Goal: Task Accomplishment & Management: Manage account settings

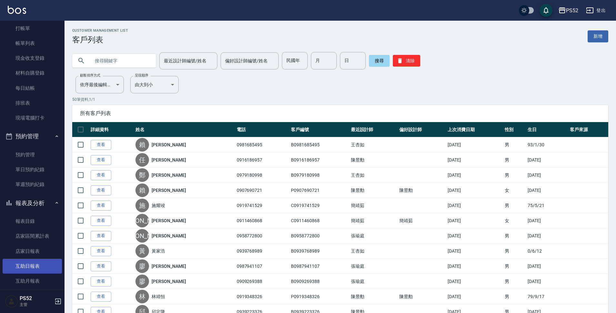
scroll to position [21, 0]
click at [33, 171] on link "單日預約紀錄" at bounding box center [32, 170] width 59 height 15
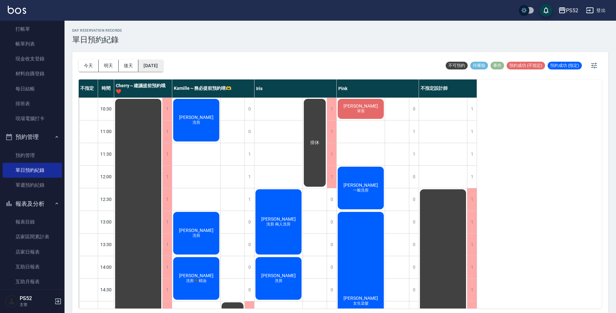
click at [158, 64] on button "[DATE]" at bounding box center [150, 66] width 25 height 12
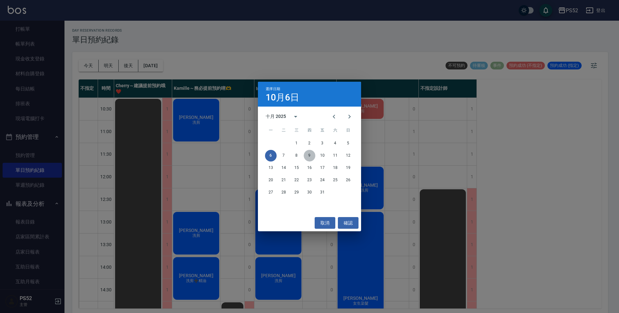
click at [310, 155] on button "9" at bounding box center [310, 156] width 12 height 12
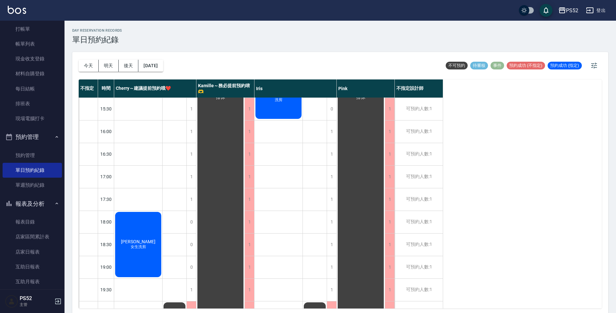
scroll to position [247, 0]
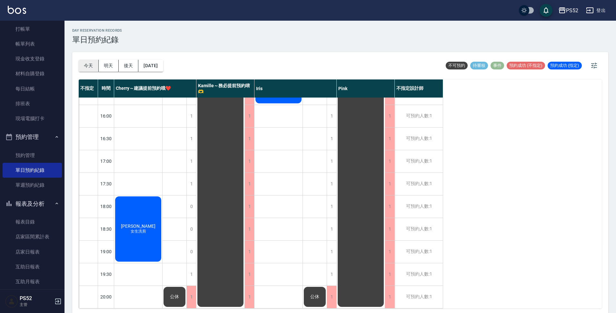
click at [84, 67] on button "今天" at bounding box center [89, 66] width 20 height 12
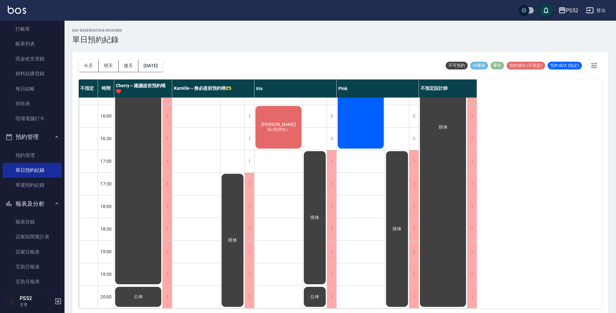
click at [218, 157] on div "[PERSON_NAME]剪 [PERSON_NAME]剪 [PERSON_NAME] 洗剪➕精油" at bounding box center [196, 82] width 48 height 452
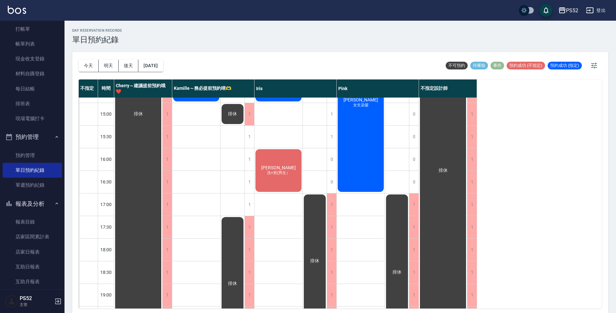
scroll to position [161, 0]
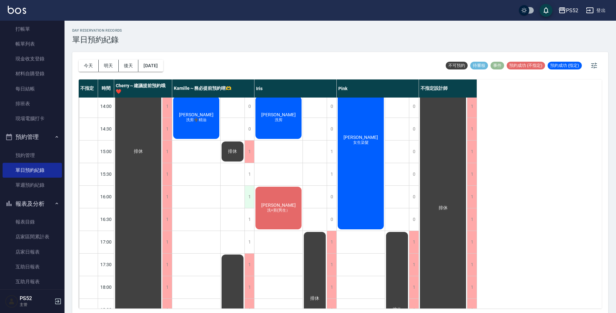
click at [248, 194] on div "1" at bounding box center [250, 197] width 10 height 22
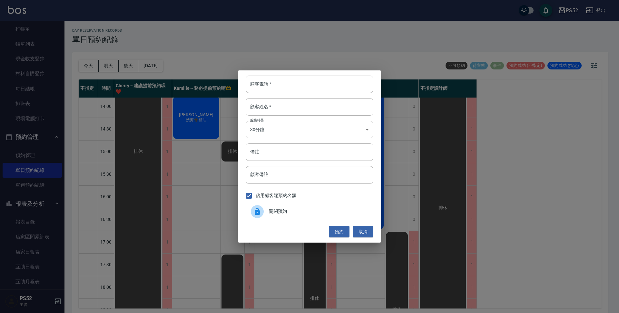
click at [302, 209] on span "關閉預約" at bounding box center [318, 211] width 99 height 7
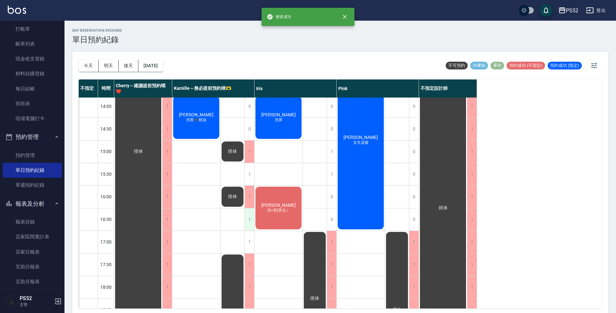
click at [250, 212] on div "1" at bounding box center [250, 219] width 10 height 22
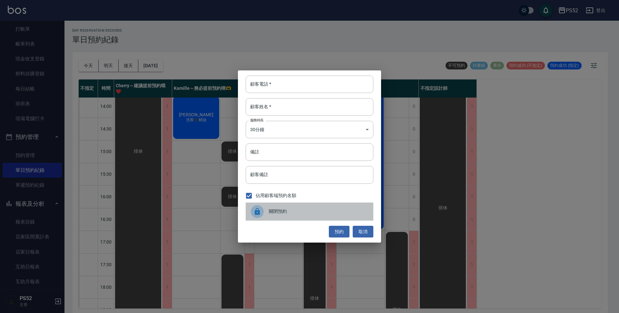
click at [311, 202] on div "關閉預約" at bounding box center [310, 211] width 128 height 18
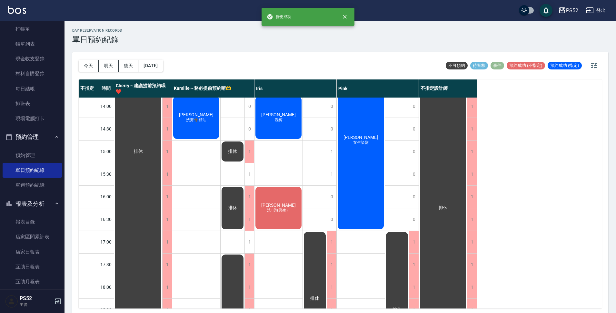
scroll to position [150, 0]
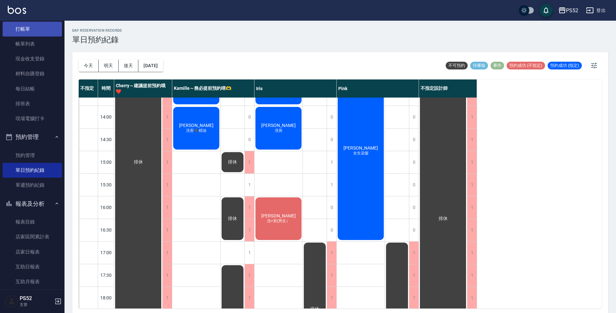
click at [14, 34] on link "打帳單" at bounding box center [32, 29] width 59 height 15
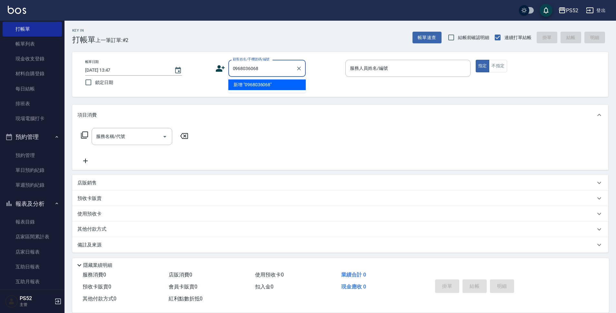
type input "0968036068"
click at [221, 71] on icon at bounding box center [220, 68] width 9 height 6
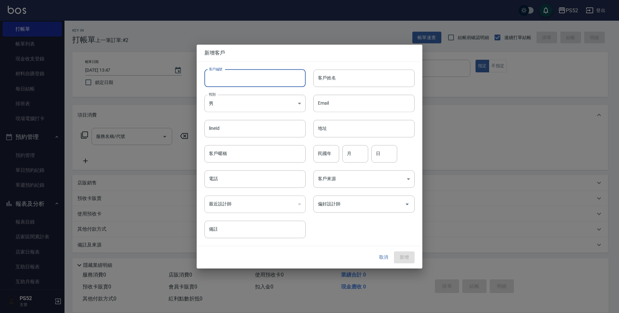
click at [231, 76] on input "客戶編號" at bounding box center [255, 77] width 101 height 17
type input "B0968036068"
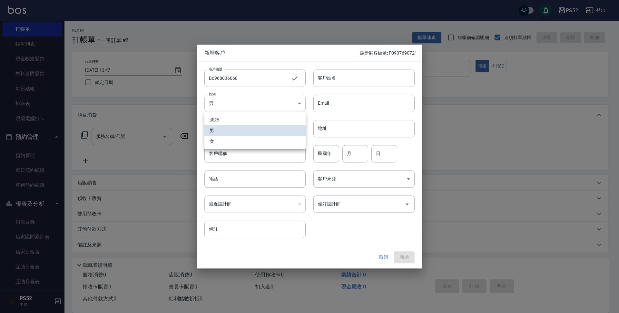
click at [226, 106] on body "PS52 登出 櫃檯作業 打帳單 帳單列表 現金收支登錄 材料自購登錄 每日結帳 排班表 現場電腦打卡 預約管理 預約管理 單日預約紀錄 單週預約紀錄 報表及…" at bounding box center [309, 157] width 619 height 314
click at [209, 141] on li "女" at bounding box center [255, 141] width 101 height 11
type input "[DEMOGRAPHIC_DATA]"
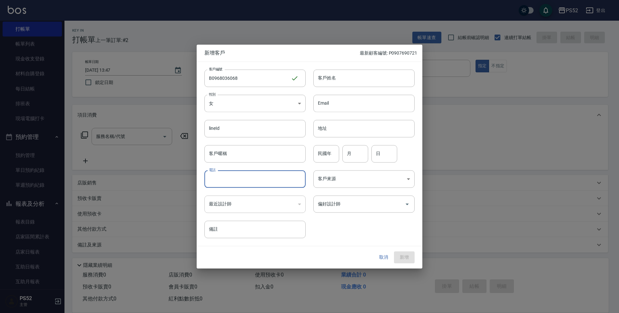
click at [210, 181] on input "電話" at bounding box center [255, 178] width 101 height 17
paste input "0968036068"
type input "0968036068"
click at [359, 160] on input "月" at bounding box center [356, 153] width 26 height 17
type input "8"
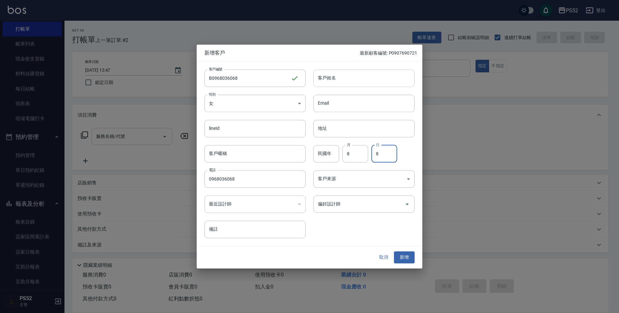
type input "8"
click at [374, 78] on input "客戶姓名" at bounding box center [364, 77] width 101 height 17
type input "陳宣橦"
click at [411, 260] on button "新增" at bounding box center [404, 257] width 21 height 12
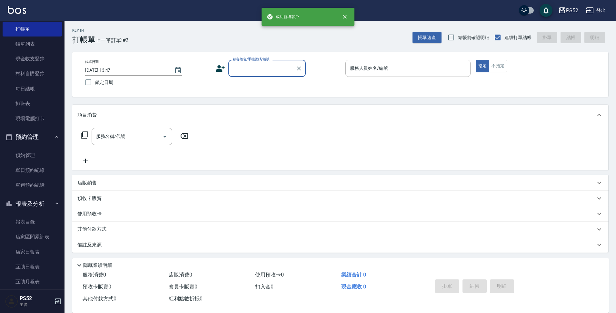
click at [284, 72] on input "顧客姓名/手機號碼/編號" at bounding box center [262, 68] width 62 height 11
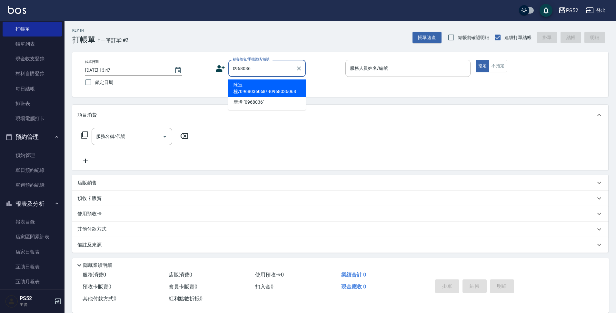
click at [255, 91] on li "陳宣橦/0968036068/B0968036068" at bounding box center [266, 87] width 77 height 17
type input "陳宣橦/0968036068/B0968036068"
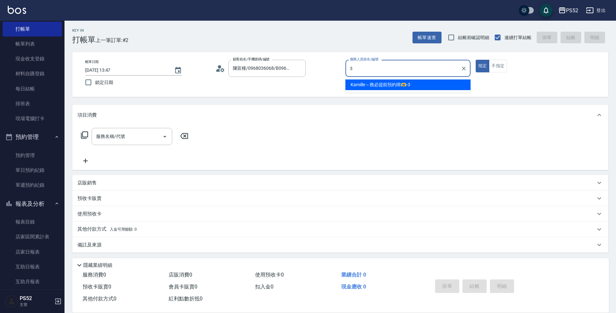
type input "3"
type button "true"
type input "Kamille～務必提前預約唷🫶-3"
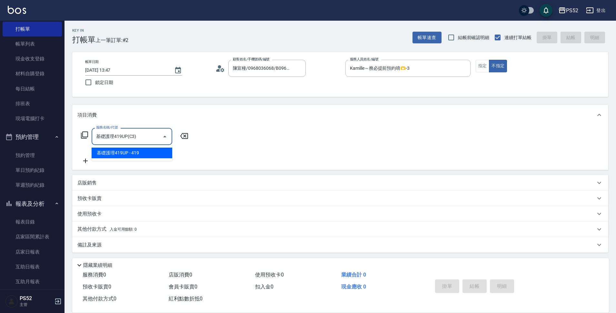
type input "基礎護理419UP(C3)"
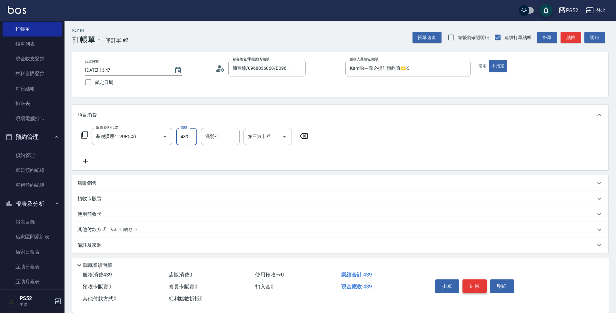
type input "439"
click at [468, 283] on button "結帳" at bounding box center [475, 286] width 24 height 14
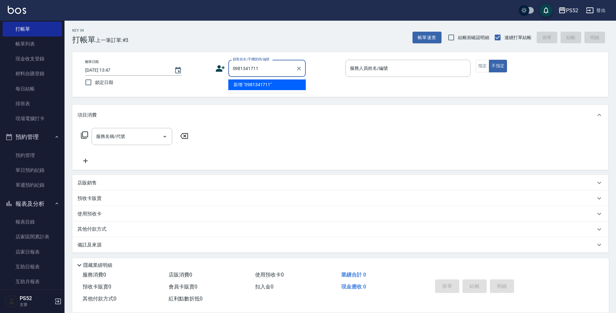
type input "0981341711"
click at [227, 63] on div "顧客姓名/手機號碼/編號 顧客姓名/手機號碼/編號" at bounding box center [278, 68] width 125 height 17
click at [218, 66] on icon at bounding box center [220, 68] width 9 height 6
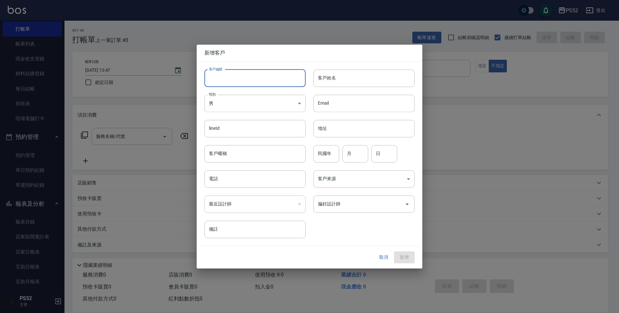
click at [258, 80] on input "客戶編號" at bounding box center [255, 77] width 101 height 17
paste input "0981341711"
type input "B0981341711"
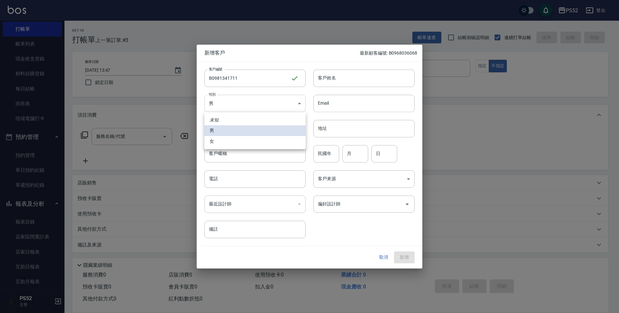
click at [239, 101] on body "PS52 登出 櫃檯作業 打帳單 帳單列表 現金收支登錄 材料自購登錄 每日結帳 排班表 現場電腦打卡 預約管理 預約管理 單日預約紀錄 單週預約紀錄 報表及…" at bounding box center [309, 157] width 619 height 314
click at [223, 142] on li "女" at bounding box center [255, 141] width 101 height 11
type input "[DEMOGRAPHIC_DATA]"
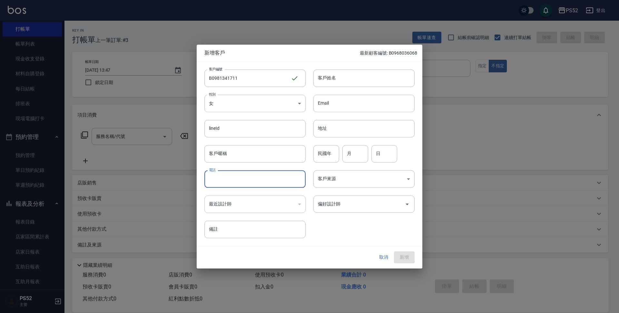
click at [232, 170] on input "電話" at bounding box center [255, 178] width 101 height 17
paste input "0981341711"
type input "0981341711"
click at [353, 159] on input "月" at bounding box center [356, 153] width 26 height 17
type input "5"
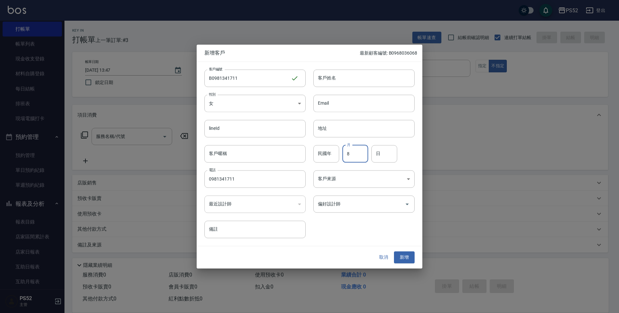
type input "8"
type input "14"
click at [390, 83] on input "客戶姓名" at bounding box center [364, 77] width 101 height 17
type input "張雅雯"
click at [409, 253] on button "新增" at bounding box center [404, 257] width 21 height 12
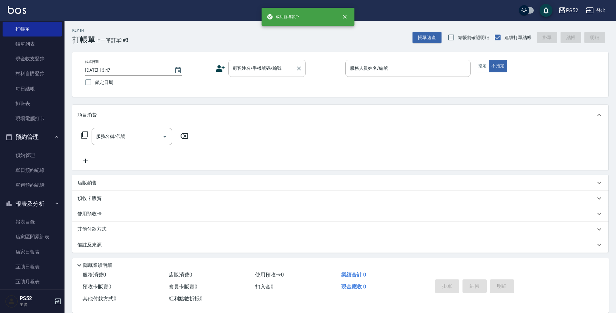
click at [246, 66] on input "顧客姓名/手機號碼/編號" at bounding box center [262, 68] width 62 height 11
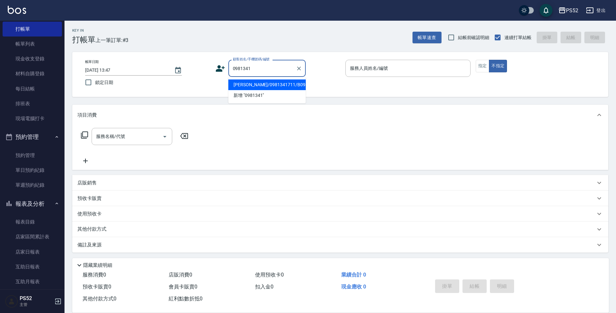
type input "[PERSON_NAME]/0981341711/B0981341711"
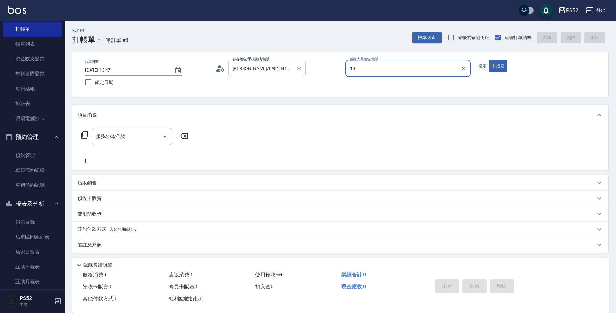
type input "10"
type button "false"
type input "Iris-10"
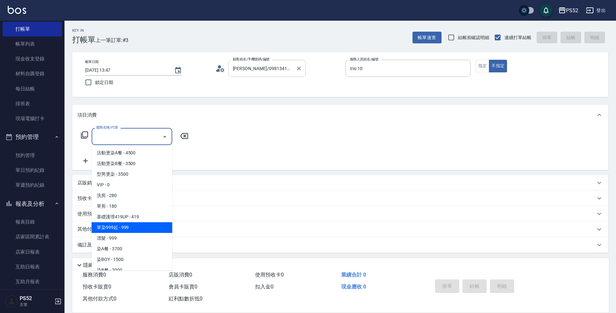
scroll to position [16, 0]
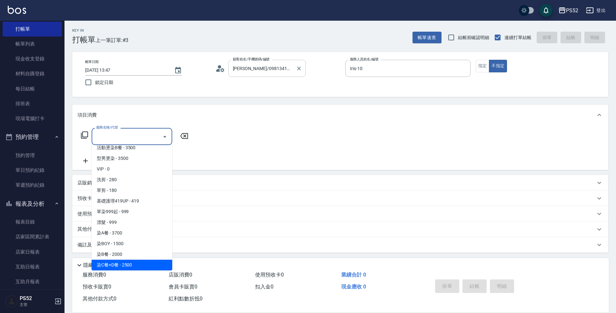
type input "染C餐+D餐(L6)"
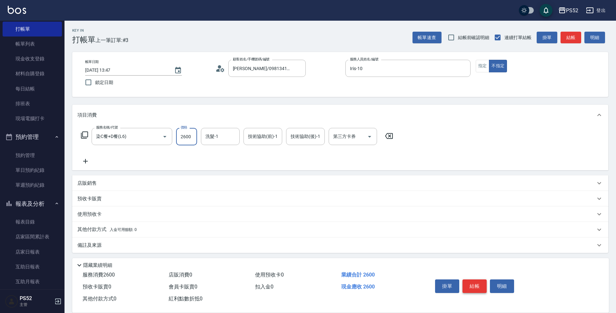
type input "2600"
click at [474, 281] on button "結帳" at bounding box center [475, 286] width 24 height 14
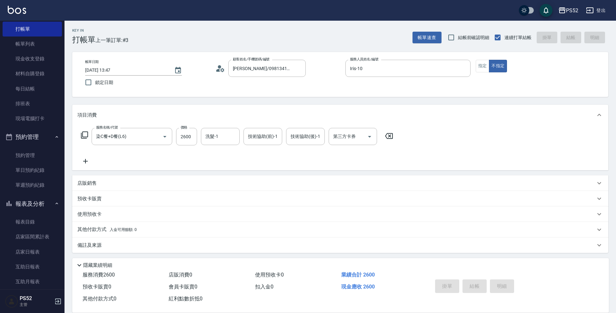
type input "[DATE] 13:48"
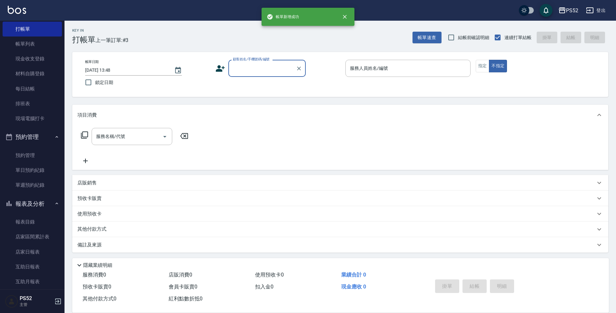
scroll to position [0, 0]
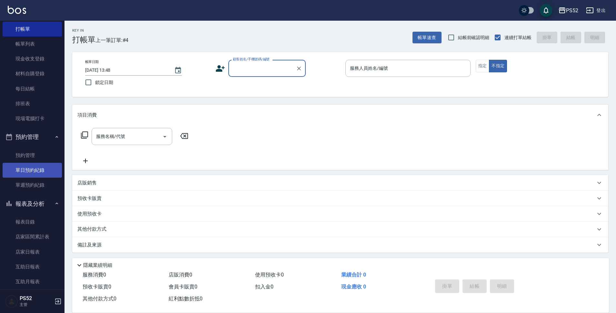
click at [32, 166] on link "單日預約紀錄" at bounding box center [32, 170] width 59 height 15
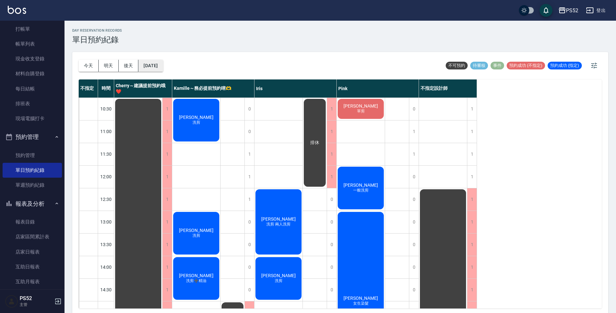
click at [163, 68] on button "[DATE]" at bounding box center [150, 66] width 25 height 12
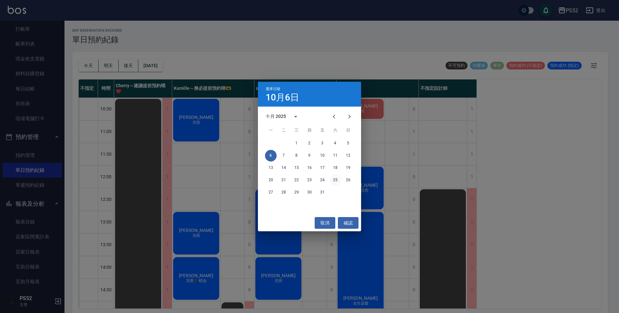
click at [336, 177] on button "25" at bounding box center [336, 180] width 12 height 12
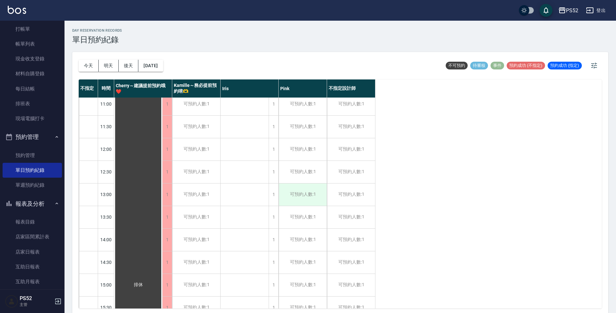
scroll to position [32, 0]
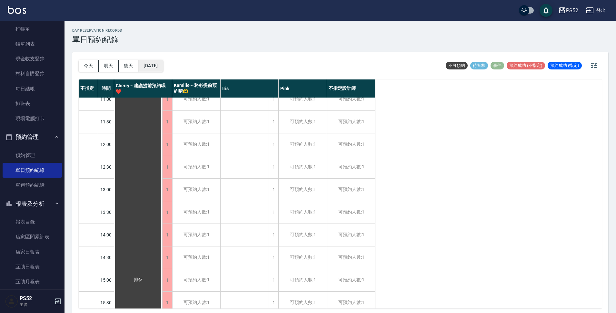
click at [163, 65] on button "[DATE]" at bounding box center [150, 66] width 25 height 12
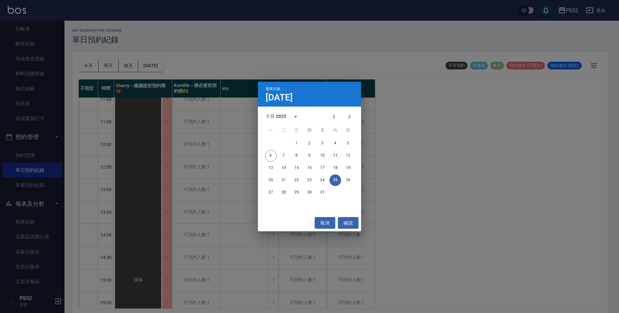
click at [338, 155] on button "11" at bounding box center [336, 156] width 12 height 12
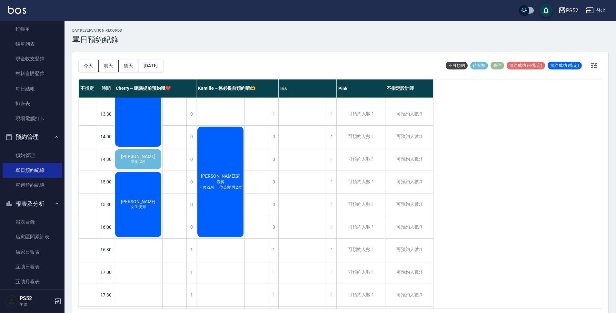
scroll to position [183, 0]
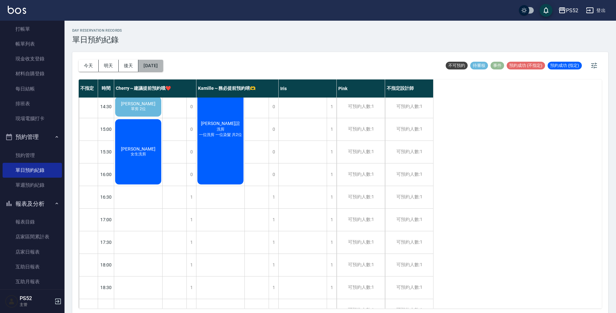
click at [163, 67] on button "[DATE]" at bounding box center [150, 66] width 25 height 12
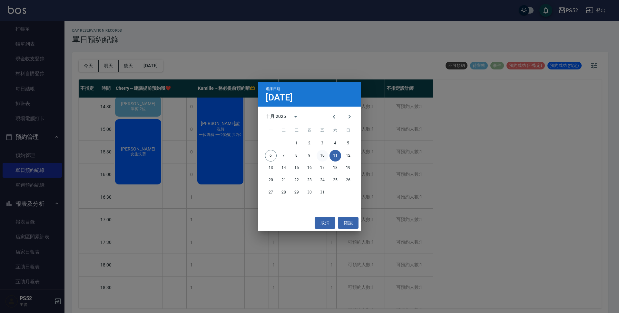
click at [319, 155] on button "10" at bounding box center [323, 156] width 12 height 12
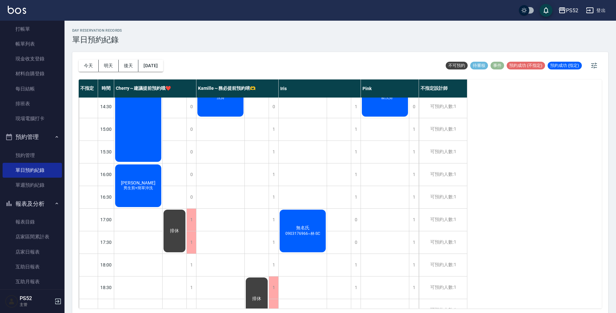
click at [163, 72] on div "[DATE] [DATE] [DATE] [DATE]" at bounding box center [121, 65] width 85 height 27
click at [163, 67] on button "[DATE]" at bounding box center [150, 66] width 25 height 12
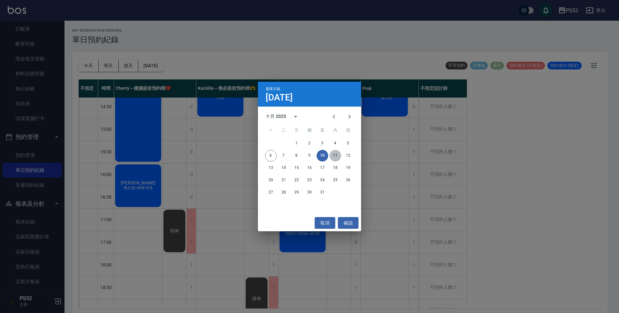
click at [333, 157] on button "11" at bounding box center [336, 156] width 12 height 12
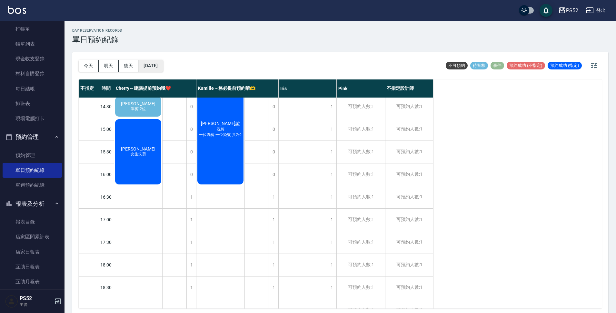
click at [149, 65] on button "[DATE]" at bounding box center [150, 66] width 25 height 12
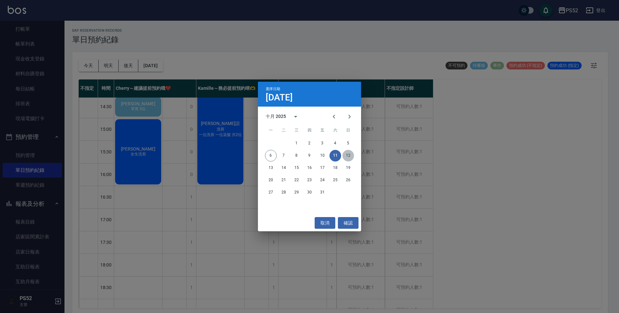
click at [353, 157] on button "12" at bounding box center [349, 156] width 12 height 12
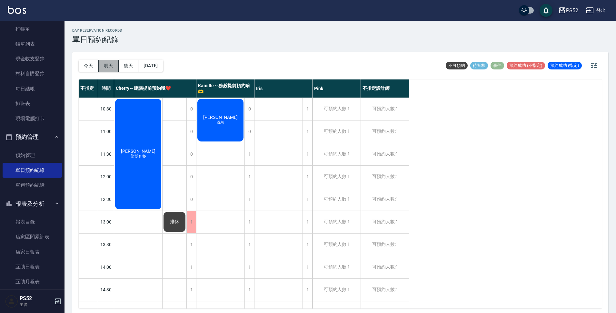
click at [106, 61] on button "明天" at bounding box center [109, 66] width 20 height 12
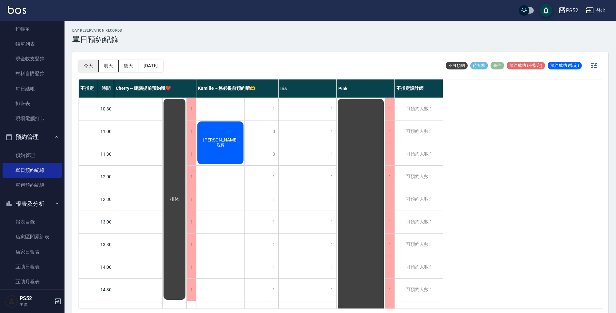
click at [88, 64] on button "今天" at bounding box center [89, 66] width 20 height 12
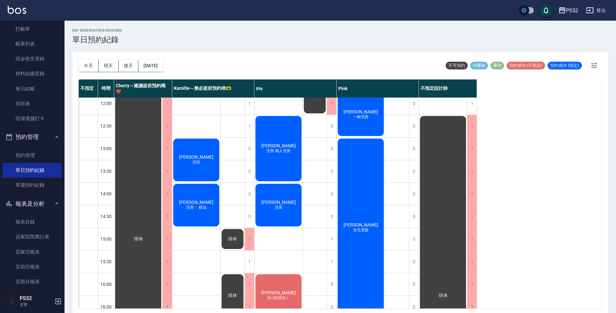
scroll to position [75, 0]
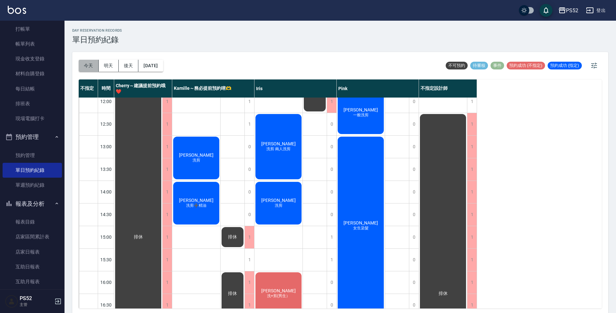
click at [86, 64] on button "今天" at bounding box center [89, 66] width 20 height 12
click at [106, 68] on button "明天" at bounding box center [109, 66] width 20 height 12
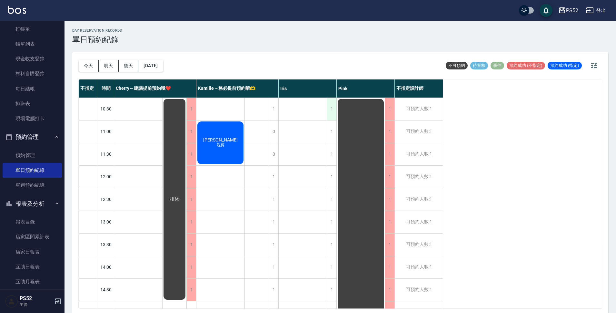
click at [328, 112] on div "1" at bounding box center [332, 109] width 10 height 22
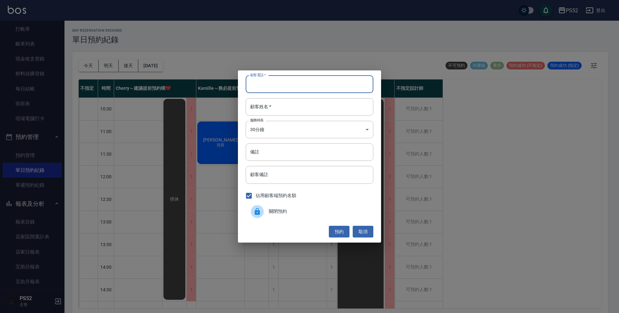
click at [316, 91] on input "顧客電話   *" at bounding box center [310, 83] width 128 height 17
type input "00"
click at [291, 112] on input "顧客姓名   *" at bounding box center [310, 106] width 128 height 17
type input "無"
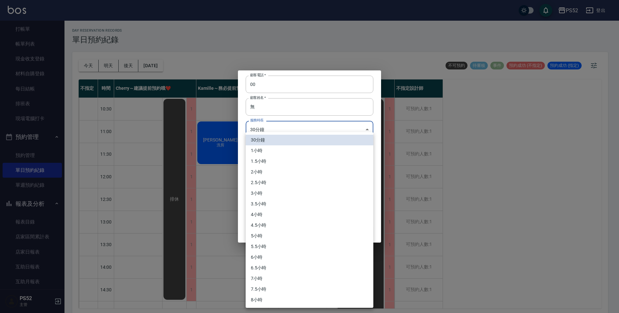
click at [287, 131] on body "PS52 登出 櫃檯作業 打帳單 帳單列表 現金收支登錄 材料自購登錄 每日結帳 排班表 現場電腦打卡 預約管理 預約管理 單日預約紀錄 單週預約紀錄 報表及…" at bounding box center [309, 157] width 619 height 315
click at [275, 152] on li "1小時" at bounding box center [310, 150] width 128 height 11
type input "2"
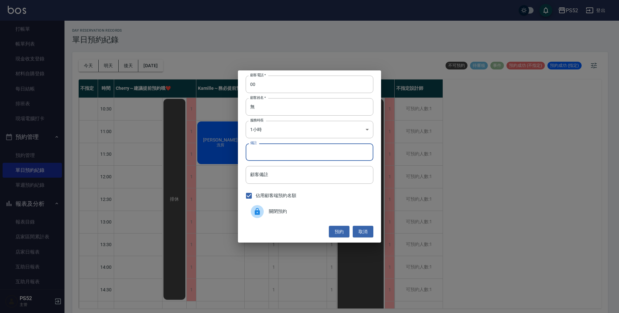
click at [275, 150] on input "備註" at bounding box center [310, 151] width 128 height 17
type input "SC"
click at [334, 231] on button "預約" at bounding box center [339, 232] width 21 height 12
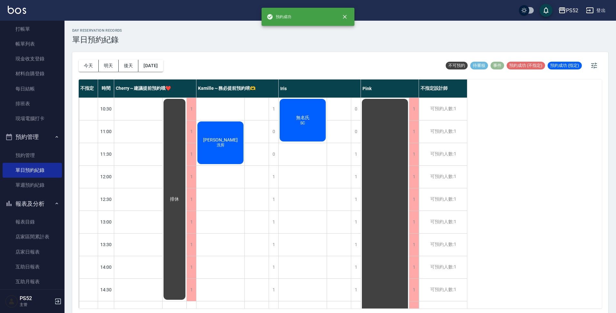
click at [304, 114] on div "無名氏 SC" at bounding box center [303, 120] width 48 height 45
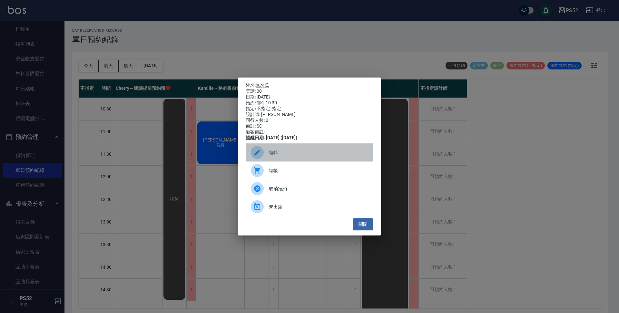
click at [284, 156] on span "編輯" at bounding box center [318, 152] width 99 height 7
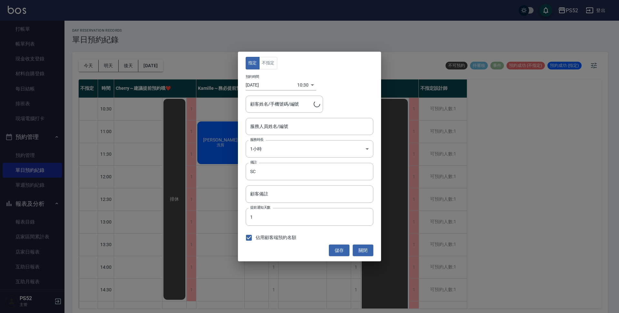
type input "Iris-10"
type input "無名氏/00/PS00"
click at [270, 62] on button "不指定" at bounding box center [268, 63] width 18 height 13
click at [329, 244] on div "指定 不指定 預約時間 [DATE] 10:30 1759804200000 顧客姓名/手機號碼/編號 無名氏/00/PS00 顧客姓名/手機號碼/編號 服務…" at bounding box center [309, 156] width 143 height 209
click at [329, 249] on button "儲存" at bounding box center [339, 250] width 21 height 12
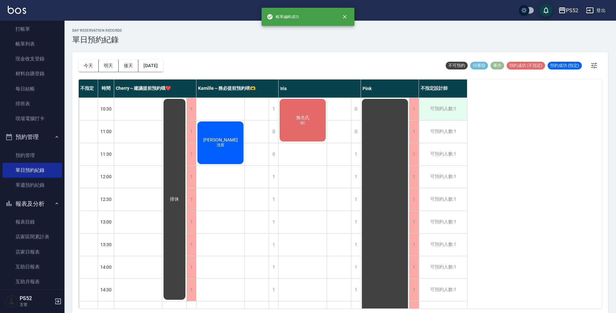
click at [446, 109] on div "可預約人數:1" at bounding box center [443, 109] width 48 height 22
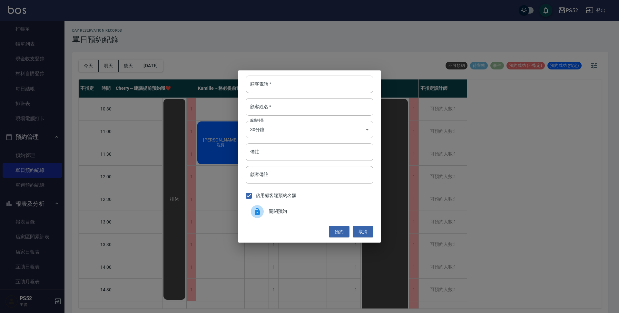
click at [290, 210] on span "關閉預約" at bounding box center [318, 211] width 99 height 7
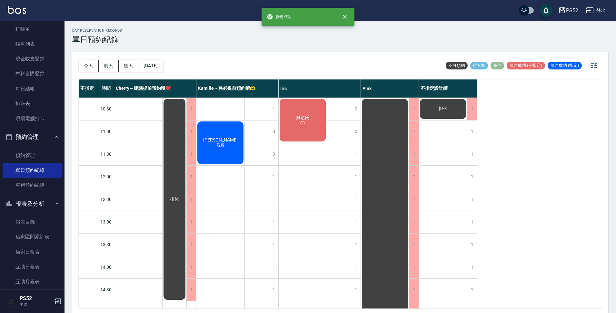
click at [476, 133] on div "1" at bounding box center [472, 131] width 10 height 22
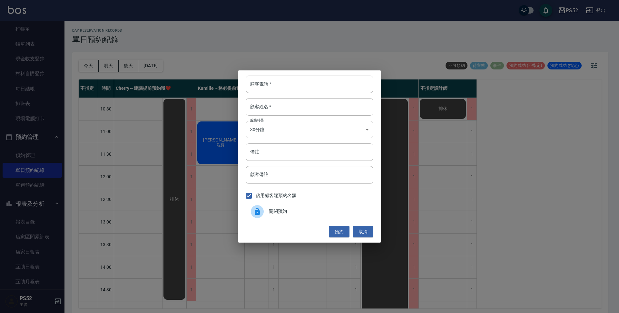
click at [310, 212] on span "關閉預約" at bounding box center [318, 211] width 99 height 7
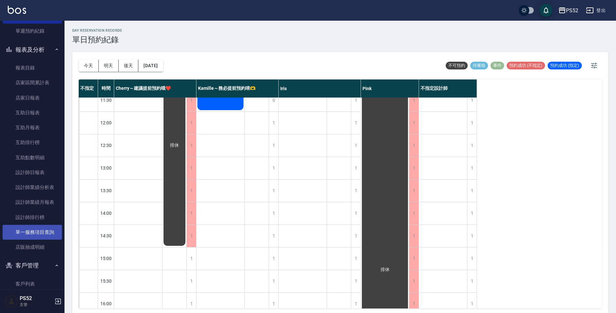
scroll to position [204, 0]
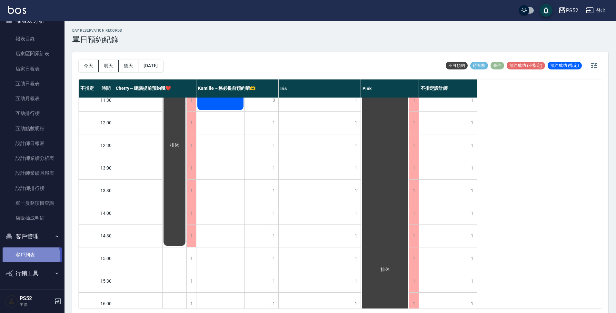
click at [20, 256] on link "客戶列表" at bounding box center [32, 254] width 59 height 15
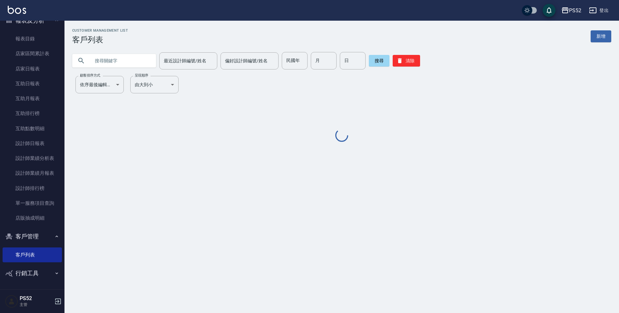
click at [110, 60] on input "text" at bounding box center [120, 60] width 61 height 17
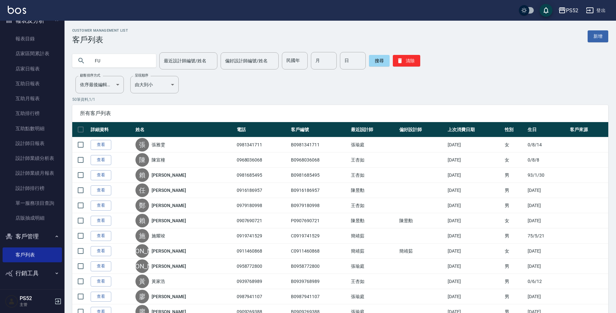
type input "F"
type input "巧"
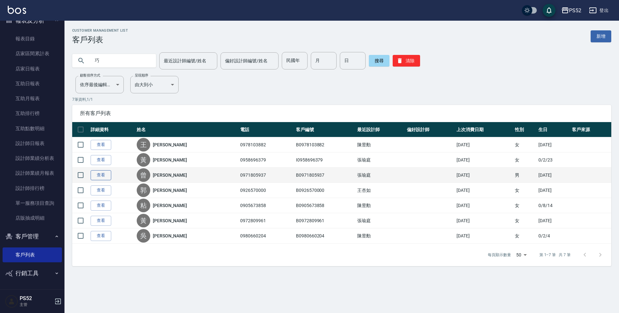
click at [103, 174] on link "查看" at bounding box center [101, 175] width 21 height 10
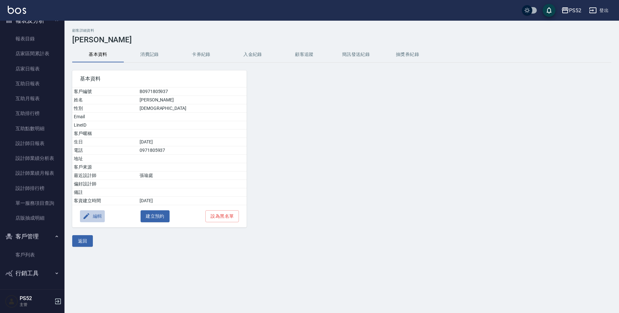
click at [94, 220] on button "編輯" at bounding box center [92, 216] width 25 height 12
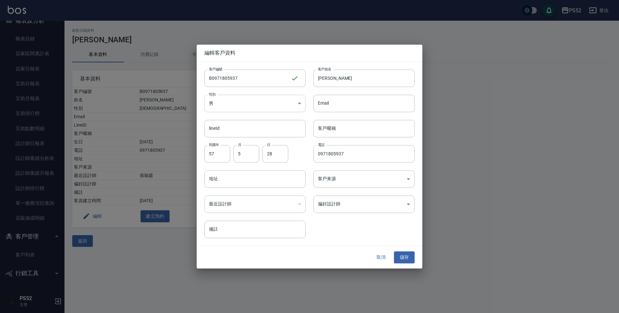
click at [258, 101] on body "PS52 登出 櫃檯作業 打帳單 帳單列表 現金收支登錄 材料自購登錄 每日結帳 排班表 現場電腦打卡 預約管理 預約管理 單日預約紀錄 單週預約紀錄 報表及…" at bounding box center [309, 156] width 619 height 313
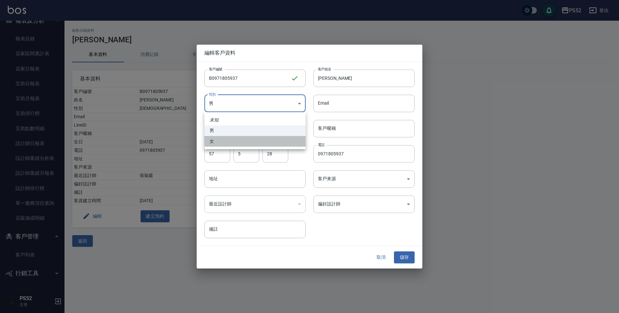
click at [239, 139] on li "女" at bounding box center [255, 141] width 101 height 11
type input "[DEMOGRAPHIC_DATA]"
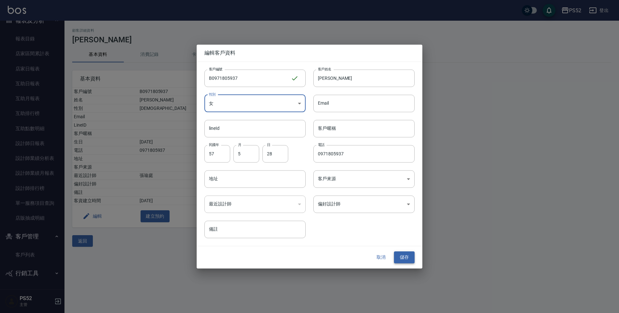
click at [412, 259] on button "儲存" at bounding box center [404, 257] width 21 height 12
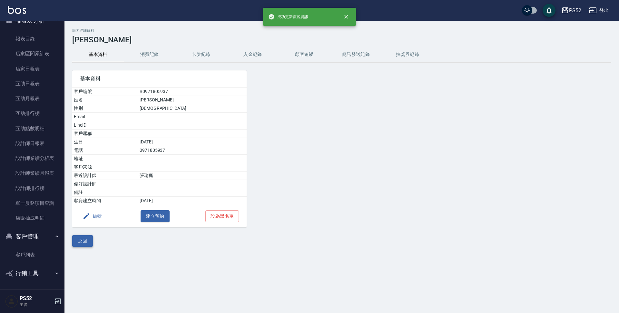
click at [89, 240] on button "返回" at bounding box center [82, 241] width 21 height 12
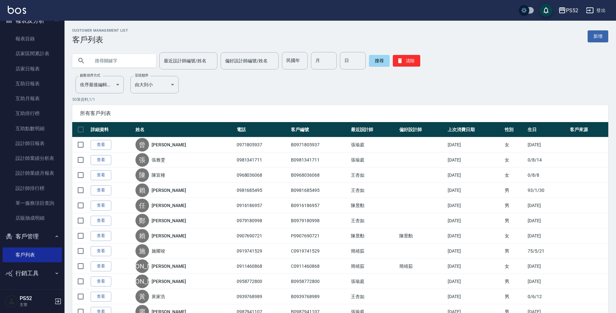
click at [108, 64] on input "text" at bounding box center [120, 60] width 61 height 17
type input "巧"
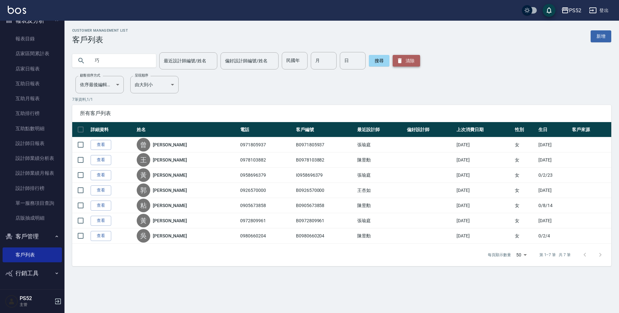
click at [401, 55] on button "清除" at bounding box center [406, 61] width 27 height 12
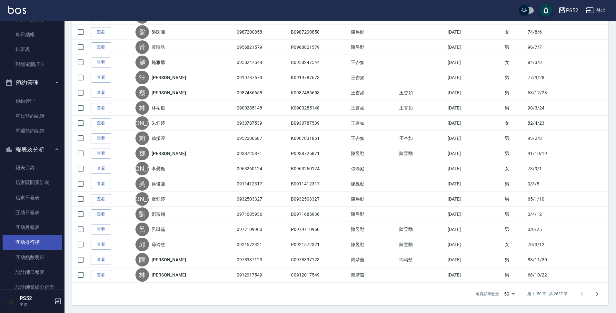
scroll to position [75, 0]
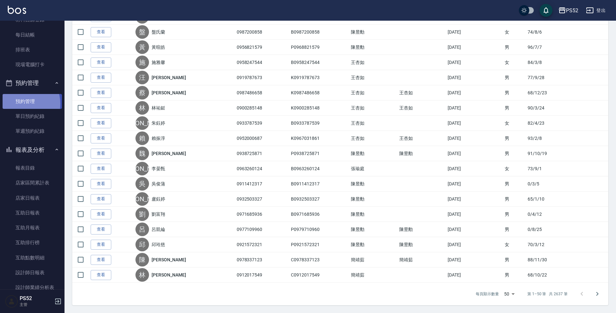
click at [20, 104] on link "預約管理" at bounding box center [32, 101] width 59 height 15
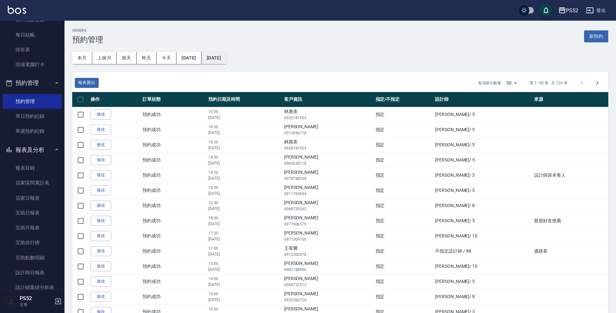
click at [226, 58] on button "[DATE]" at bounding box center [214, 58] width 25 height 12
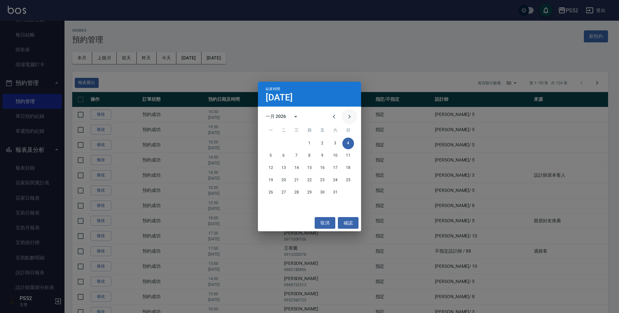
click at [349, 115] on icon "Next month" at bounding box center [350, 117] width 2 height 4
click at [346, 142] on button "1" at bounding box center [349, 143] width 12 height 12
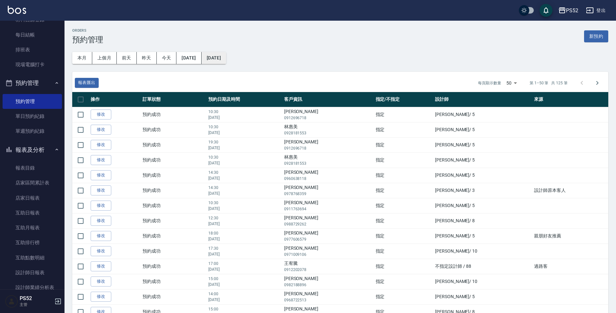
click at [226, 59] on button "[DATE]" at bounding box center [214, 58] width 25 height 12
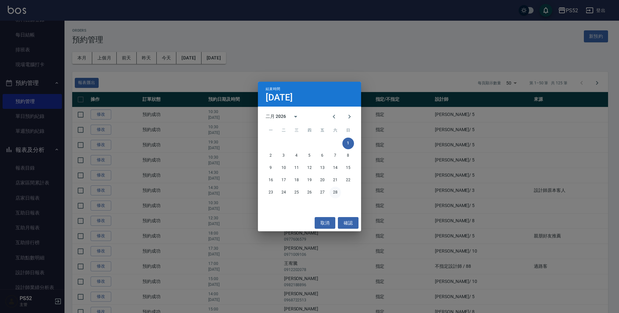
click at [336, 192] on button "28" at bounding box center [336, 192] width 12 height 12
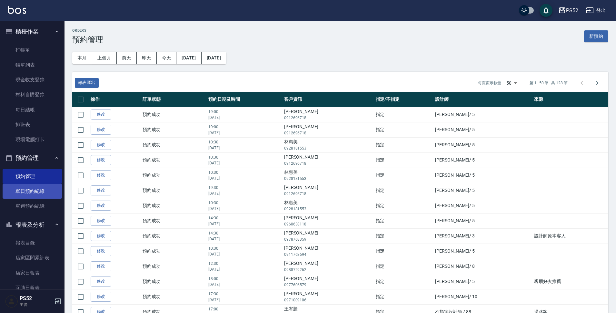
click at [41, 194] on link "單日預約紀錄" at bounding box center [32, 191] width 59 height 15
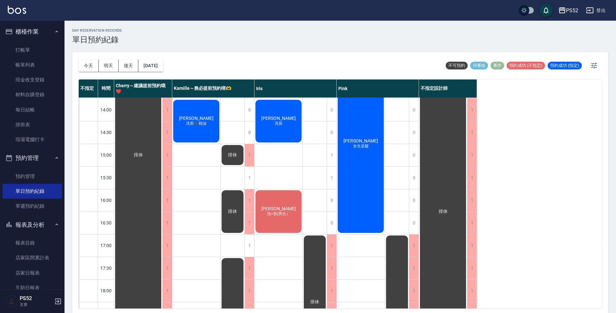
scroll to position [161, 0]
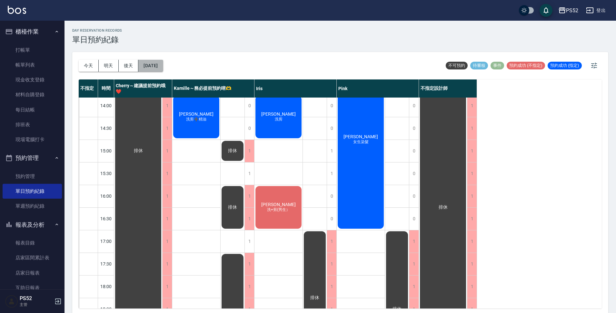
click at [160, 62] on button "[DATE]" at bounding box center [150, 66] width 25 height 12
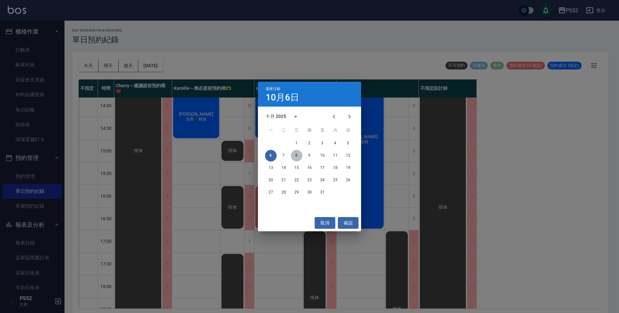
click at [299, 152] on button "8" at bounding box center [297, 156] width 12 height 12
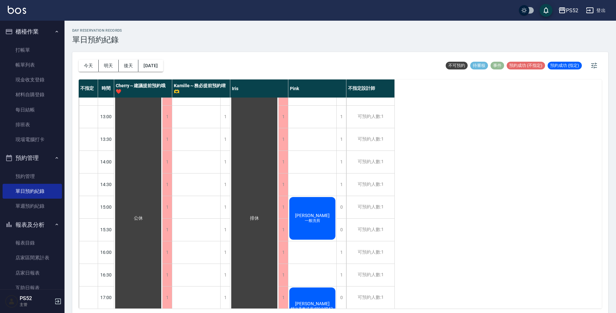
scroll to position [107, 0]
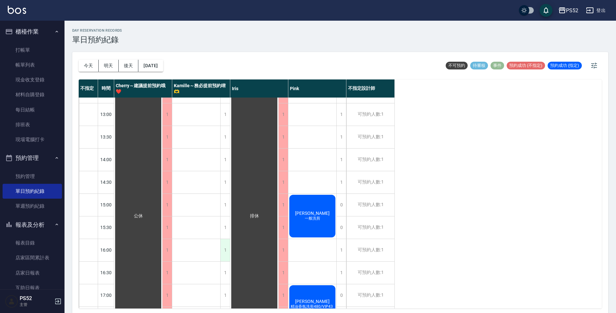
click at [224, 248] on div "1" at bounding box center [225, 250] width 10 height 22
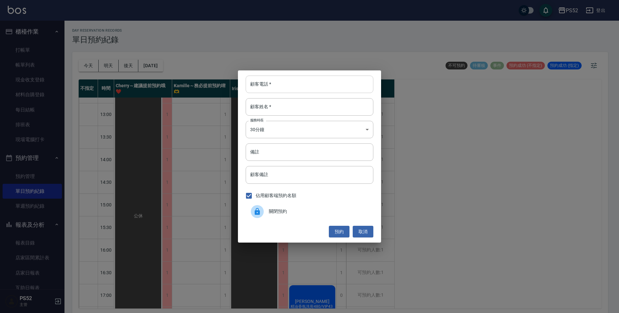
click at [273, 85] on input "顧客電話   *" at bounding box center [310, 83] width 128 height 17
click at [275, 148] on input "備註" at bounding box center [310, 151] width 128 height 17
type input "0905889877~林-SC"
click at [288, 86] on input "顧客電話   *" at bounding box center [310, 83] width 128 height 17
type input "00"
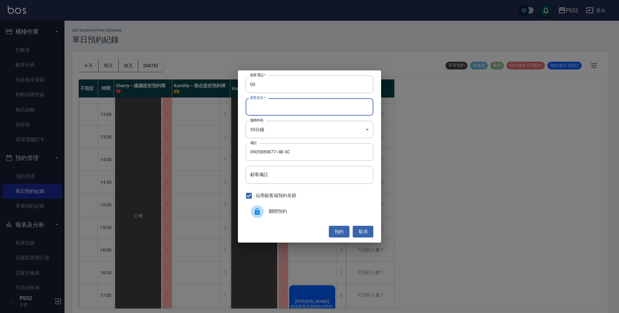
click at [276, 110] on input "顧客姓名   *" at bounding box center [310, 106] width 128 height 17
type input "J"
type input "無"
click at [275, 123] on body "PS52 登出 櫃檯作業 打帳單 帳單列表 現金收支登錄 材料自購登錄 每日結帳 排班表 現場電腦打卡 預約管理 預約管理 單日預約紀錄 單週預約紀錄 報表及…" at bounding box center [309, 157] width 619 height 315
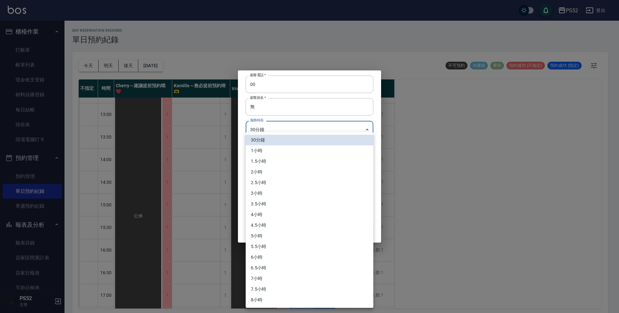
click at [269, 157] on li "1.5小時" at bounding box center [310, 161] width 128 height 11
type input "3"
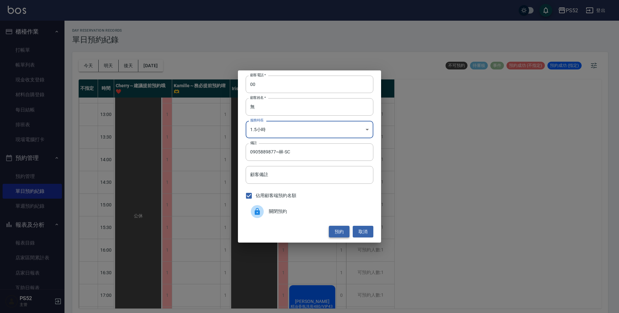
click at [339, 232] on button "預約" at bounding box center [339, 232] width 21 height 12
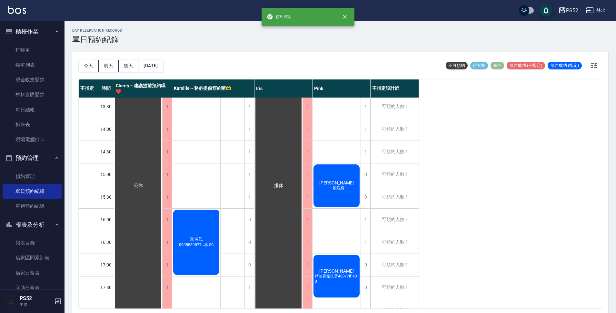
scroll to position [140, 0]
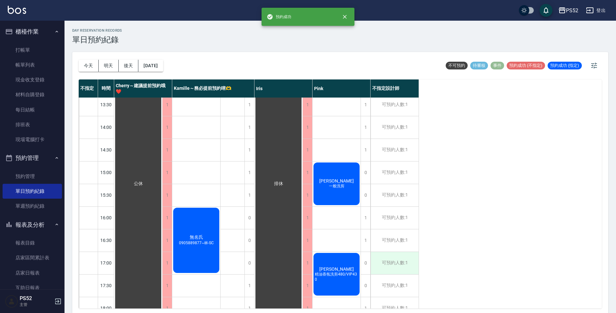
click at [404, 260] on div "可預約人數:1" at bounding box center [395, 263] width 48 height 22
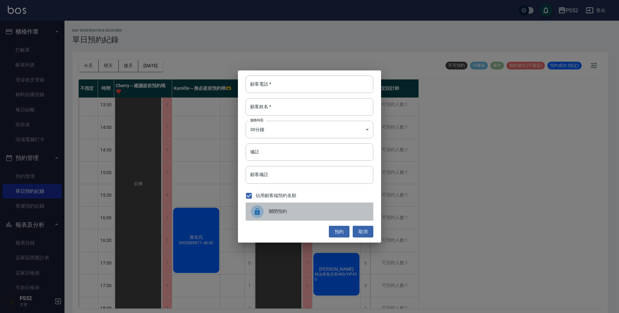
click at [311, 207] on div "關閉預約" at bounding box center [310, 211] width 128 height 18
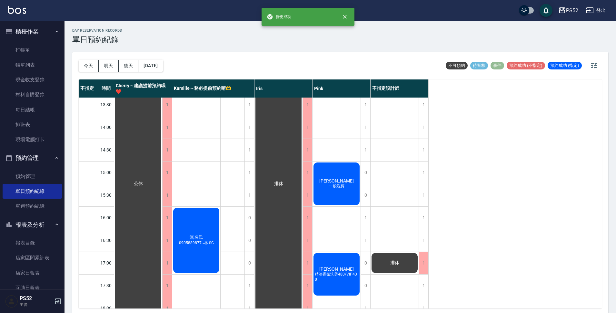
click at [191, 249] on div "無名氏 0905889877~林-SC" at bounding box center [196, 239] width 48 height 67
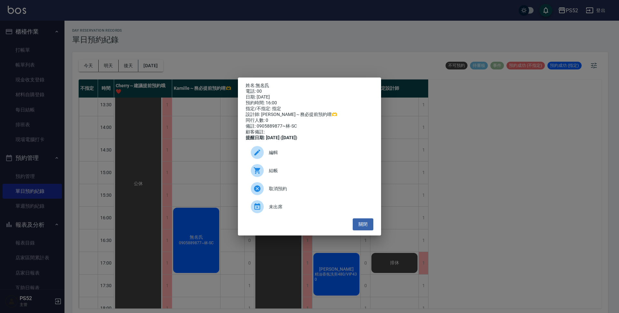
click at [309, 153] on span "編輯" at bounding box center [318, 152] width 99 height 7
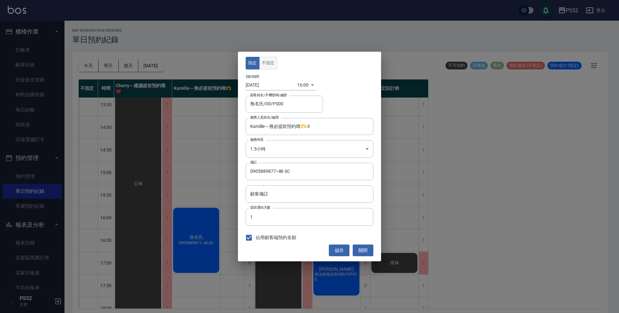
click at [268, 59] on button "不指定" at bounding box center [268, 63] width 18 height 13
click at [338, 253] on button "儲存" at bounding box center [339, 250] width 21 height 12
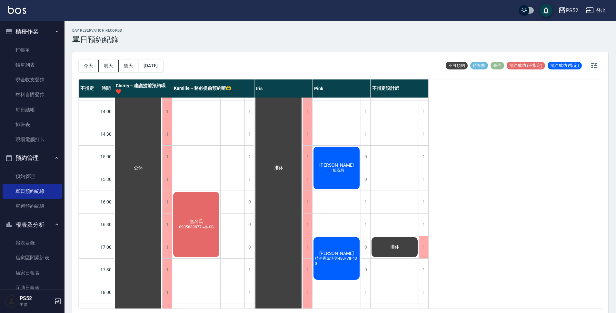
scroll to position [161, 0]
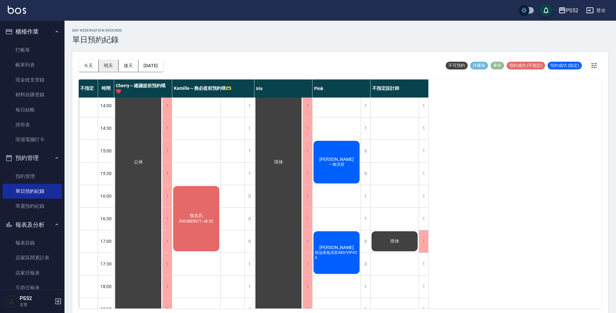
click at [102, 66] on button "明天" at bounding box center [109, 66] width 20 height 12
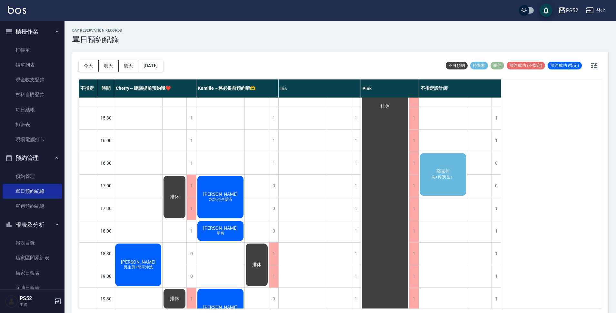
scroll to position [226, 0]
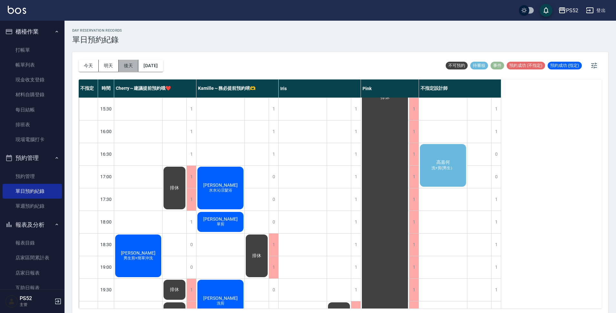
click at [125, 63] on button "後天" at bounding box center [129, 66] width 20 height 12
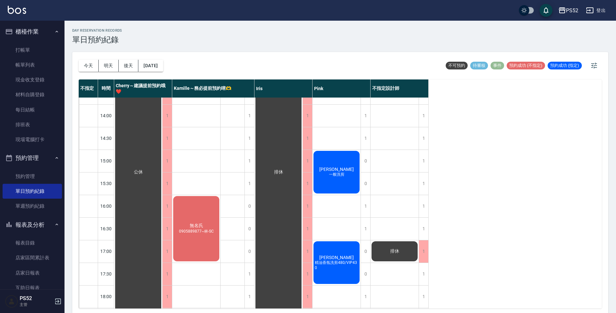
scroll to position [150, 0]
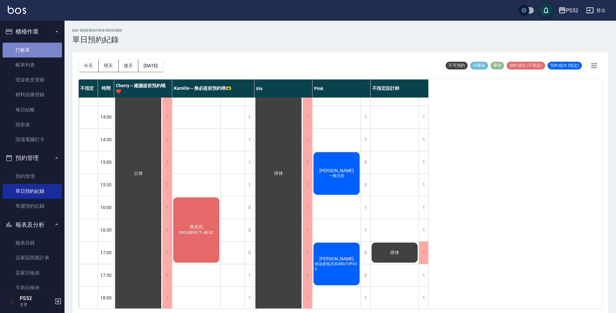
click at [40, 49] on link "打帳單" at bounding box center [32, 50] width 59 height 15
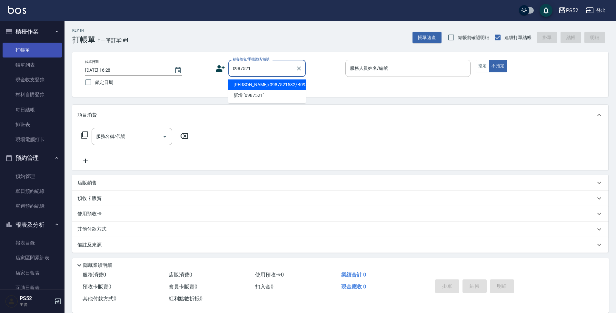
type input "[PERSON_NAME]/0987521532/B0987521532"
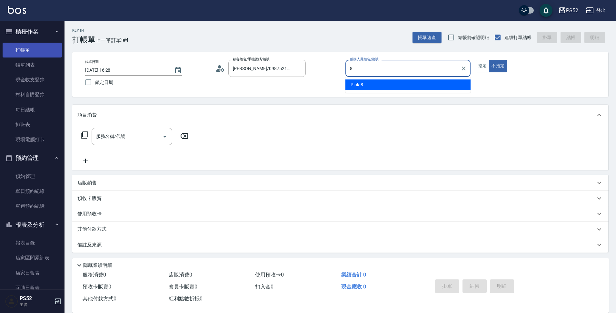
type input "Pink-8"
type button "false"
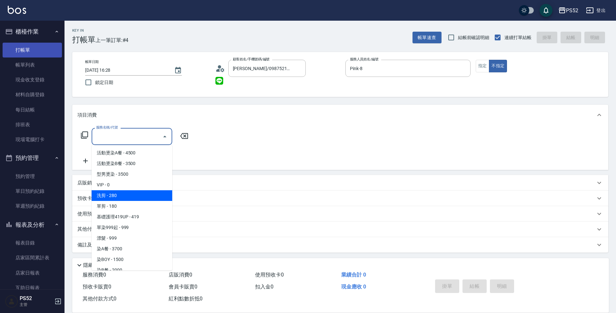
type input "洗剪(C1)"
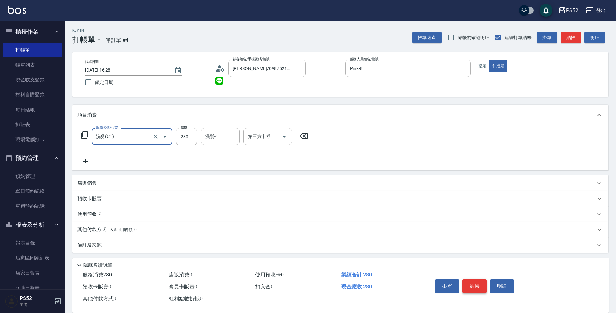
click at [484, 279] on button "結帳" at bounding box center [475, 286] width 24 height 14
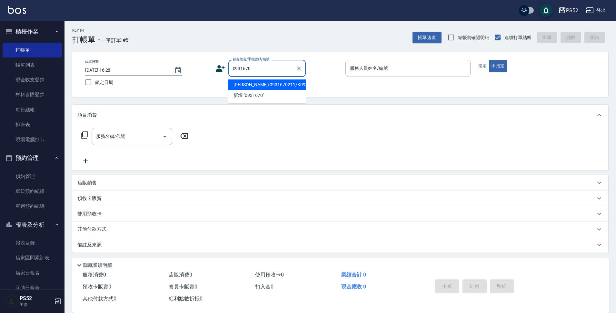
type input "[PERSON_NAME]/0931670211/K0931670211"
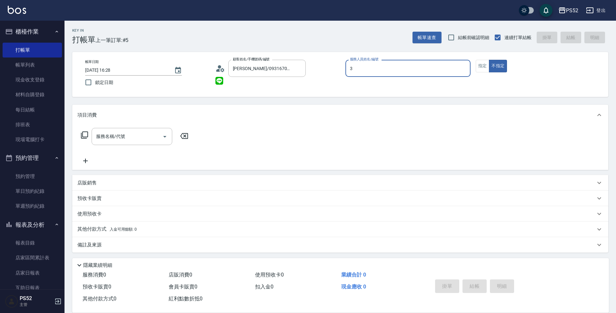
type input "Kamille～務必提前預約唷🫶-3"
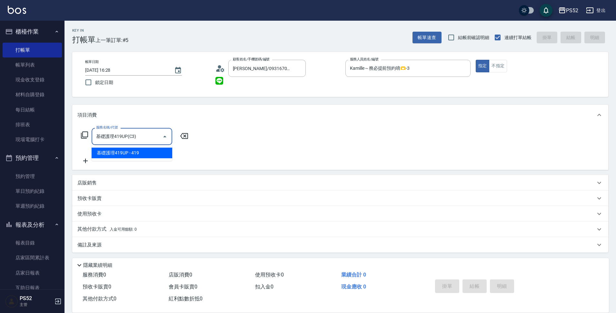
type input "基礎護理419UP(C3)"
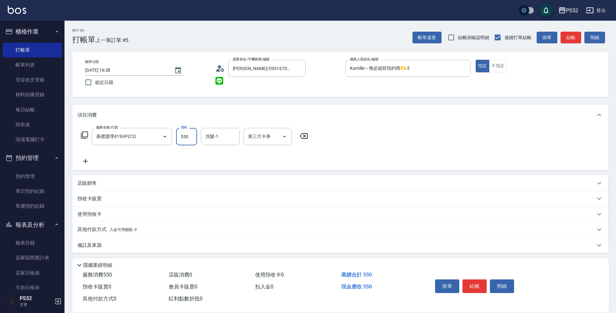
type input "550"
click at [483, 279] on button "結帳" at bounding box center [475, 286] width 24 height 14
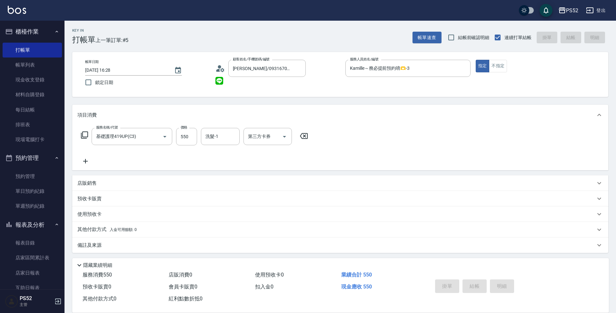
type input "[DATE] 16:29"
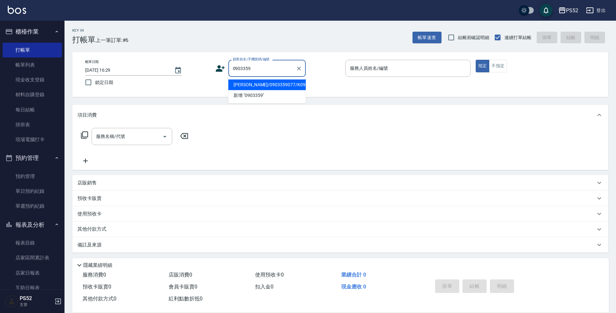
type input "[PERSON_NAME]/0903359077/K0903359077"
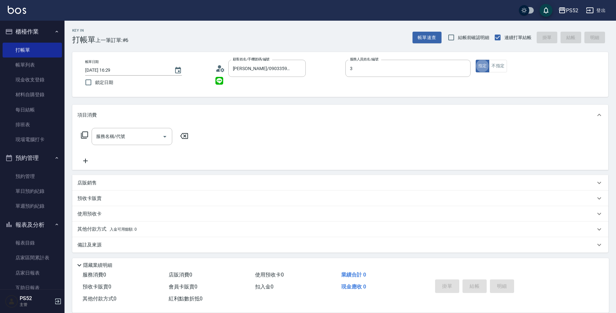
type input "Kamille～務必提前預約唷🫶-3"
type button "true"
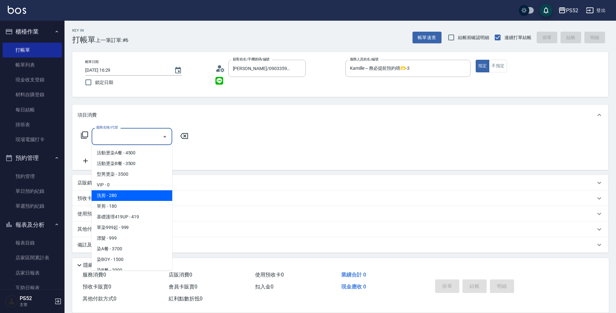
type input "洗剪(C1)"
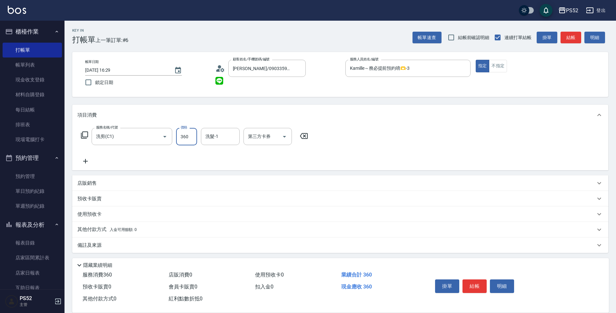
type input "360"
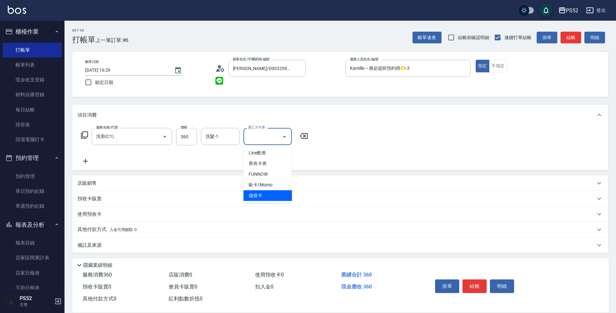
type input "儲值卡"
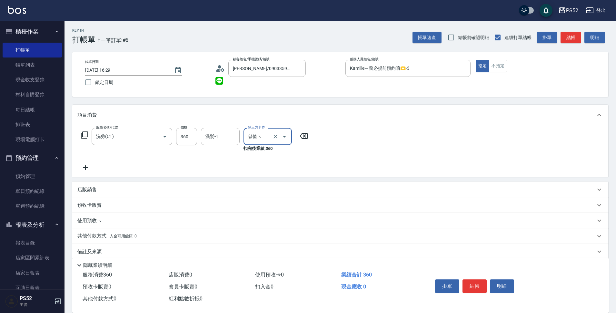
click at [483, 279] on button "結帳" at bounding box center [475, 286] width 24 height 14
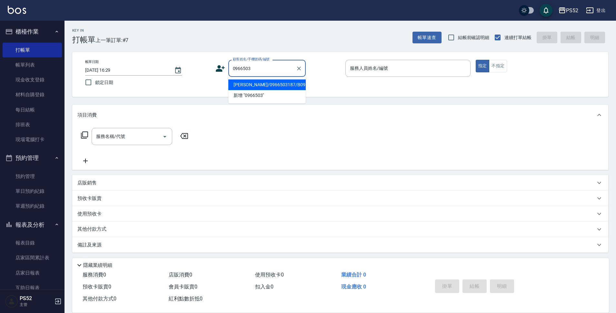
type input "[PERSON_NAME]/0966503187/B0966503187"
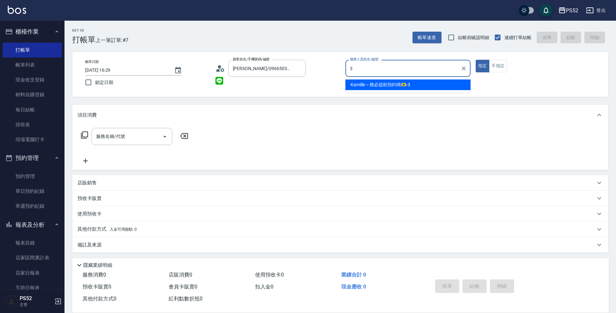
type input "Kamille～務必提前預約唷🫶-3"
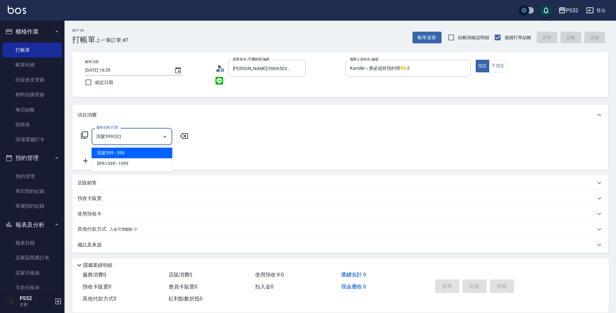
type input "洗髮399(S2)"
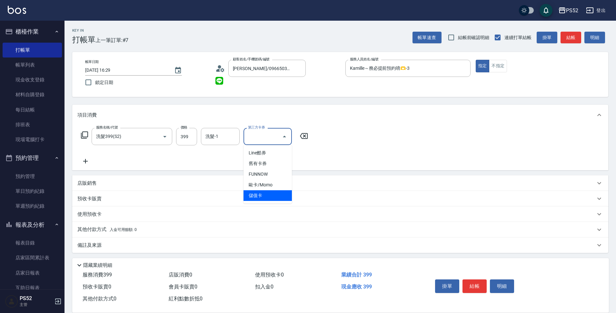
type input "儲值卡"
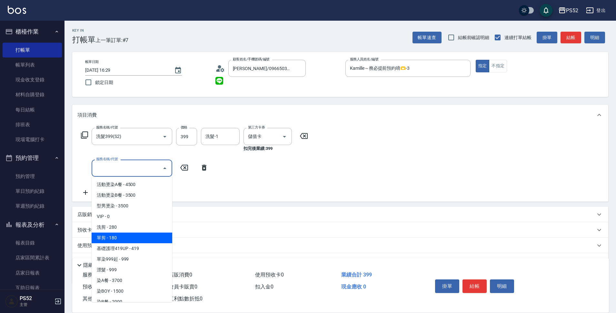
type input "單剪(C2)"
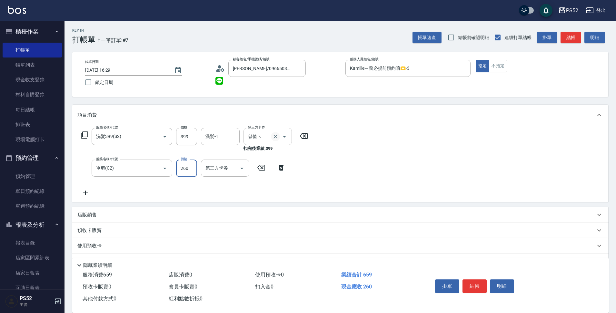
click at [277, 141] on button "Clear" at bounding box center [275, 136] width 9 height 9
type input "260"
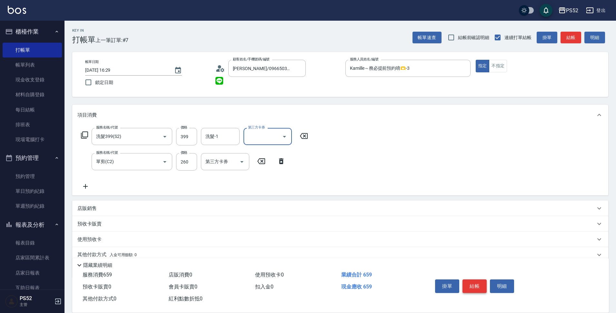
click at [477, 282] on button "結帳" at bounding box center [475, 286] width 24 height 14
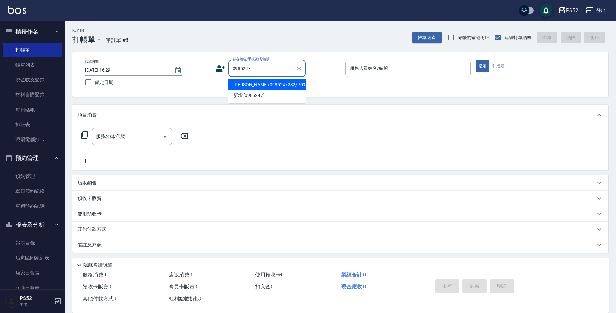
type input "[PERSON_NAME]/0985247232/P0985247232"
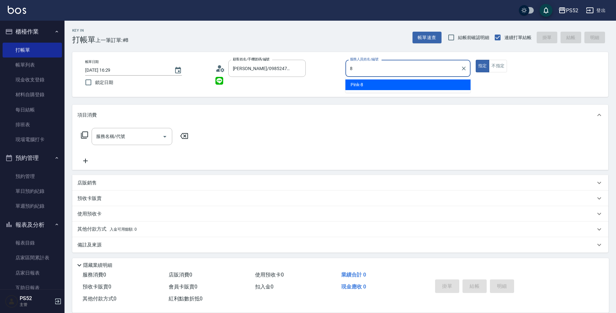
type input "Pink-8"
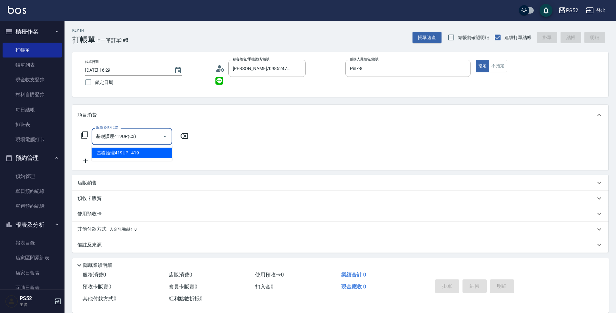
type input "基礎護理419UP(C3)"
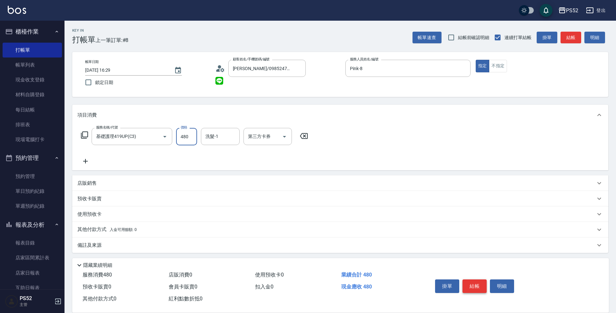
type input "480"
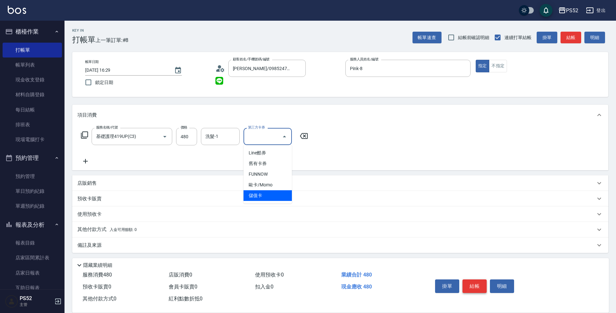
type input "儲值卡"
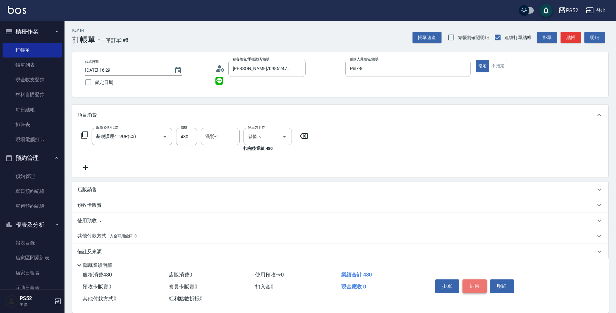
click at [477, 282] on button "結帳" at bounding box center [475, 286] width 24 height 14
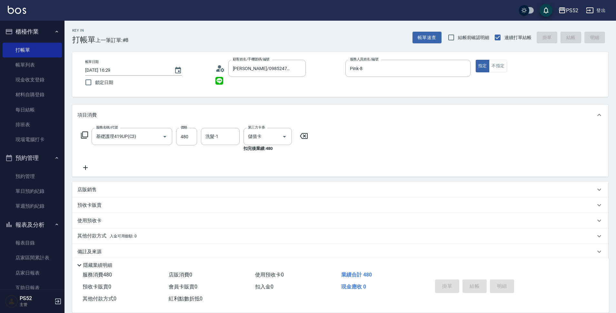
type input "[DATE] 16:30"
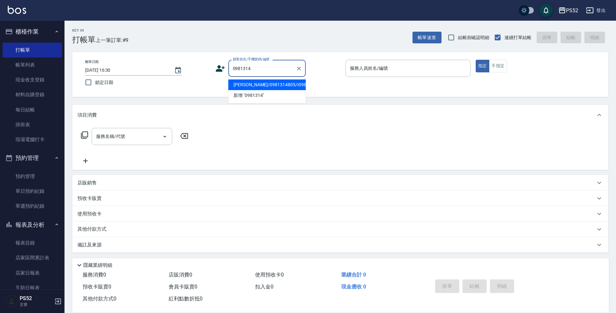
type input "[PERSON_NAME]/0981314805/I0981314805"
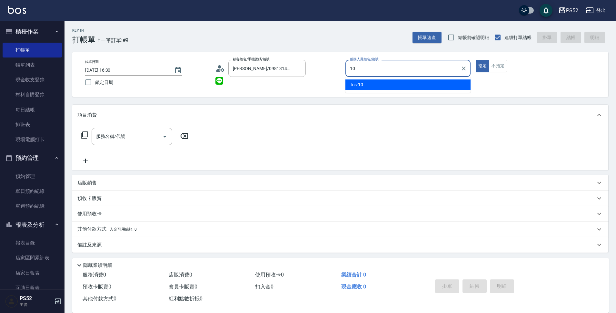
type input "Iris-10"
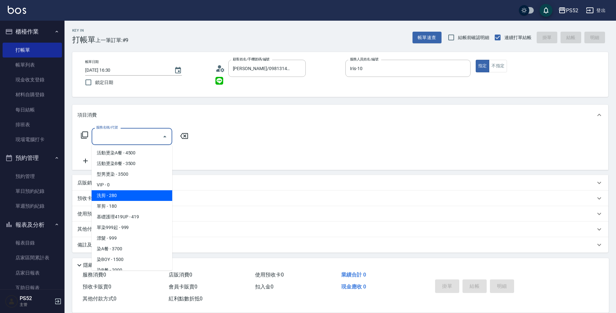
type input "洗剪(C1)"
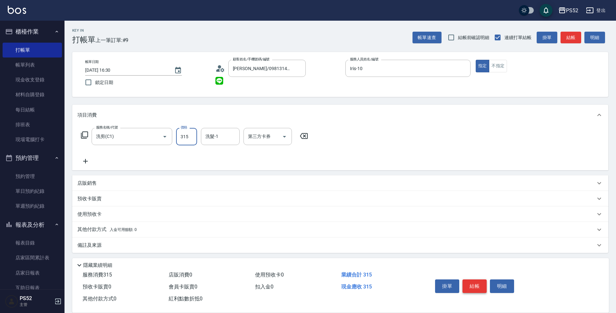
type input "315"
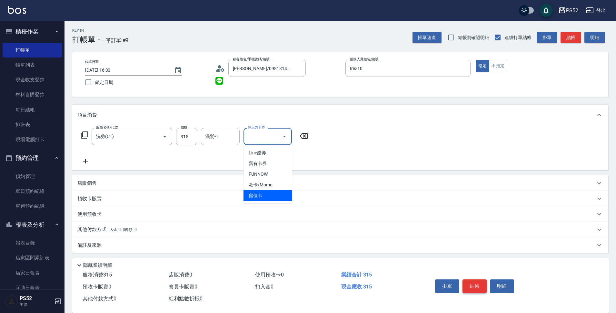
type input "儲值卡"
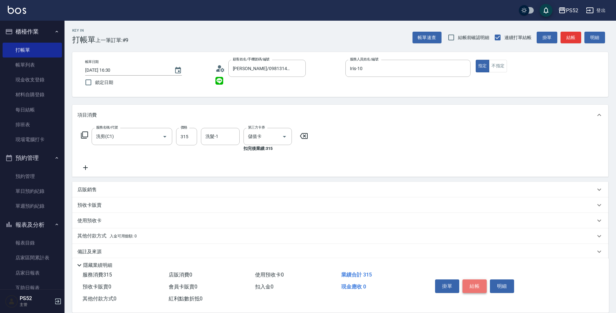
click at [477, 282] on button "結帳" at bounding box center [475, 286] width 24 height 14
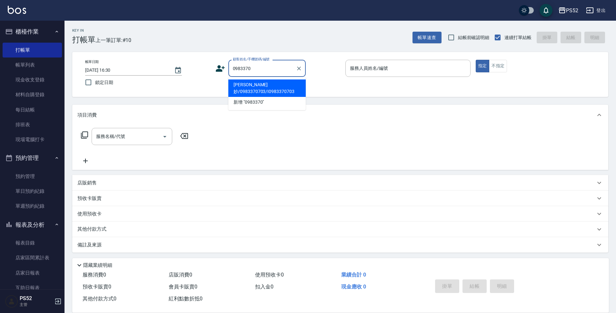
type input "[PERSON_NAME]妙/0983370703/I0983370703"
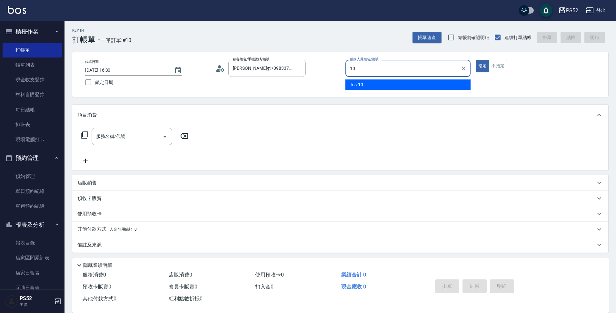
type input "Iris-10"
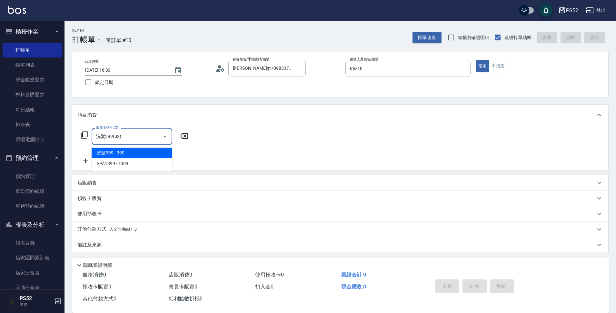
type input "洗髮399(S2)"
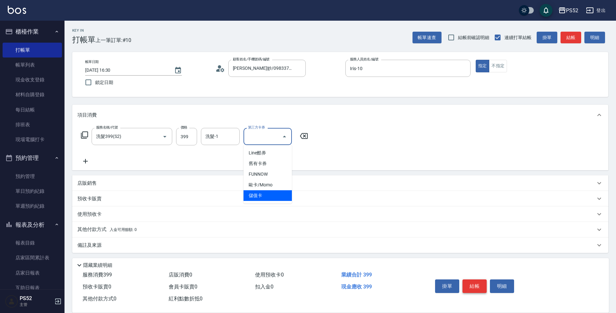
type input "儲值卡"
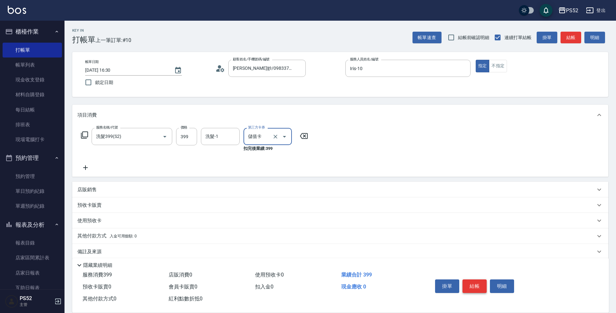
click at [477, 282] on button "結帳" at bounding box center [475, 286] width 24 height 14
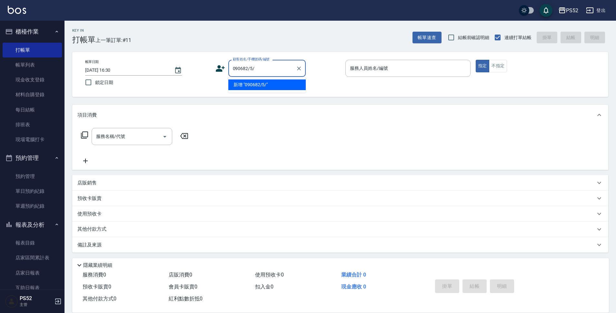
type input "090682/5/"
click at [259, 71] on input "顧客姓名/手機號碼/編號" at bounding box center [262, 68] width 62 height 11
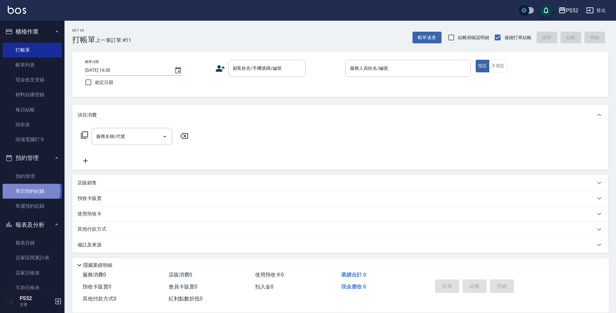
click at [29, 190] on link "單日預約紀錄" at bounding box center [32, 191] width 59 height 15
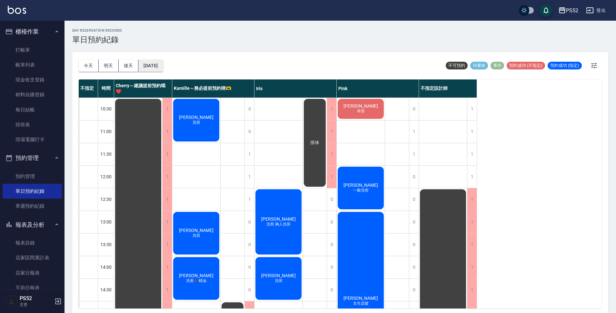
click at [158, 65] on button "[DATE]" at bounding box center [150, 66] width 25 height 12
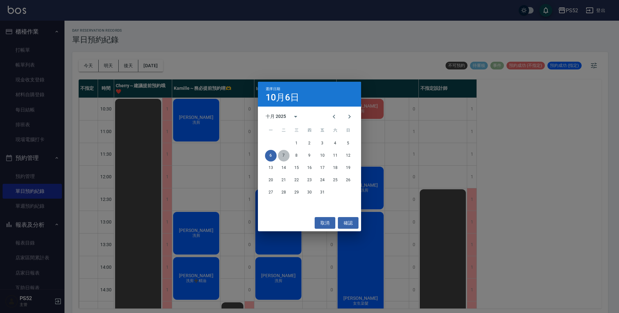
click at [285, 158] on button "7" at bounding box center [284, 156] width 12 height 12
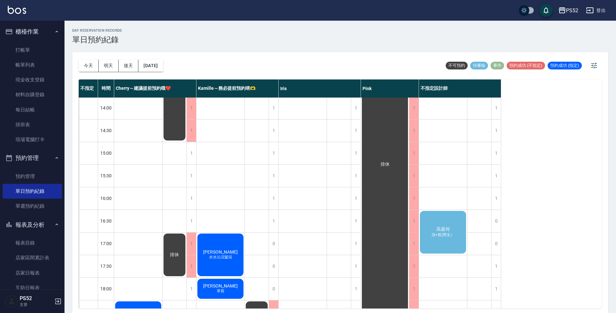
scroll to position [161, 0]
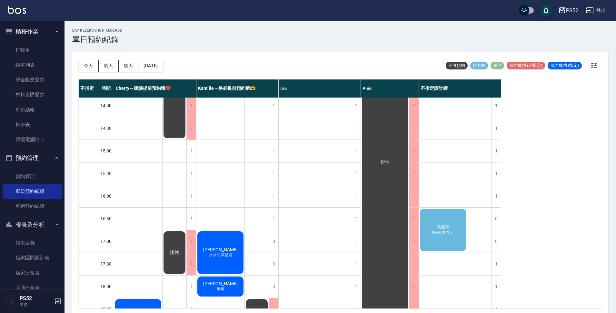
click at [437, 222] on div "高嘉何 洗+剪(男生）" at bounding box center [443, 229] width 48 height 45
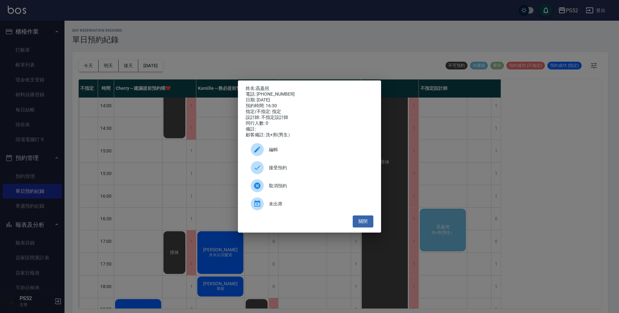
click at [305, 175] on div "接受預約" at bounding box center [310, 167] width 128 height 18
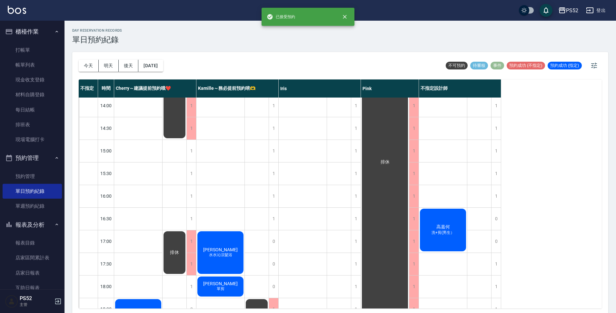
click at [437, 240] on div "高嘉何 洗+剪(男生）" at bounding box center [443, 229] width 48 height 45
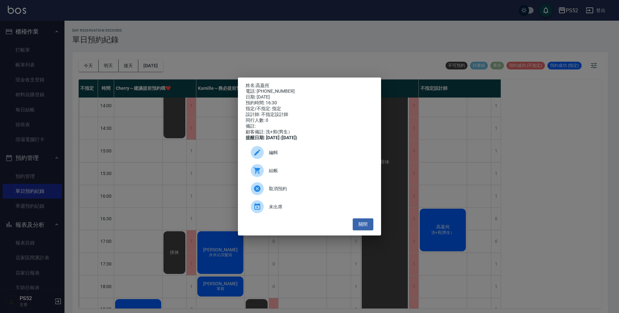
click at [300, 154] on span "編輯" at bounding box center [318, 152] width 99 height 7
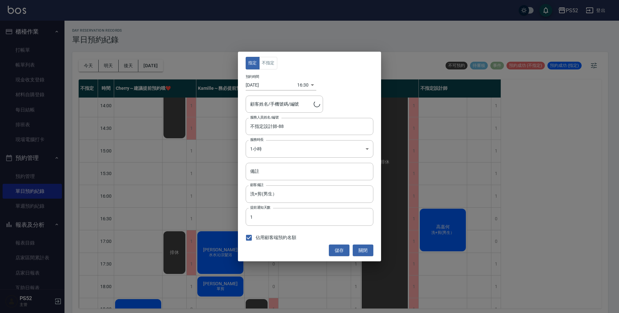
type input "高嘉何/0982776815/B0982776815"
click at [295, 125] on input "不指定設計師-88" at bounding box center [305, 126] width 112 height 11
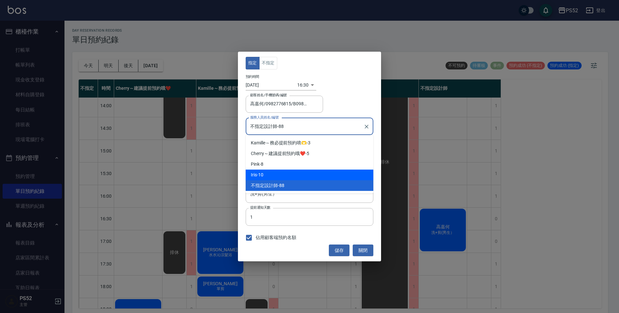
click at [285, 171] on div "Iris -10" at bounding box center [310, 174] width 128 height 11
type input "Iris-10"
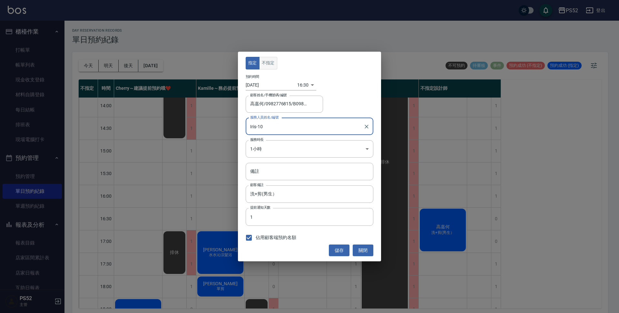
click at [266, 62] on button "不指定" at bounding box center [268, 63] width 18 height 13
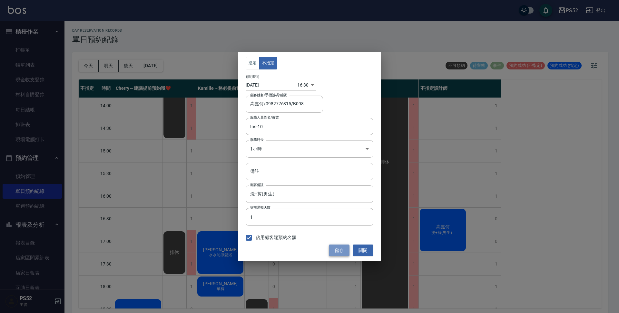
click at [335, 249] on button "儲存" at bounding box center [339, 250] width 21 height 12
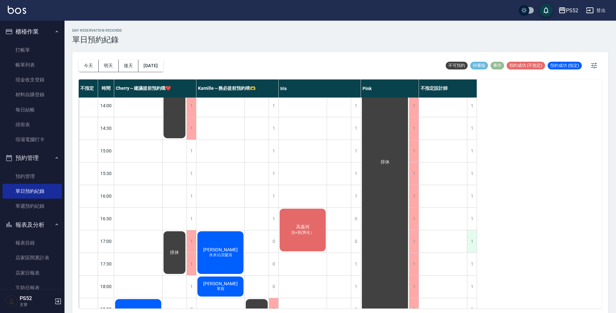
click at [437, 235] on div "1" at bounding box center [472, 241] width 10 height 22
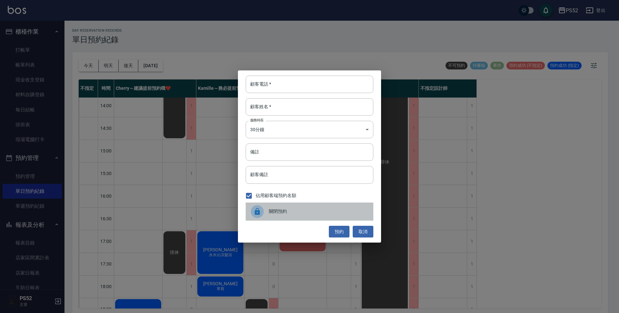
click at [298, 210] on span "關閉預約" at bounding box center [318, 211] width 99 height 7
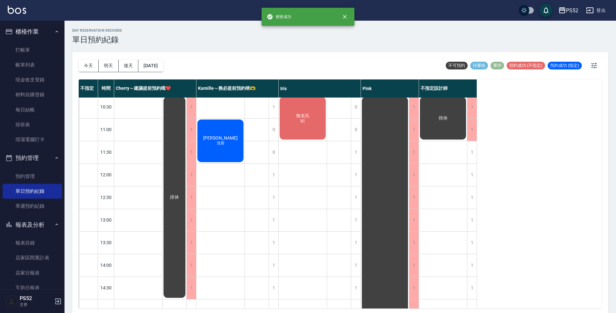
scroll to position [0, 0]
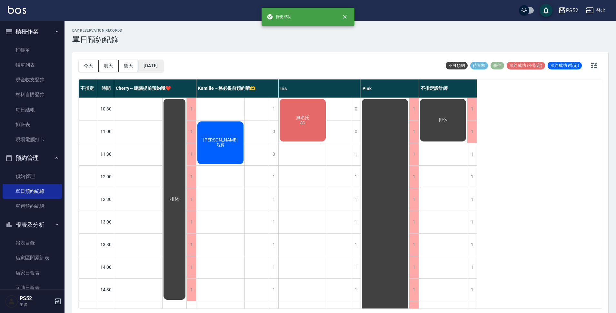
click at [163, 65] on button "[DATE]" at bounding box center [150, 66] width 25 height 12
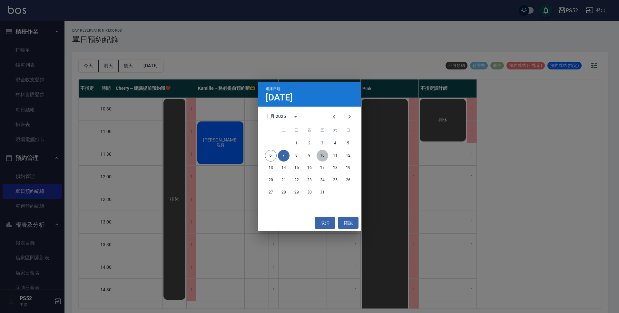
click at [323, 152] on button "10" at bounding box center [323, 156] width 12 height 12
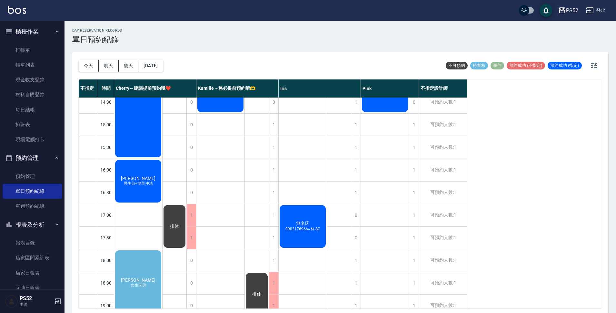
scroll to position [226, 0]
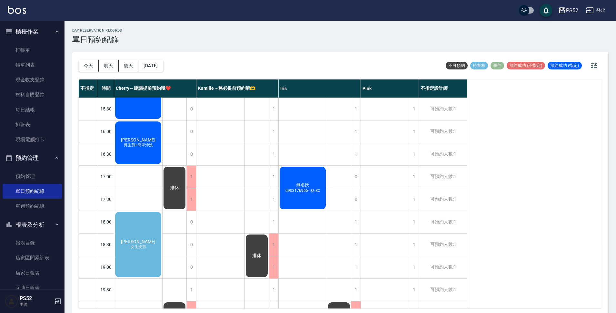
click at [139, 236] on div "游復羚 女生洗剪" at bounding box center [138, 244] width 48 height 67
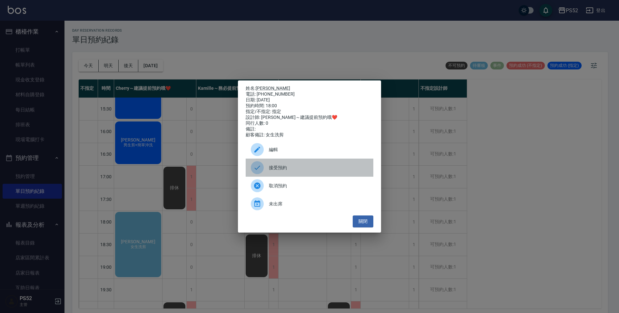
click at [310, 168] on span "接受預約" at bounding box center [318, 167] width 99 height 7
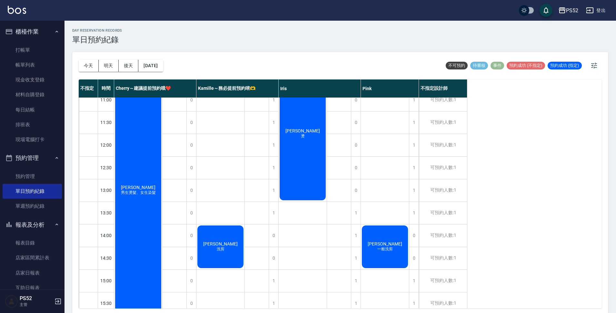
scroll to position [0, 0]
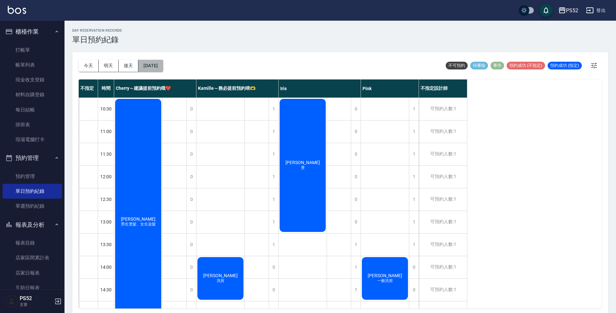
click at [163, 64] on button "[DATE]" at bounding box center [150, 66] width 25 height 12
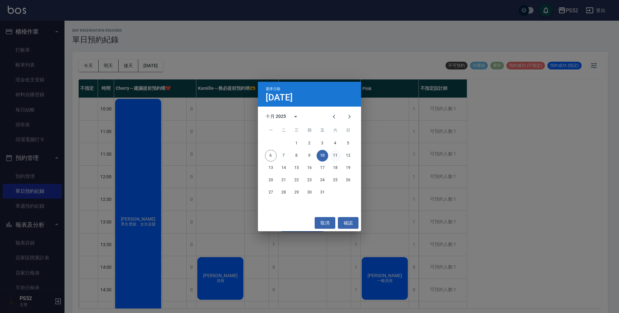
click at [332, 153] on button "11" at bounding box center [336, 156] width 12 height 12
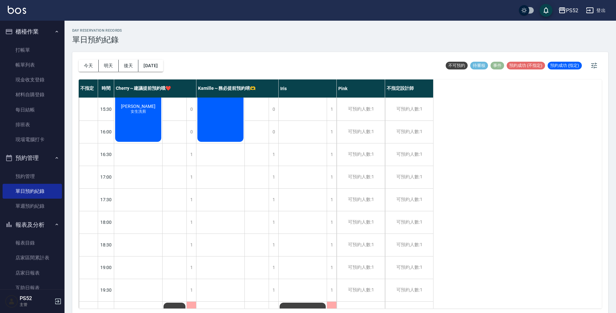
scroll to position [226, 0]
click at [163, 63] on button "[DATE]" at bounding box center [150, 66] width 25 height 12
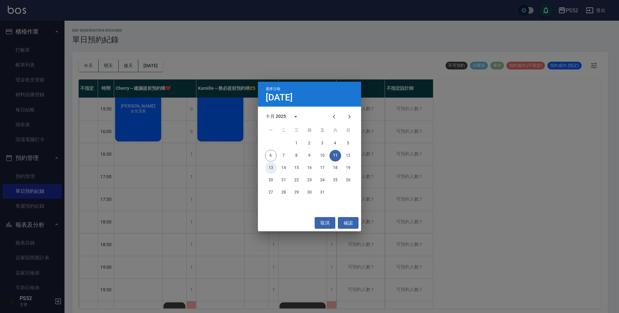
click at [272, 169] on button "13" at bounding box center [271, 168] width 12 height 12
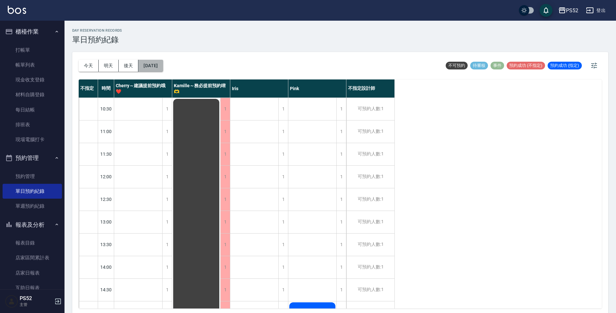
click at [163, 64] on button "2025/10/13" at bounding box center [150, 66] width 25 height 12
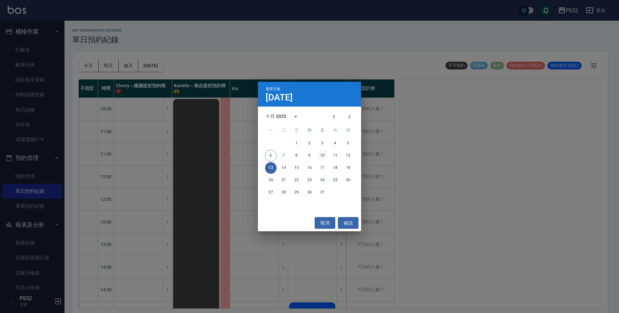
click at [325, 156] on button "10" at bounding box center [323, 156] width 12 height 12
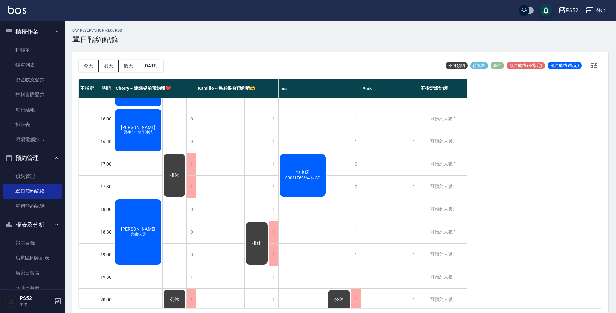
scroll to position [247, 0]
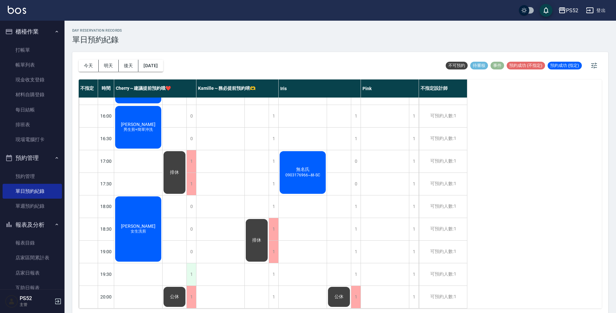
click at [191, 265] on div "1" at bounding box center [191, 274] width 10 height 22
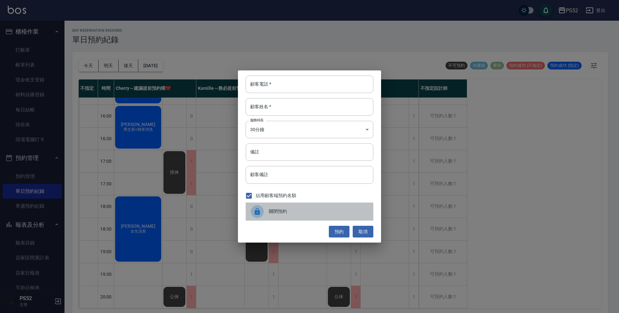
click at [270, 211] on span "關閉預約" at bounding box center [318, 211] width 99 height 7
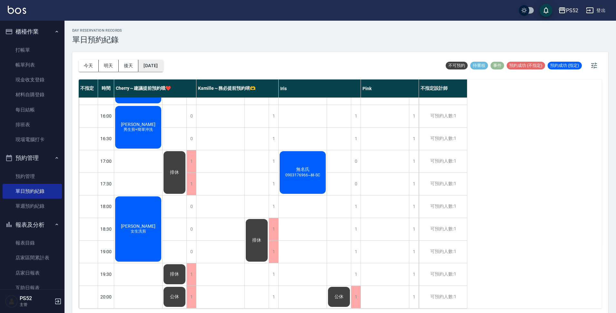
click at [159, 68] on button "[DATE]" at bounding box center [150, 66] width 25 height 12
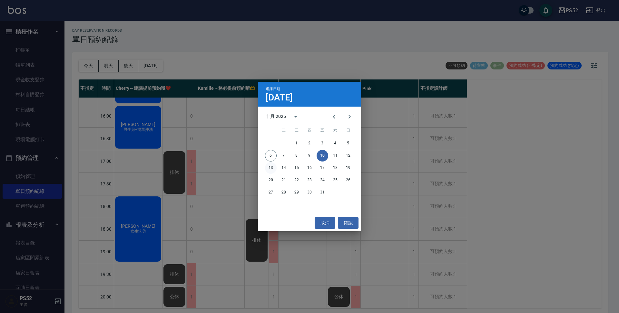
click at [271, 165] on button "13" at bounding box center [271, 168] width 12 height 12
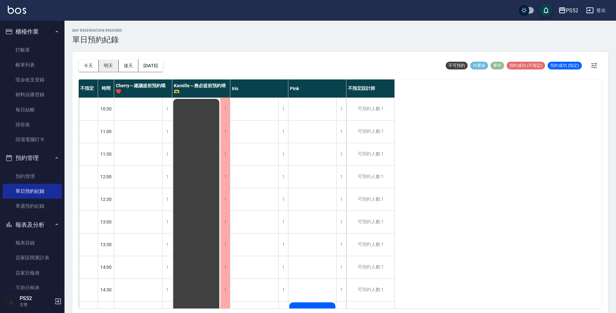
click at [104, 62] on button "明天" at bounding box center [109, 66] width 20 height 12
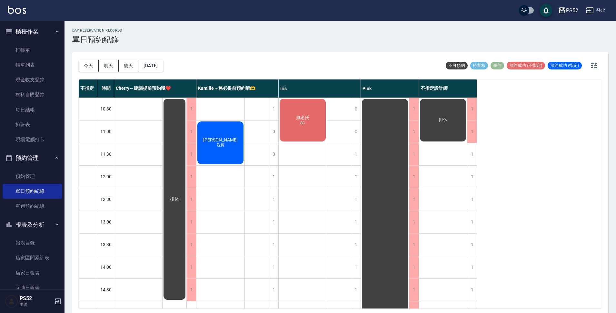
click at [166, 144] on div "排休" at bounding box center [175, 199] width 24 height 203
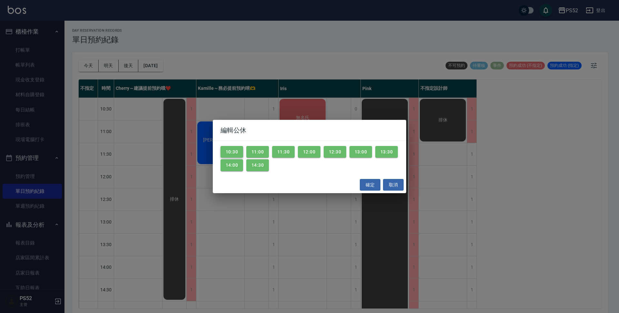
click at [231, 151] on button "10:30" at bounding box center [232, 152] width 23 height 12
click at [249, 149] on button "11:00" at bounding box center [257, 152] width 23 height 12
click at [295, 148] on div "10:30 11:00 11:30 12:00 12:30 13:00 13:30 14:00 14:30" at bounding box center [310, 158] width 194 height 35
click at [289, 148] on button "11:30" at bounding box center [283, 152] width 23 height 12
click at [301, 148] on button "12:00" at bounding box center [309, 152] width 23 height 12
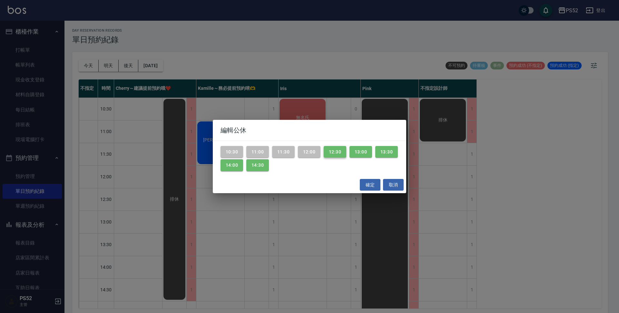
click at [344, 154] on button "12:30" at bounding box center [335, 152] width 23 height 12
click at [363, 152] on button "13:00" at bounding box center [361, 152] width 23 height 12
click at [395, 152] on button "13:30" at bounding box center [387, 152] width 23 height 12
click at [230, 170] on button "14:00" at bounding box center [232, 165] width 23 height 12
click at [254, 164] on button "14:30" at bounding box center [257, 165] width 23 height 12
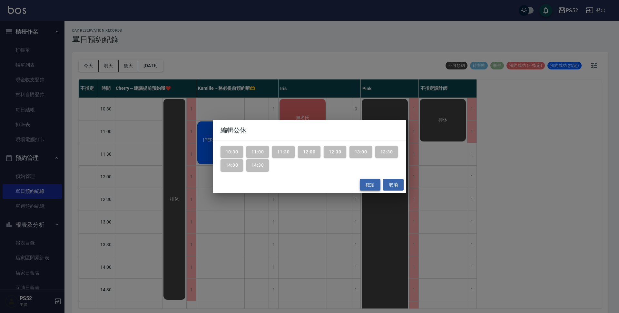
click at [371, 183] on button "確定" at bounding box center [370, 185] width 21 height 12
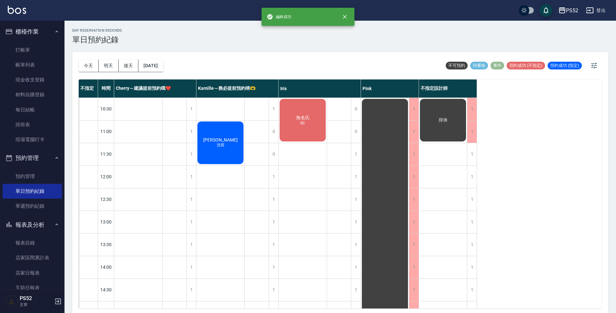
click at [306, 133] on div "無名氏 SC" at bounding box center [303, 120] width 48 height 45
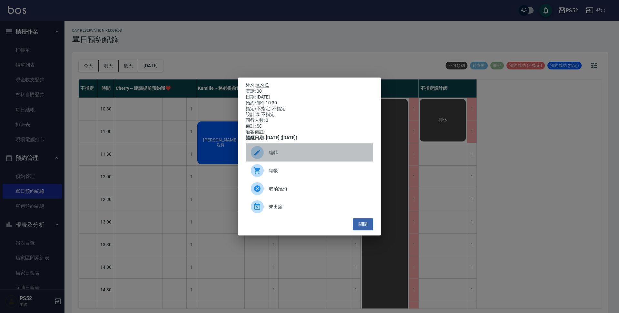
click at [278, 160] on div "編輯" at bounding box center [310, 152] width 128 height 18
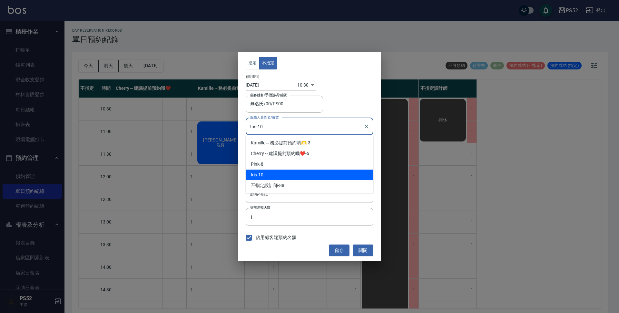
click at [288, 128] on input "Iris-10" at bounding box center [305, 126] width 112 height 11
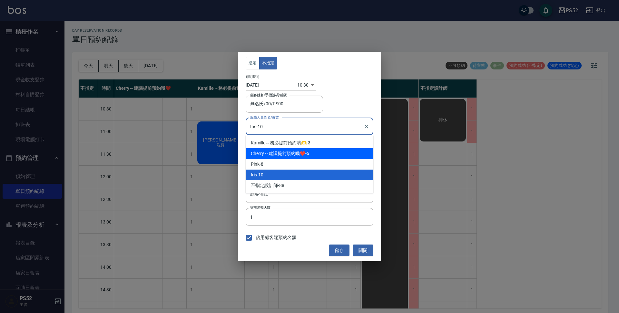
click at [299, 152] on span "Cherry～建議提前預約哦❤️" at bounding box center [278, 153] width 55 height 7
type input "Cherry～建議提前預約哦❤️-5"
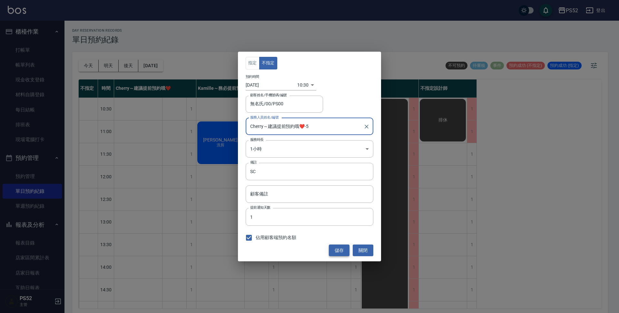
click at [338, 249] on button "儲存" at bounding box center [339, 250] width 21 height 12
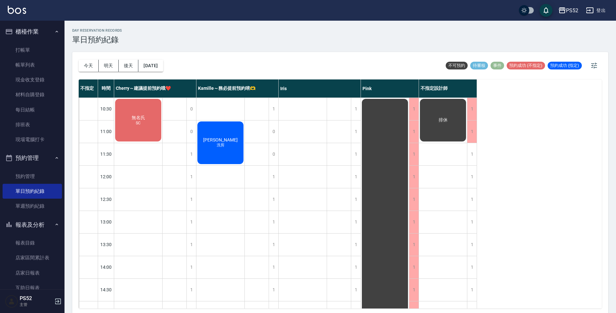
click at [437, 106] on div "排休" at bounding box center [443, 120] width 48 height 45
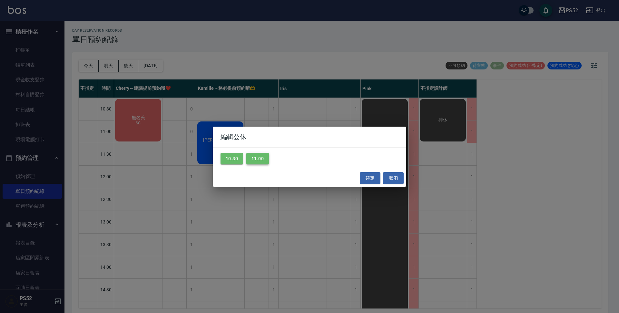
click at [259, 160] on button "11:00" at bounding box center [257, 159] width 23 height 12
click at [370, 177] on button "確定" at bounding box center [370, 178] width 21 height 12
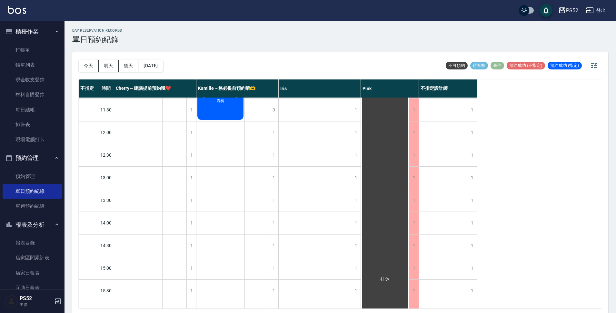
scroll to position [43, 0]
click at [162, 63] on button "[DATE]" at bounding box center [150, 66] width 25 height 12
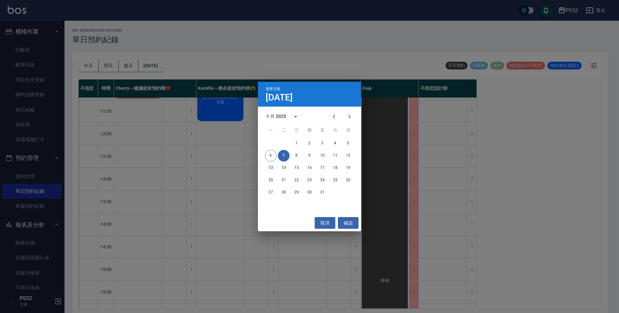
click at [275, 167] on button "13" at bounding box center [271, 168] width 12 height 12
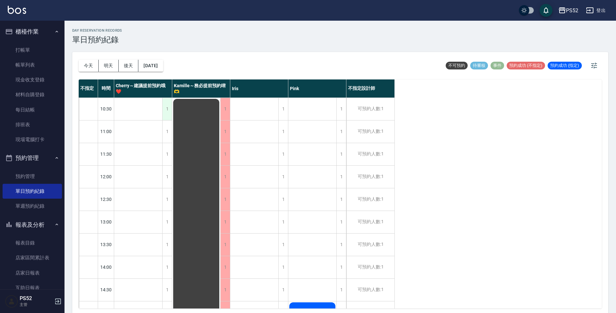
click at [163, 110] on div "1" at bounding box center [167, 109] width 10 height 22
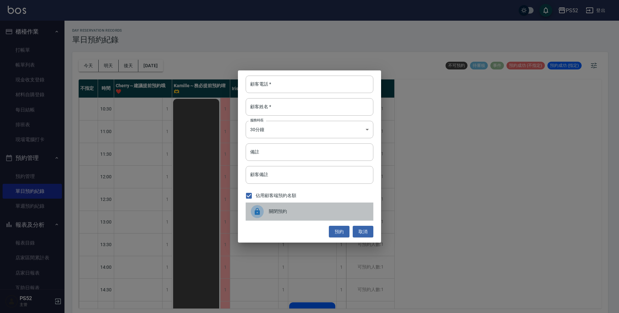
click at [269, 217] on div at bounding box center [260, 211] width 18 height 13
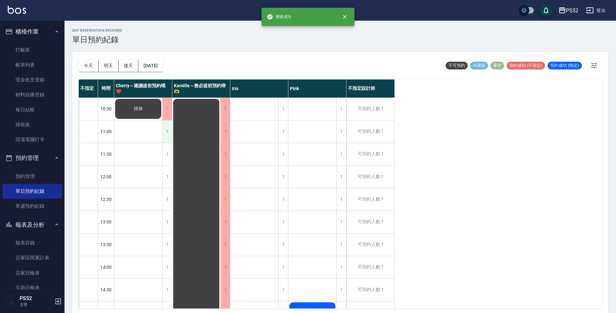
click at [168, 136] on div "1" at bounding box center [167, 131] width 10 height 22
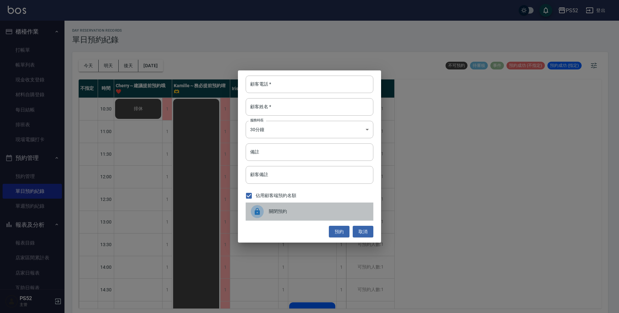
click at [282, 214] on span "關閉預約" at bounding box center [318, 211] width 99 height 7
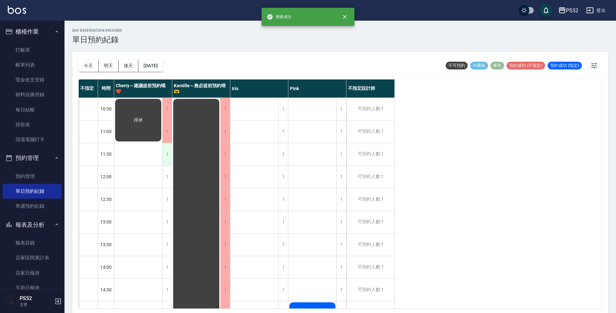
click at [169, 162] on div "1" at bounding box center [167, 154] width 10 height 22
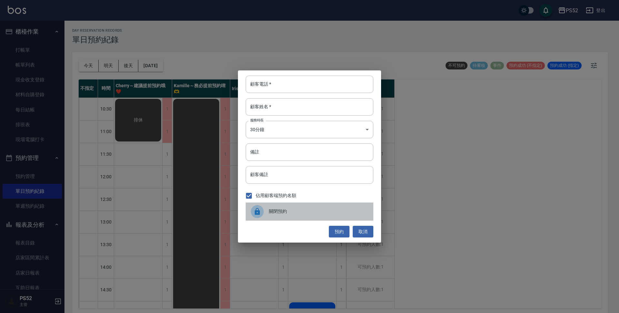
click at [293, 218] on div "關閉預約" at bounding box center [310, 211] width 128 height 18
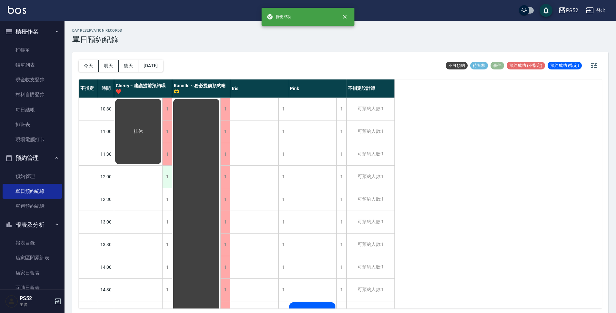
click at [171, 179] on div "1" at bounding box center [167, 177] width 10 height 22
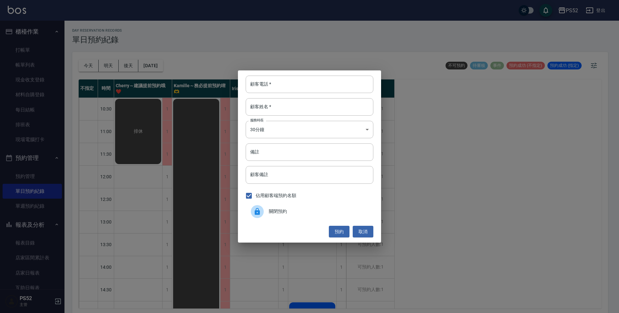
click at [286, 209] on span "關閉預約" at bounding box center [318, 211] width 99 height 7
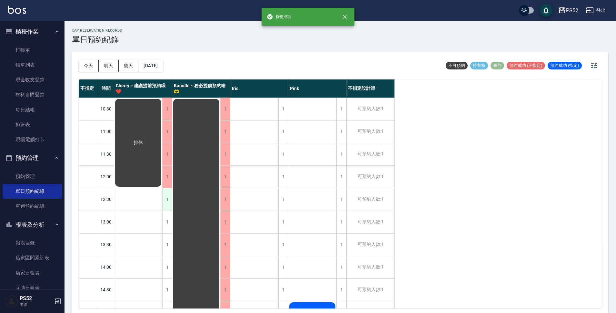
click at [165, 198] on div "1" at bounding box center [167, 199] width 10 height 22
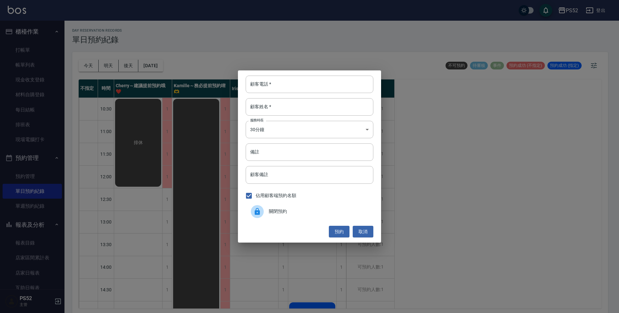
click at [261, 208] on icon at bounding box center [258, 211] width 8 height 8
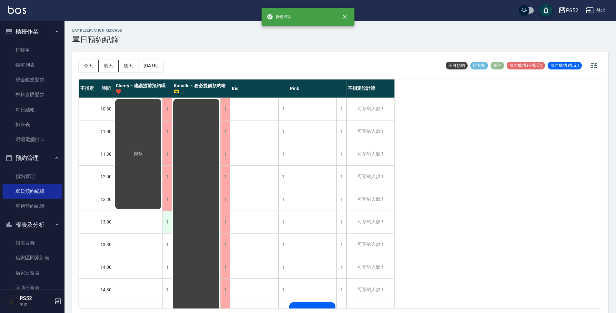
click at [167, 226] on div "1" at bounding box center [167, 222] width 10 height 22
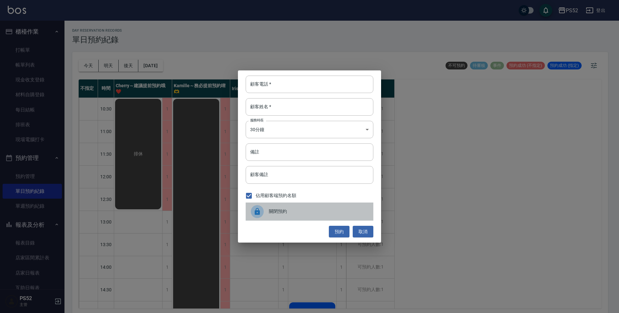
click at [272, 210] on span "關閉預約" at bounding box center [318, 211] width 99 height 7
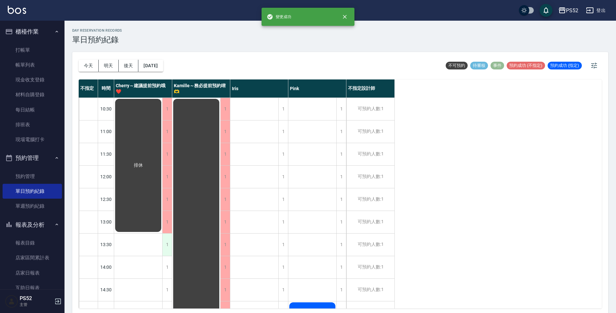
click at [165, 237] on div "1" at bounding box center [167, 244] width 10 height 22
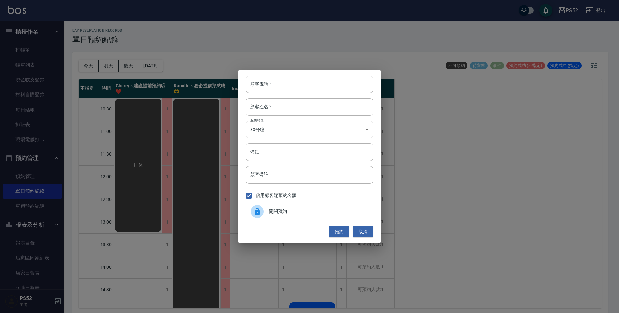
click at [271, 215] on span "關閉預約" at bounding box center [318, 211] width 99 height 7
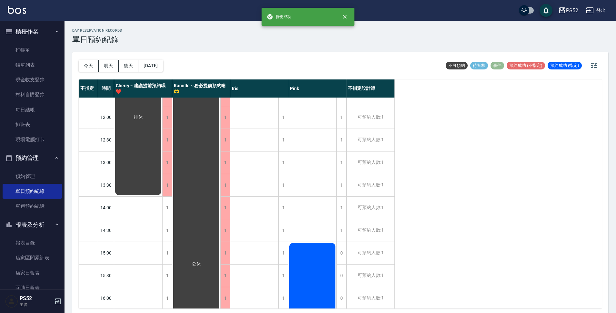
scroll to position [65, 0]
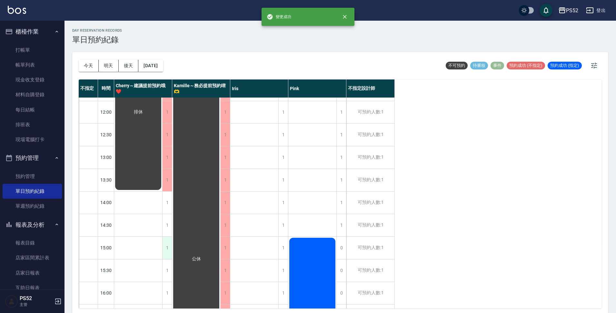
click at [163, 256] on div "1" at bounding box center [167, 247] width 10 height 22
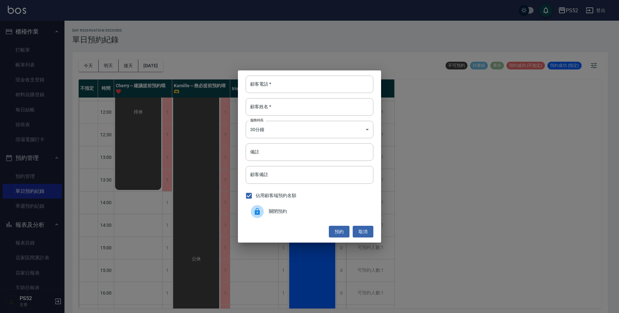
click at [268, 218] on div "關閉預約" at bounding box center [310, 211] width 128 height 18
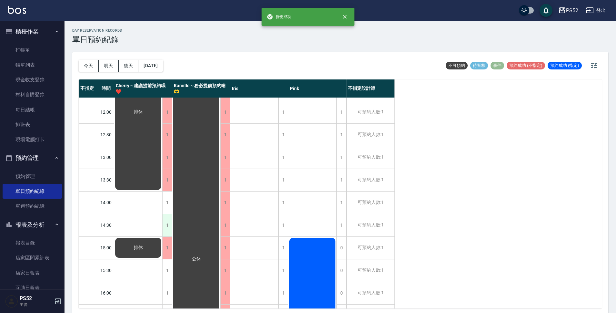
click at [169, 222] on div "1" at bounding box center [167, 225] width 10 height 22
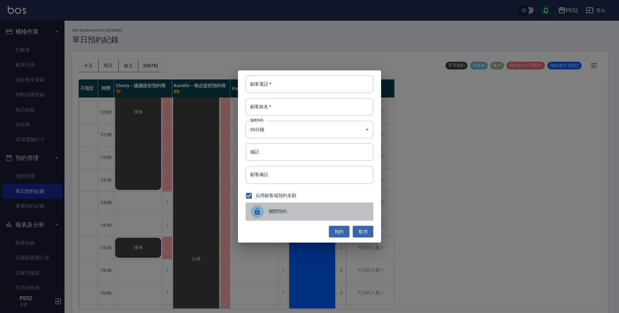
click at [273, 210] on span "關閉預約" at bounding box center [318, 211] width 99 height 7
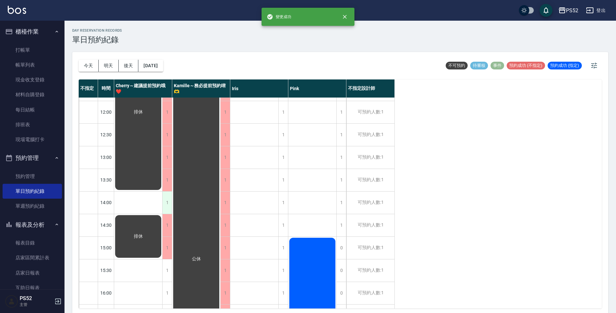
click at [168, 207] on div "1" at bounding box center [167, 202] width 10 height 22
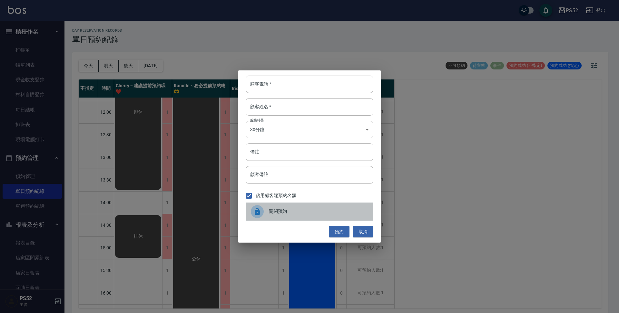
click at [271, 215] on span "關閉預約" at bounding box center [318, 211] width 99 height 7
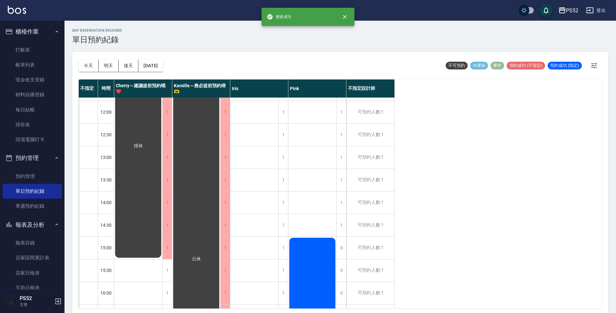
click at [135, 242] on div "排休" at bounding box center [138, 145] width 48 height 225
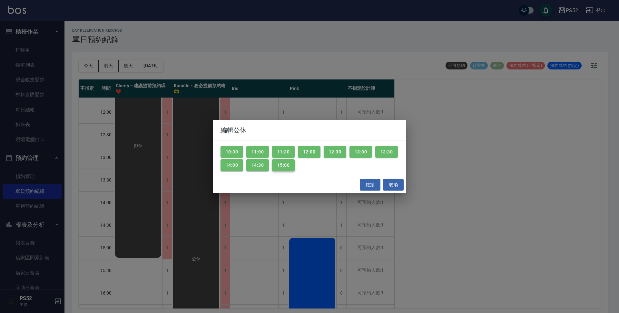
click at [290, 164] on button "15:00" at bounding box center [283, 165] width 23 height 12
click at [376, 182] on button "確定" at bounding box center [370, 185] width 21 height 12
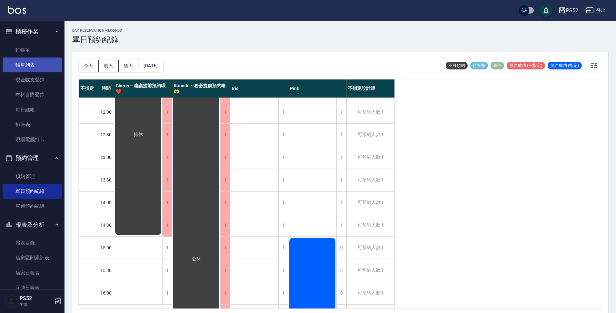
click at [44, 65] on link "帳單列表" at bounding box center [32, 64] width 59 height 15
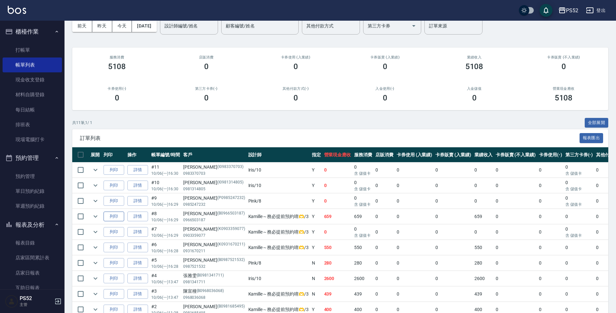
scroll to position [32, 0]
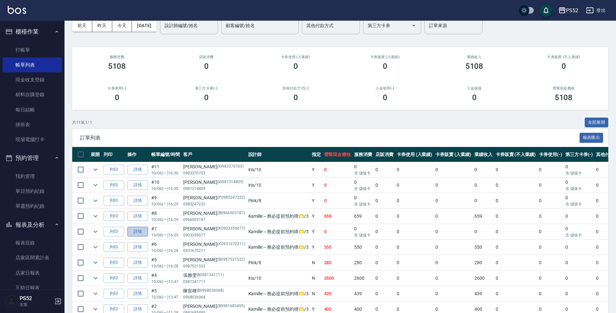
click at [136, 233] on link "詳情" at bounding box center [137, 231] width 21 height 10
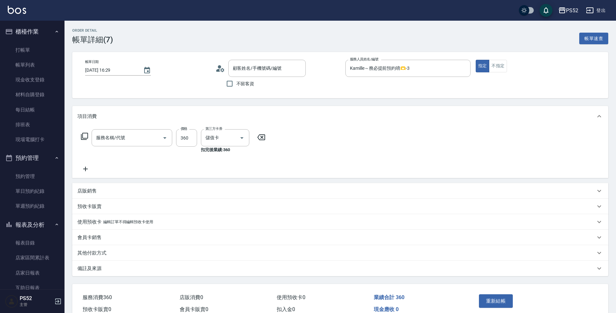
type input "[DATE] 16:29"
type input "Kamille～務必提前預約唷🫶-3"
type input "洗剪(C1)"
type input "[PERSON_NAME]/0903359077/K0903359077"
click at [86, 167] on icon at bounding box center [85, 169] width 16 height 8
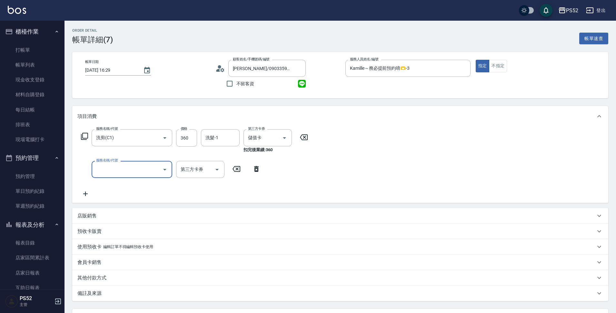
click at [124, 169] on input "服務名稱/代號" at bounding box center [127, 169] width 65 height 11
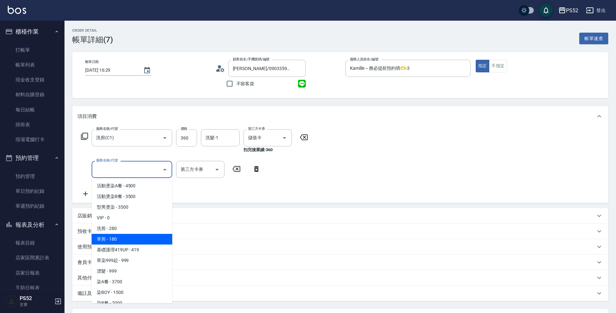
click at [125, 241] on span "單剪 - 180" at bounding box center [132, 239] width 81 height 11
type input "單剪(C2)"
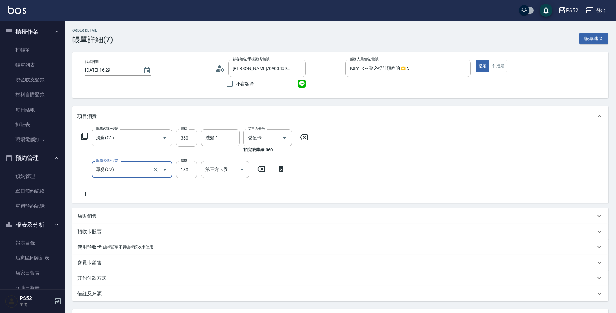
click at [187, 176] on input "180" at bounding box center [186, 169] width 21 height 17
type input "50"
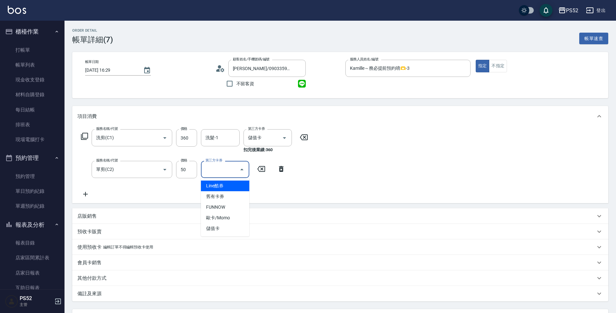
click at [208, 169] on input "第三方卡券" at bounding box center [220, 169] width 33 height 11
click at [225, 228] on span "儲值卡" at bounding box center [225, 228] width 48 height 11
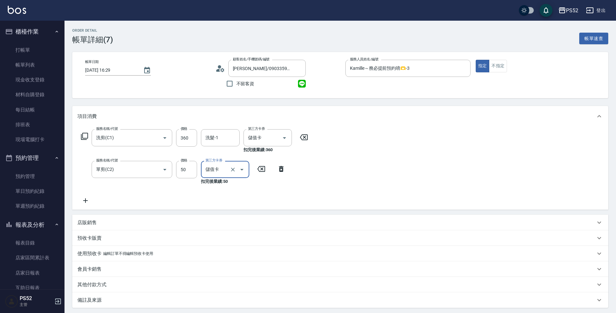
type input "儲值卡"
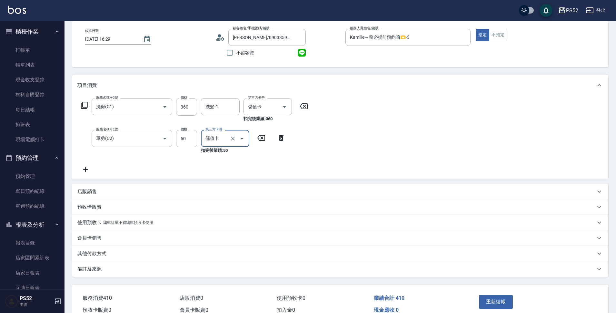
scroll to position [32, 0]
click at [437, 296] on button "重新結帳" at bounding box center [496, 300] width 34 height 14
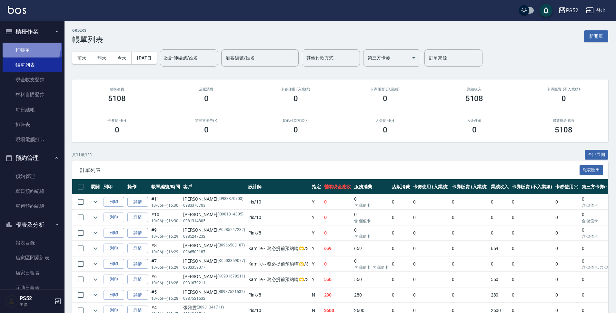
click at [22, 45] on link "打帳單" at bounding box center [32, 50] width 59 height 15
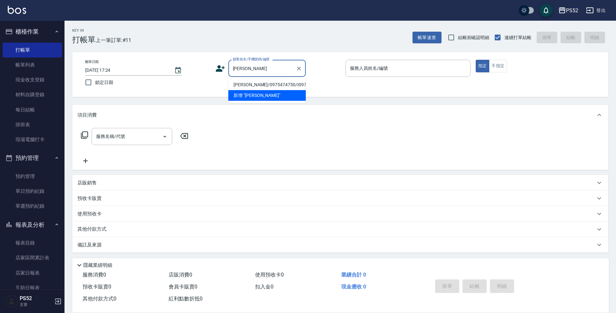
click at [251, 87] on li "陳昆娜/0975474750/I0975414750" at bounding box center [266, 84] width 77 height 11
type input "陳昆娜/0975474750/I0975414750"
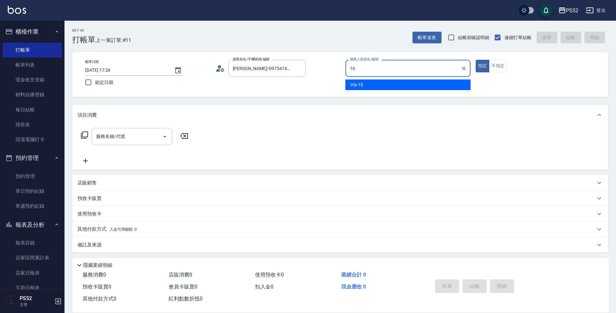
type input "10"
type button "true"
type input "Iris-10"
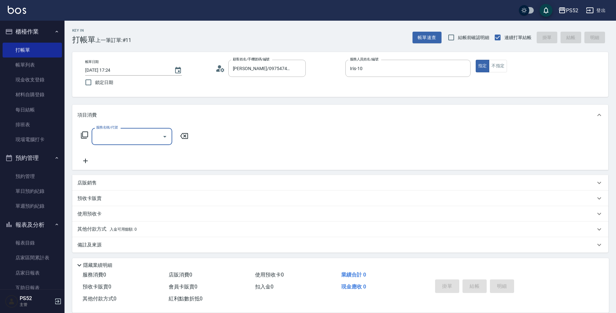
click at [124, 133] on input "服務名稱/代號" at bounding box center [127, 136] width 65 height 11
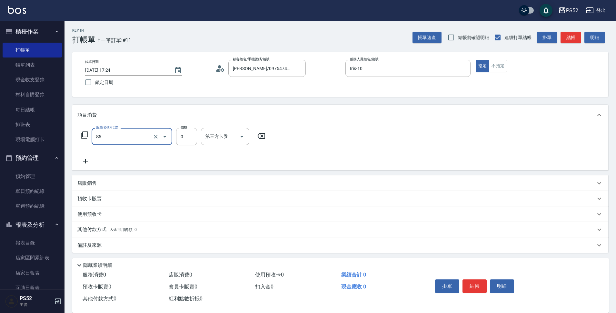
type input "造型(S5)"
type input "250"
click at [437, 284] on button "結帳" at bounding box center [475, 286] width 24 height 14
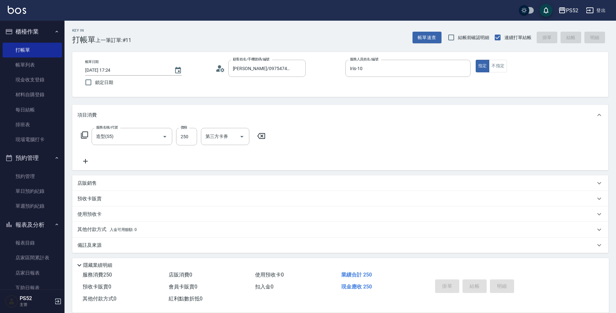
type input "2025/10/06 17:25"
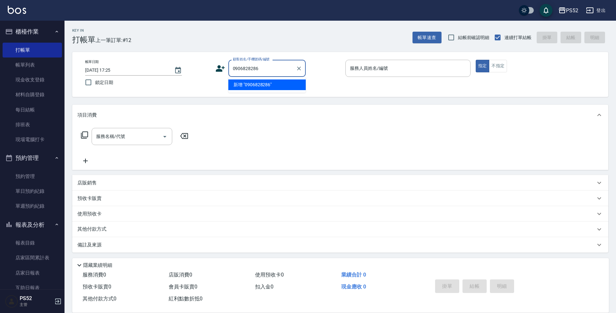
type input "0906828286"
click at [216, 69] on icon at bounding box center [221, 69] width 10 height 10
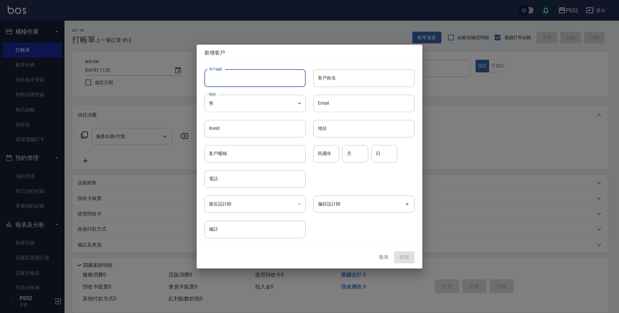
click at [240, 72] on input "客戶編號" at bounding box center [255, 77] width 101 height 17
type input "I0906828286"
click at [227, 173] on input "電話" at bounding box center [255, 178] width 101 height 17
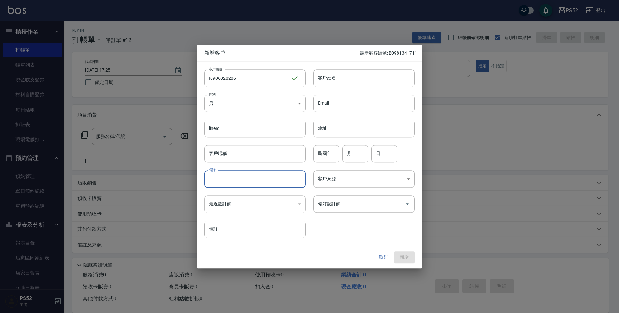
paste input "0906828286"
type input "0906828286"
click at [327, 155] on input "民國年" at bounding box center [327, 153] width 26 height 17
type input "87"
type input "1"
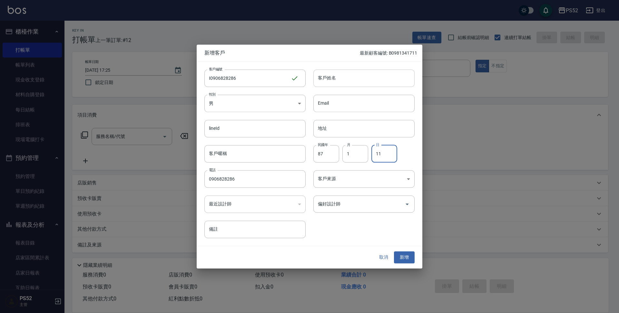
type input "11"
click at [331, 84] on input "客戶姓名" at bounding box center [364, 77] width 101 height 17
type input "洪意筑"
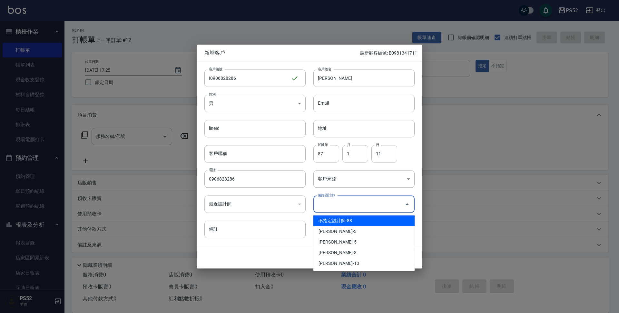
click at [356, 208] on input "偏好設計師" at bounding box center [359, 203] width 86 height 11
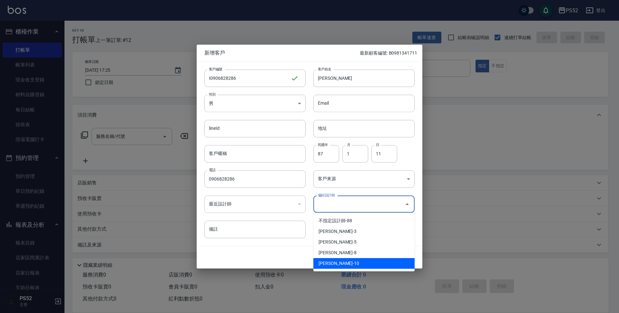
click at [350, 264] on li "張瑜庭-10" at bounding box center [364, 263] width 101 height 11
type input "張瑜庭"
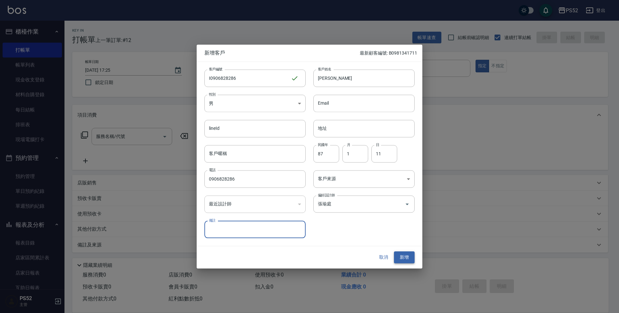
click at [407, 257] on button "新增" at bounding box center [404, 257] width 21 height 12
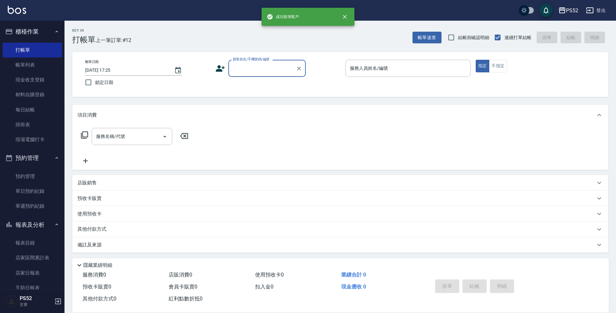
click at [266, 67] on div "顧客姓名/手機號碼/編號 顧客姓名/手機號碼/編號" at bounding box center [266, 68] width 77 height 17
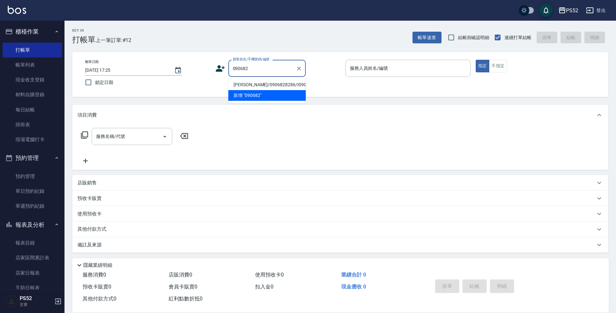
click at [257, 90] on li "洪意筑/0906828286/I0906828286" at bounding box center [266, 84] width 77 height 11
type input "洪意筑/0906828286/I0906828286"
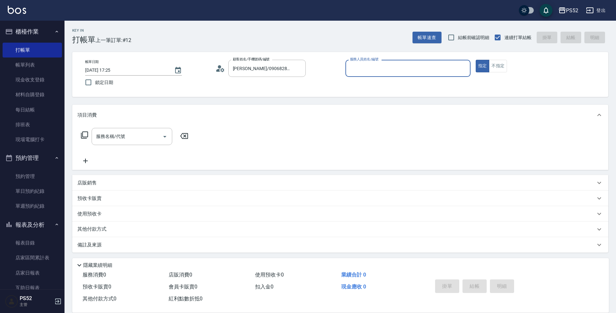
click at [221, 68] on icon at bounding box center [221, 69] width 10 height 10
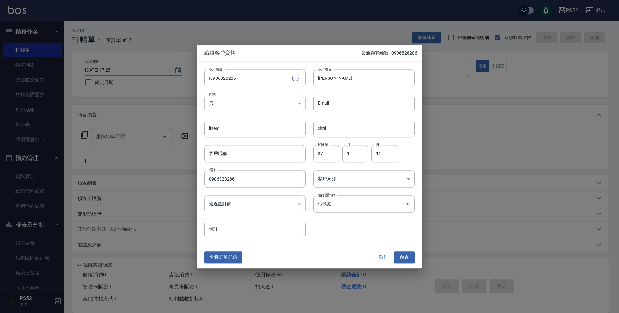
click at [221, 99] on body "PS52 登出 櫃檯作業 打帳單 帳單列表 現金收支登錄 材料自購登錄 每日結帳 排班表 現場電腦打卡 預約管理 預約管理 單日預約紀錄 單週預約紀錄 報表及…" at bounding box center [309, 157] width 619 height 314
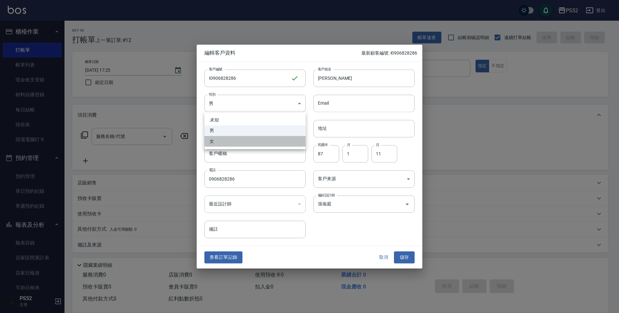
click at [216, 137] on li "女" at bounding box center [255, 141] width 101 height 11
type input "[DEMOGRAPHIC_DATA]"
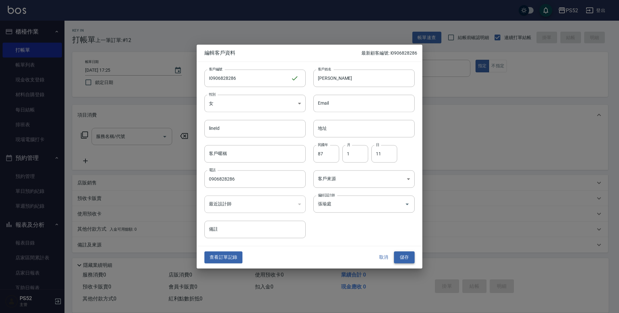
click at [406, 256] on button "儲存" at bounding box center [404, 257] width 21 height 12
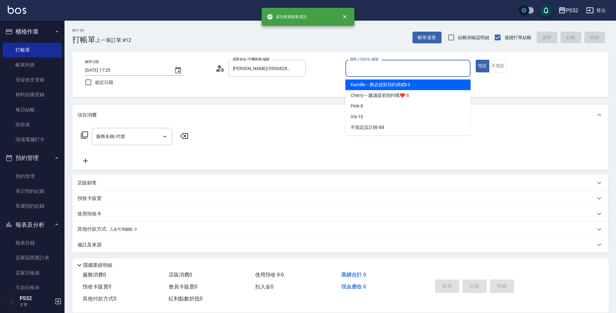
click at [437, 68] on input "服務人員姓名/編號" at bounding box center [407, 68] width 119 height 11
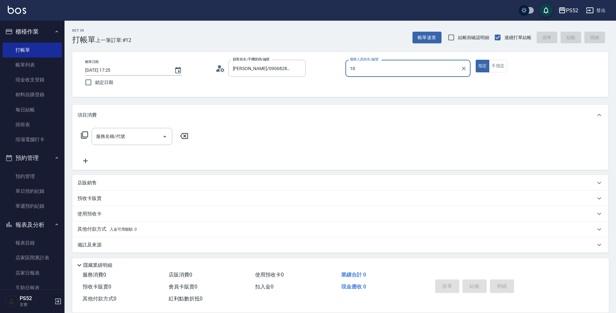
type input "Iris-10"
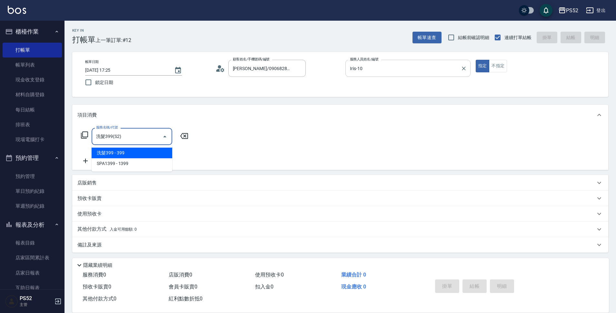
type input "洗髮399(S2)"
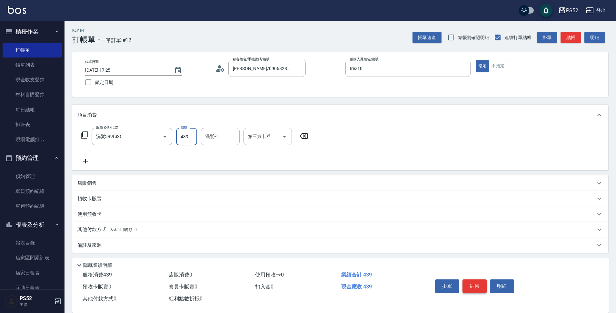
type input "439"
click at [437, 285] on button "結帳" at bounding box center [475, 286] width 24 height 14
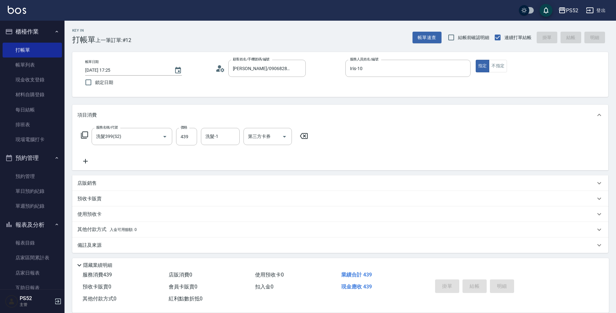
type input "2025/10/06 17:26"
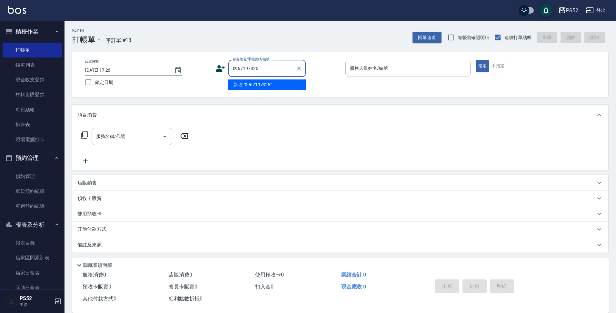
type input "0967197325"
click at [222, 68] on icon at bounding box center [221, 69] width 10 height 10
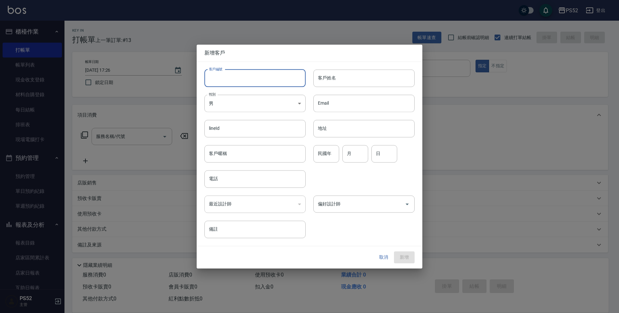
click at [228, 71] on input "客戶編號" at bounding box center [255, 77] width 101 height 17
type input "B0967197325"
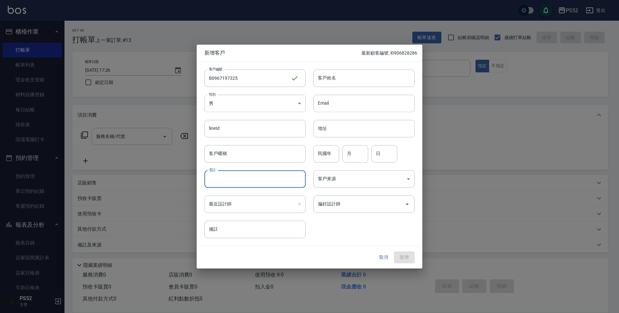
drag, startPoint x: 238, startPoint y: 173, endPoint x: 239, endPoint y: 180, distance: 7.5
click at [239, 180] on input "電話" at bounding box center [255, 178] width 101 height 17
paste input "0967197325"
type input "0967197325"
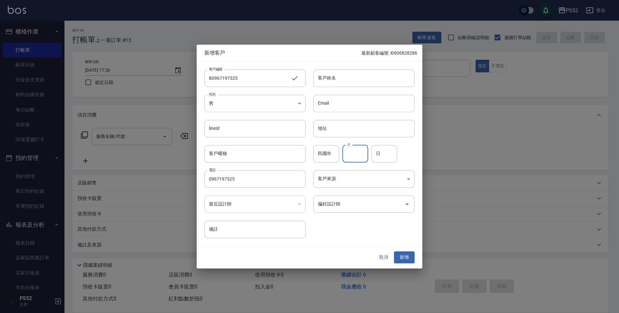
click at [351, 155] on input "月" at bounding box center [356, 153] width 26 height 17
type input "3"
type input "25"
click at [327, 158] on input "民國年" at bounding box center [327, 153] width 26 height 17
type input "95"
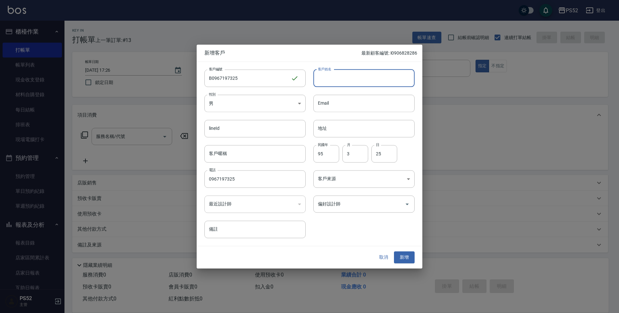
click at [345, 75] on input "客戶姓名" at bounding box center [364, 77] width 101 height 17
click at [350, 83] on input "胡名勛" at bounding box center [364, 77] width 101 height 17
type input "胡名勳"
click at [401, 260] on button "新增" at bounding box center [404, 257] width 21 height 12
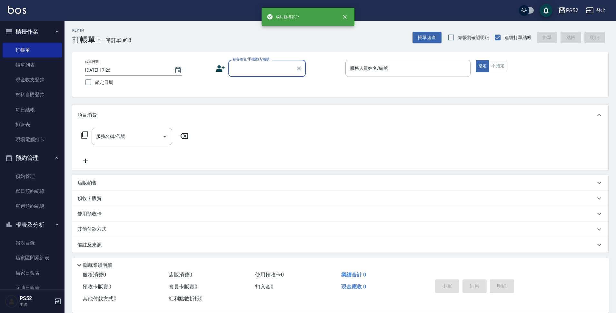
click at [254, 72] on input "顧客姓名/手機號碼/編號" at bounding box center [262, 68] width 62 height 11
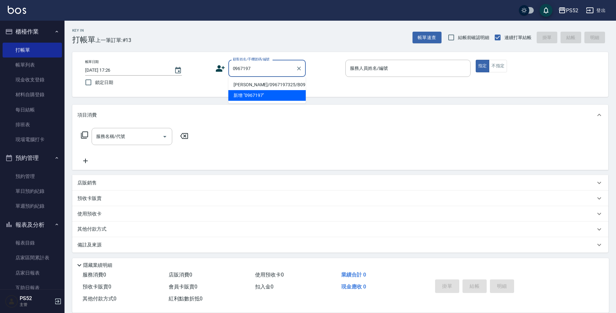
click at [257, 90] on li "胡名勳/0967197325/B0967197325" at bounding box center [266, 84] width 77 height 11
type input "胡名勳/0967197325/B0967197325"
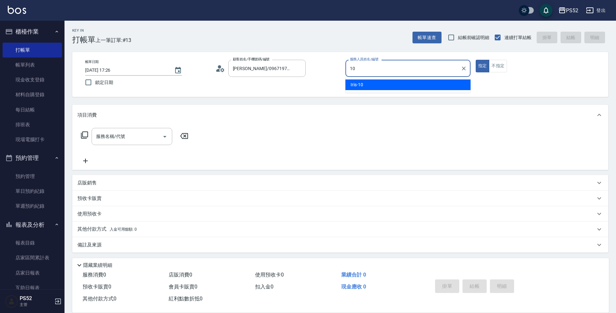
type input "Iris-10"
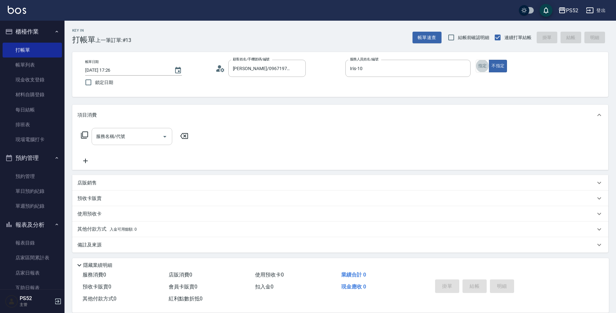
click at [153, 138] on input "服務名稱/代號" at bounding box center [127, 136] width 65 height 11
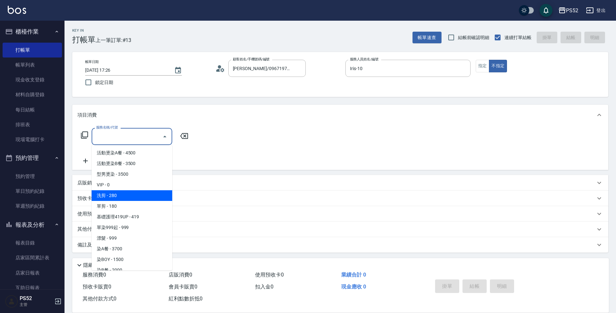
click at [146, 202] on span "單剪 - 180" at bounding box center [132, 206] width 81 height 11
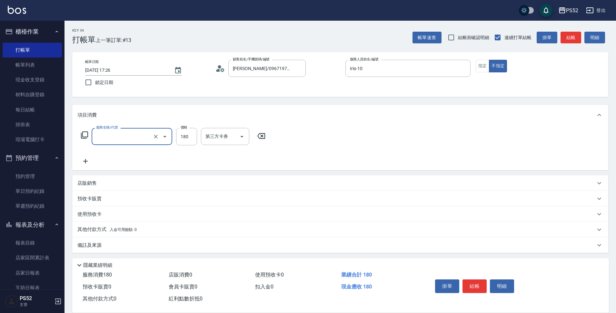
type input "單剪(C2)"
click at [437, 280] on button "結帳" at bounding box center [475, 286] width 24 height 14
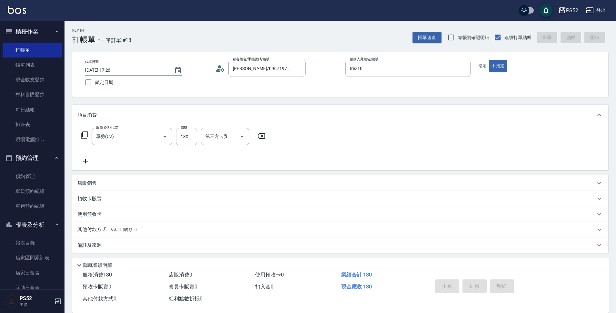
type input "2025/10/06 17:27"
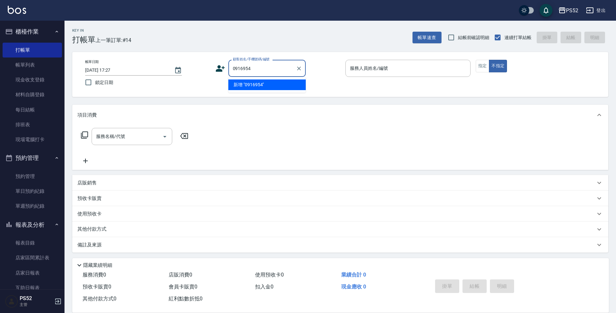
click at [270, 81] on li "新增 "0916954"" at bounding box center [266, 84] width 77 height 11
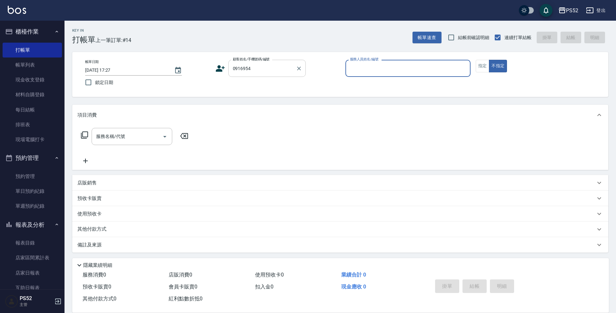
click at [268, 73] on input "0916954" at bounding box center [262, 68] width 62 height 11
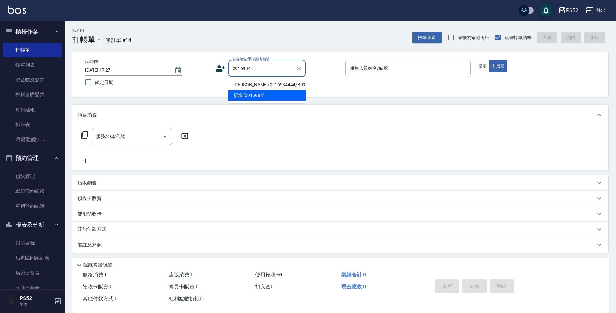
click at [236, 88] on li "陳詩瑩/0916984444/B0916984444" at bounding box center [266, 84] width 77 height 11
type input "陳詩瑩/0916984444/B0916984444"
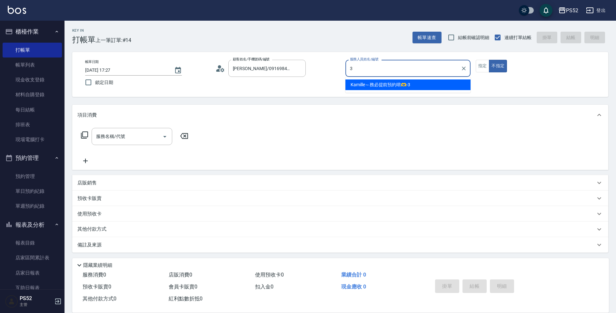
type input "3"
type button "false"
type input "Kamille～務必提前預約唷🫶-3"
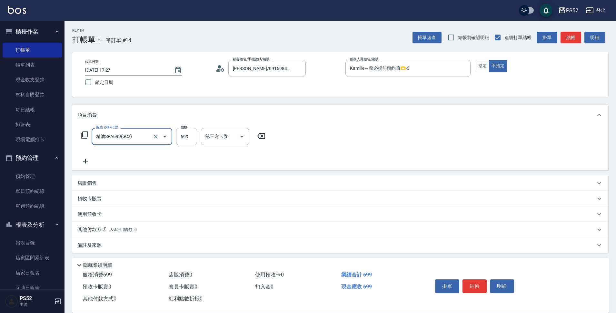
type input "精油SPA699(SC2)"
type input "630"
click at [316, 137] on input "第三方卡券" at bounding box center [305, 136] width 33 height 11
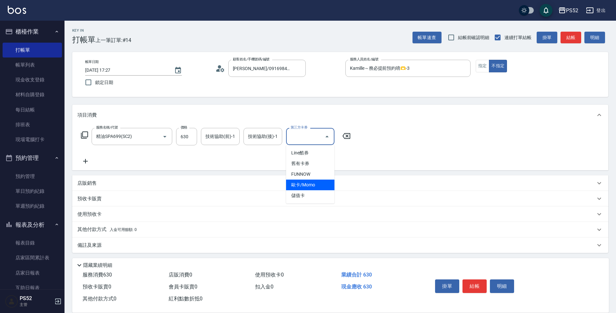
click at [308, 196] on span "儲值卡" at bounding box center [310, 195] width 48 height 11
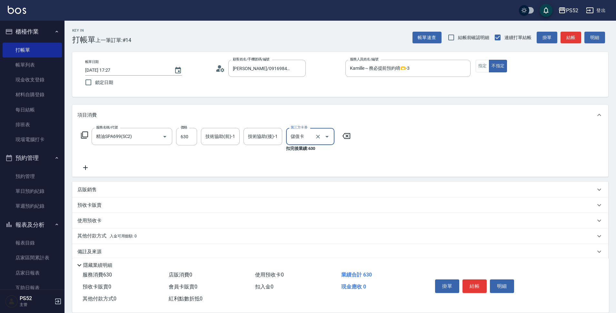
type input "儲值卡"
click at [437, 287] on button "結帳" at bounding box center [475, 286] width 24 height 14
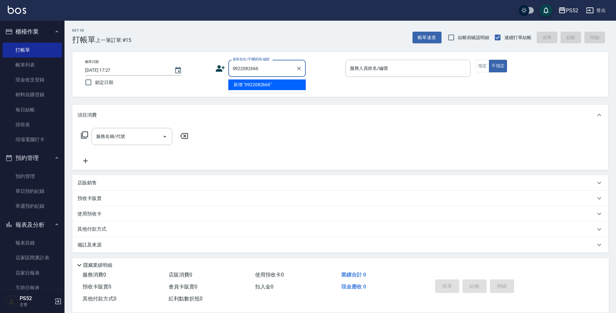
type input "0922082666"
click at [223, 70] on icon at bounding box center [221, 69] width 10 height 10
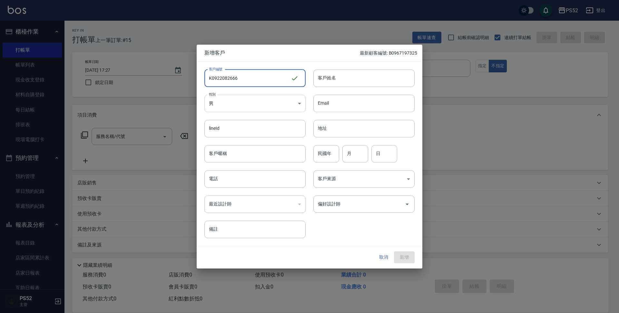
type input "K0922082666"
click at [236, 106] on body "PS52 登出 櫃檯作業 打帳單 帳單列表 現金收支登錄 材料自購登錄 每日結帳 排班表 現場電腦打卡 預約管理 預約管理 單日預約紀錄 單週預約紀錄 報表及…" at bounding box center [309, 157] width 619 height 314
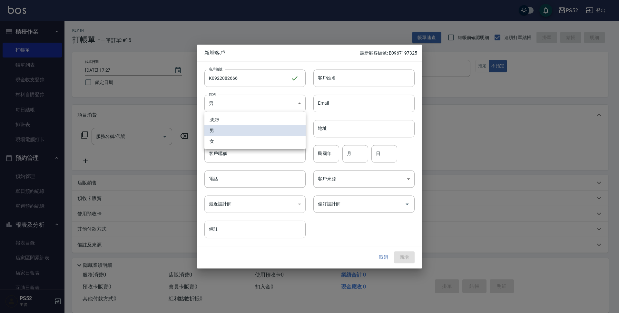
click at [217, 143] on li "女" at bounding box center [255, 141] width 101 height 11
type input "[DEMOGRAPHIC_DATA]"
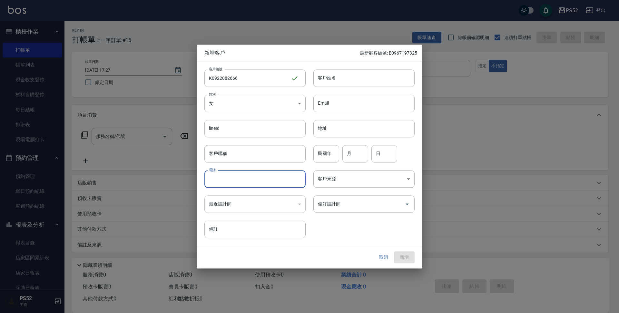
click at [217, 183] on input "電話" at bounding box center [255, 178] width 101 height 17
paste input "0922082666"
type input "0922082666"
click at [321, 162] on input "民國年" at bounding box center [327, 153] width 26 height 17
type input "52"
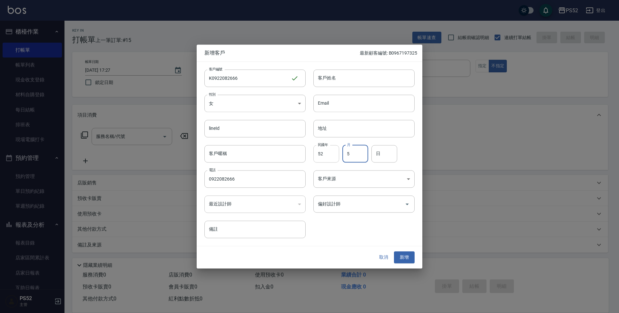
type input "5"
type input "1"
click at [335, 81] on input "客戶姓名" at bounding box center [364, 77] width 101 height 17
type input "陳慧玲"
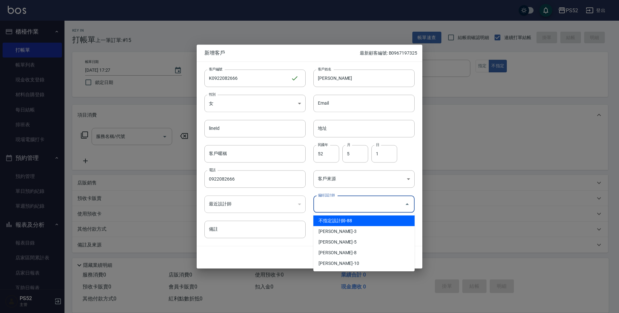
click at [343, 204] on input "偏好設計師" at bounding box center [359, 203] width 86 height 11
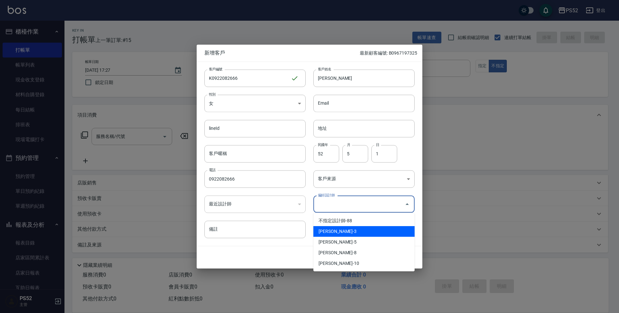
click at [331, 234] on li "王杏如-3" at bounding box center [364, 231] width 101 height 11
type input "王杏如"
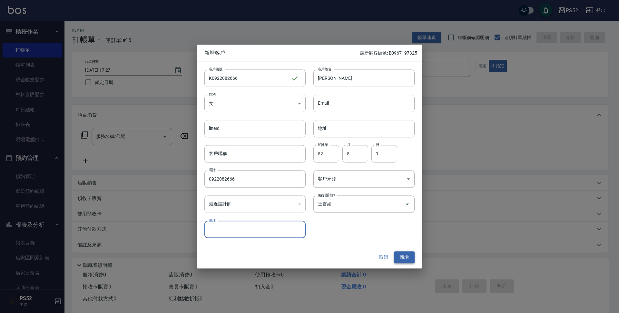
click at [404, 260] on button "新增" at bounding box center [404, 257] width 21 height 12
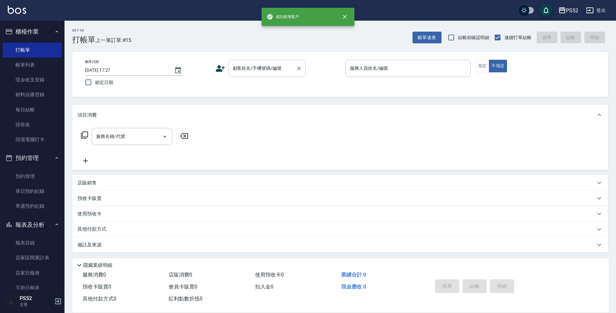
click at [274, 75] on div "顧客姓名/手機號碼/編號" at bounding box center [266, 68] width 77 height 17
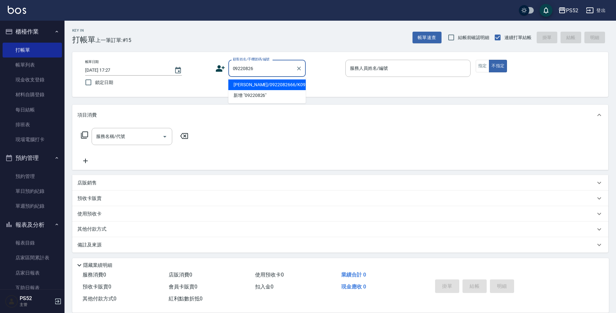
type input "陳慧玲/0922082666/K0922082666"
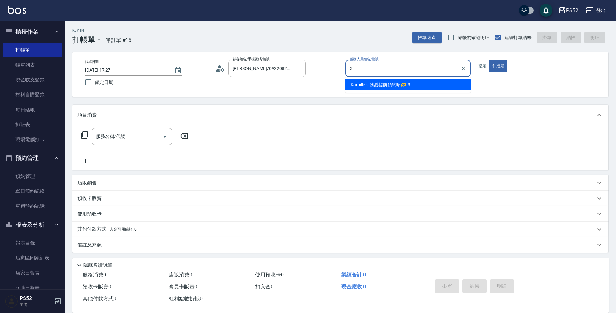
type input "Kamille～務必提前預約唷🫶-3"
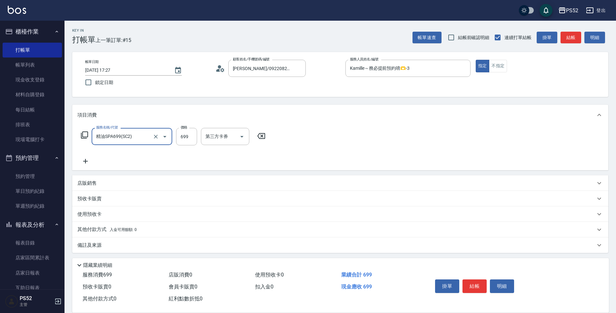
type input "精油SPA699(SC2)"
type input "700"
click at [437, 279] on button "結帳" at bounding box center [475, 286] width 24 height 14
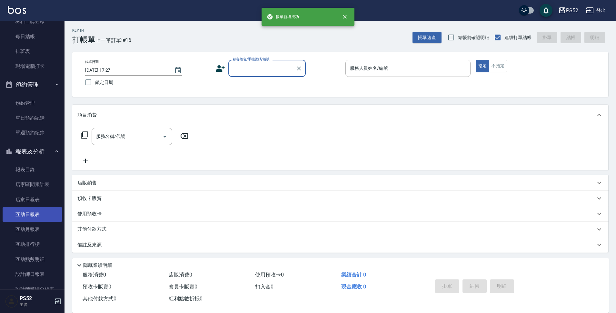
scroll to position [86, 0]
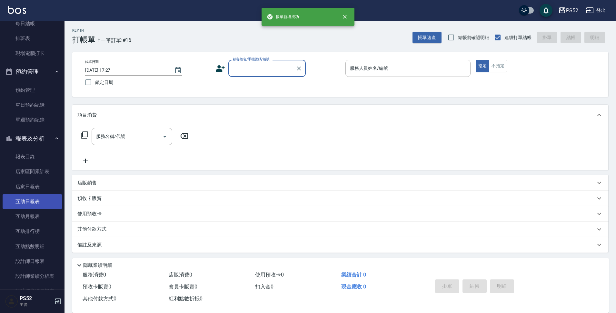
click at [22, 260] on link "設計師日報表" at bounding box center [32, 261] width 59 height 15
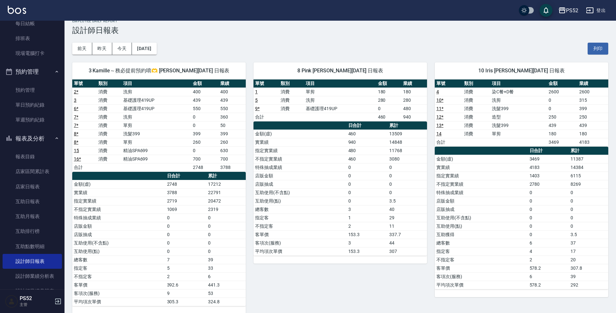
scroll to position [18, 0]
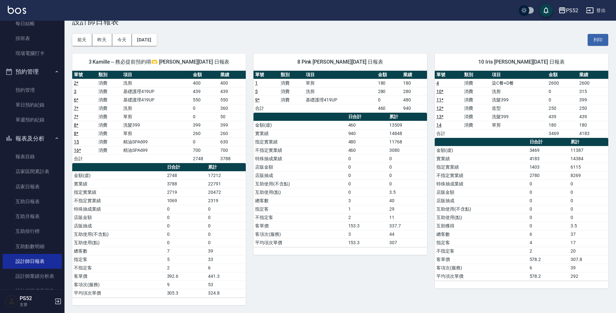
click at [37, 131] on button "報表及分析" at bounding box center [32, 138] width 59 height 17
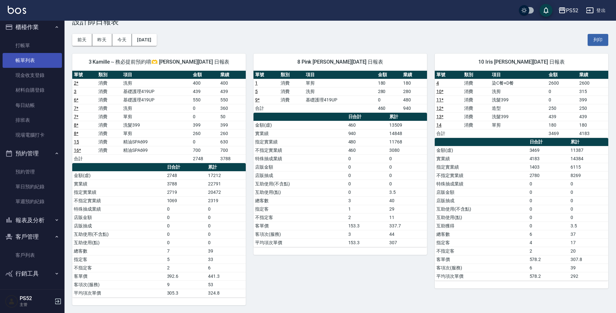
scroll to position [5, 0]
click at [38, 48] on link "打帳單" at bounding box center [32, 45] width 59 height 15
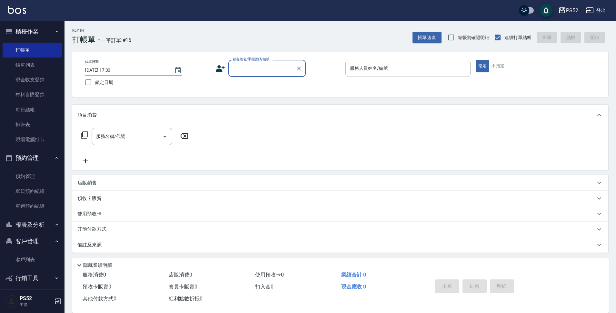
scroll to position [5, 0]
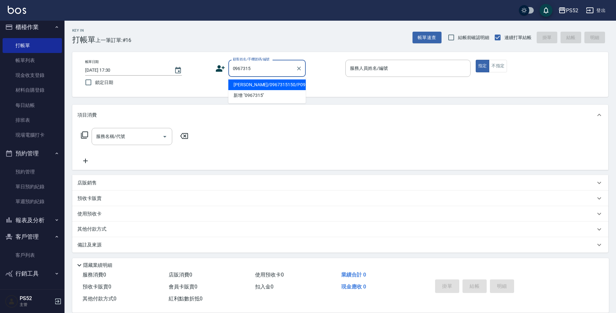
type input "[PERSON_NAME]/0967315150/P0967315150"
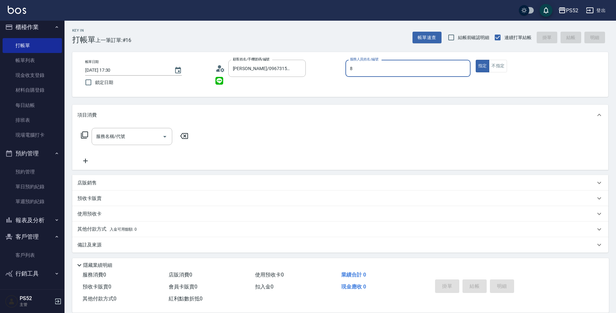
type input "Pink-8"
type button "true"
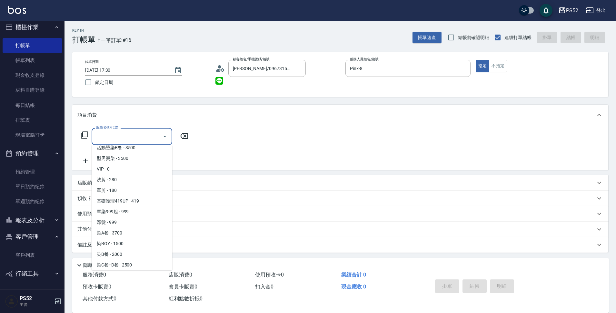
scroll to position [26, 0]
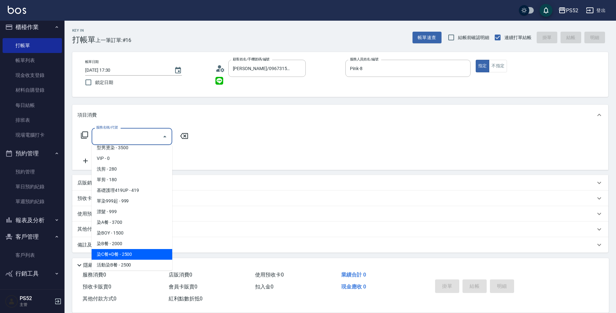
type input "染C餐+D餐(L6)"
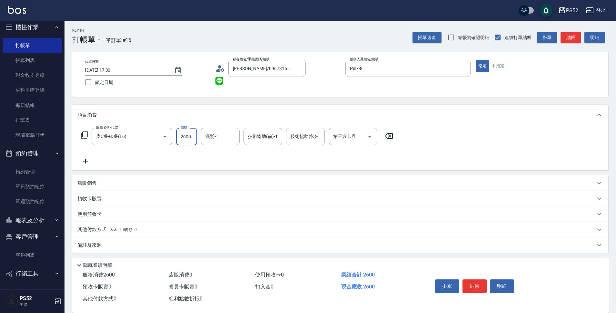
type input "2600"
click at [86, 164] on icon at bounding box center [85, 161] width 16 height 8
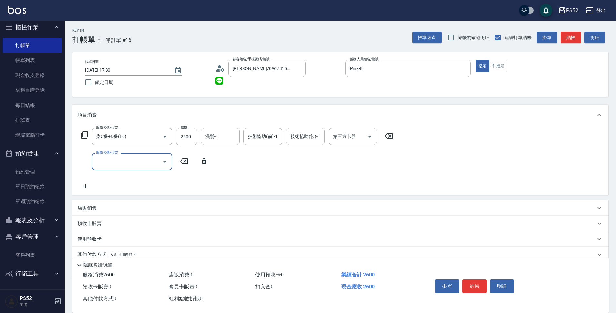
click at [123, 168] on div "服務名稱/代號" at bounding box center [132, 161] width 81 height 17
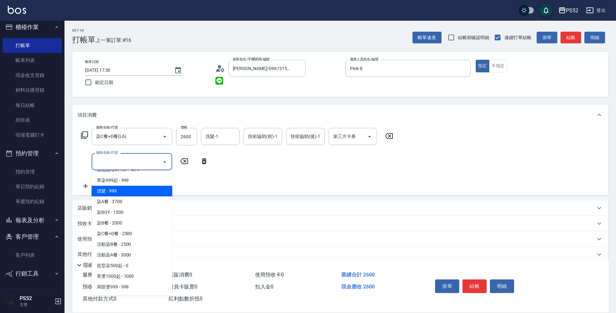
scroll to position [75, 0]
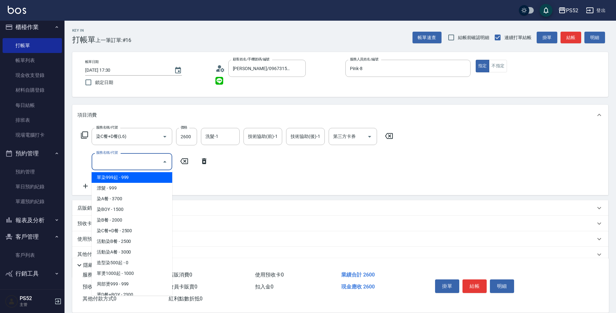
drag, startPoint x: 124, startPoint y: 180, endPoint x: 162, endPoint y: 174, distance: 38.5
click at [125, 179] on span "單染999起 - 999" at bounding box center [132, 177] width 81 height 11
type input "單染999起(L1)"
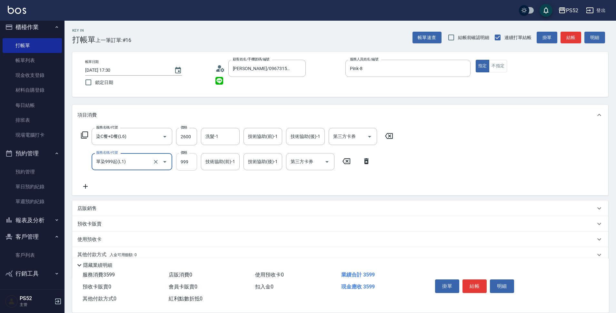
click at [194, 163] on input "999" at bounding box center [186, 161] width 21 height 17
type input "1000"
click at [474, 287] on button "結帳" at bounding box center [475, 286] width 24 height 14
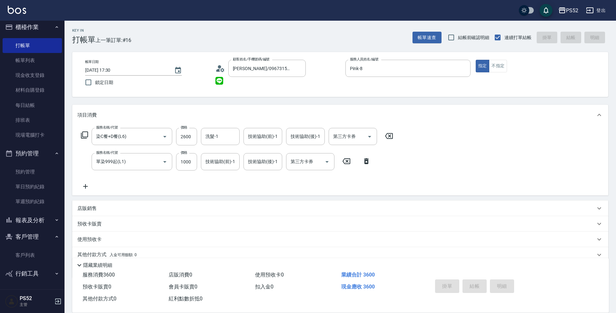
type input "2025/10/06 17:31"
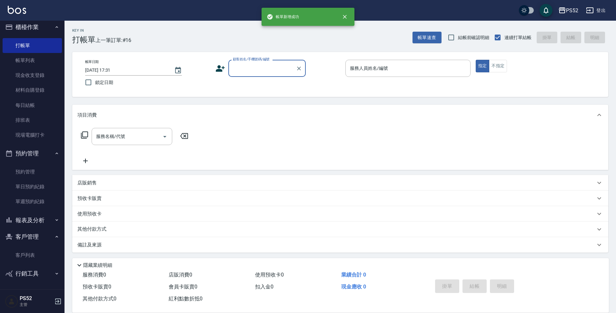
scroll to position [0, 0]
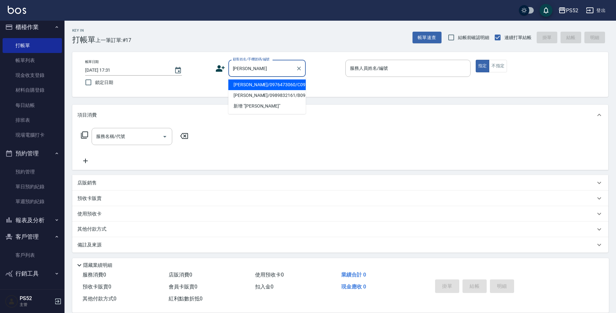
click at [278, 90] on li "劉思汝/0976473060/C0976473060" at bounding box center [266, 84] width 77 height 11
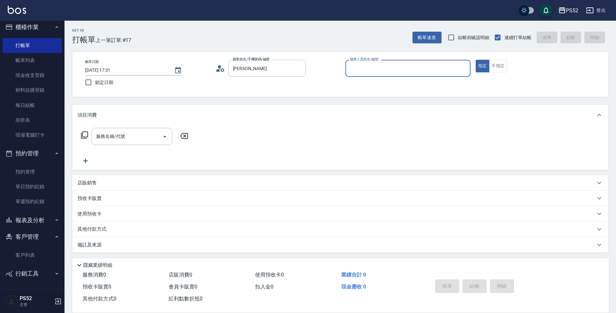
type input "劉思汝/0976473060/C0976473060"
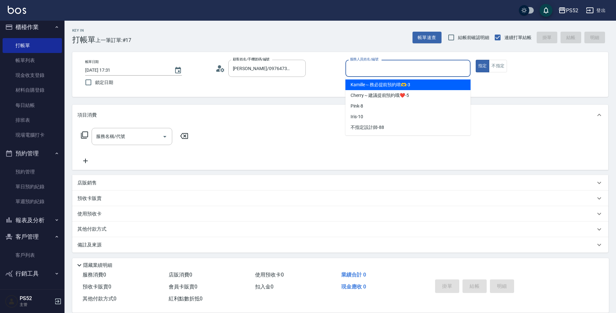
click at [384, 71] on input "服務人員姓名/編號" at bounding box center [407, 68] width 119 height 11
type input "Cherry～建議提前預約哦❤️-5"
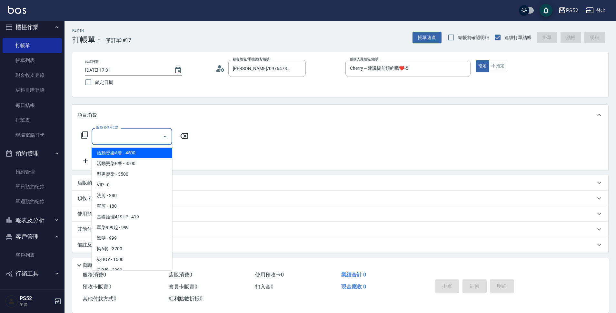
click at [137, 135] on input "服務名稱/代號" at bounding box center [127, 136] width 65 height 11
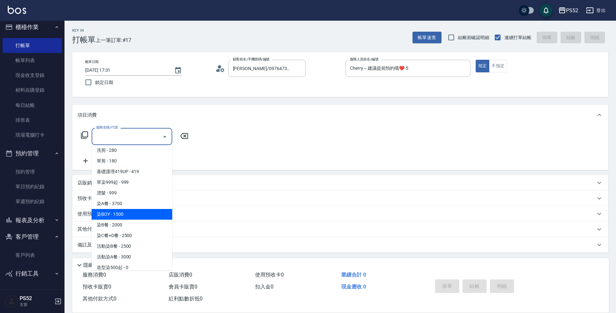
scroll to position [54, 0]
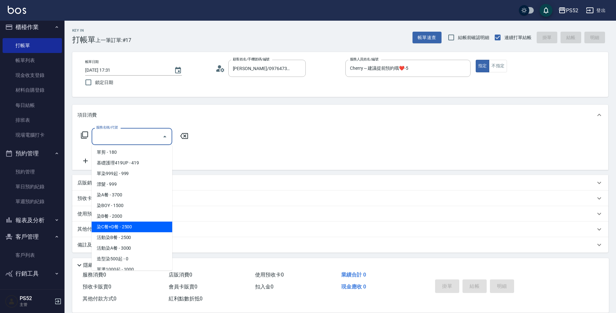
drag, startPoint x: 132, startPoint y: 222, endPoint x: 176, endPoint y: 125, distance: 105.5
click at [132, 222] on span "染C餐+D餐 - 2500" at bounding box center [132, 226] width 81 height 11
type input "染C餐+D餐(L6)"
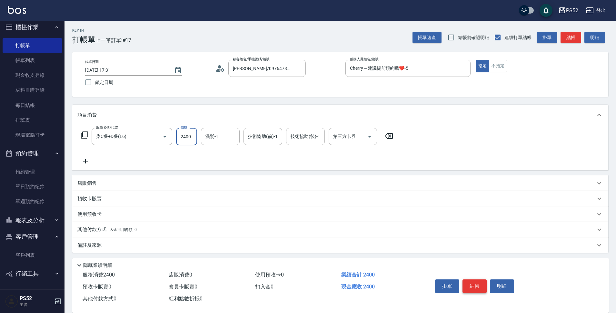
type input "2400"
click at [468, 283] on button "結帳" at bounding box center [475, 286] width 24 height 14
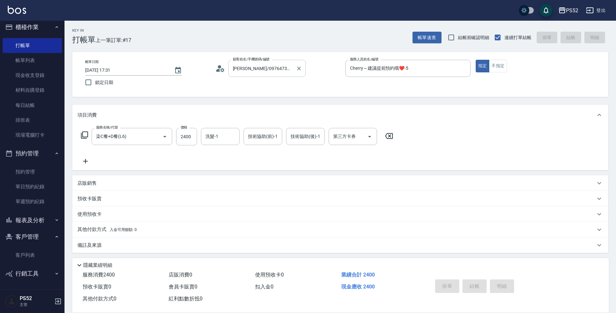
type input "2025/10/06 17:48"
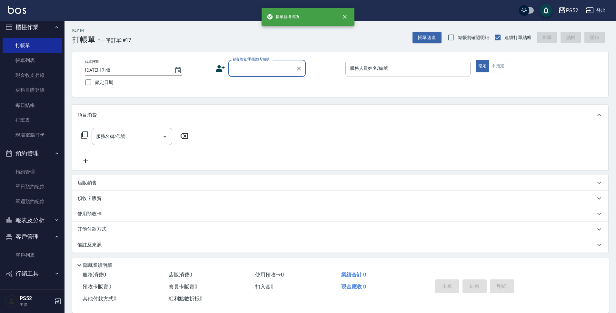
scroll to position [0, 0]
click at [278, 66] on input "顧客姓名/手機號碼/編號" at bounding box center [262, 68] width 62 height 11
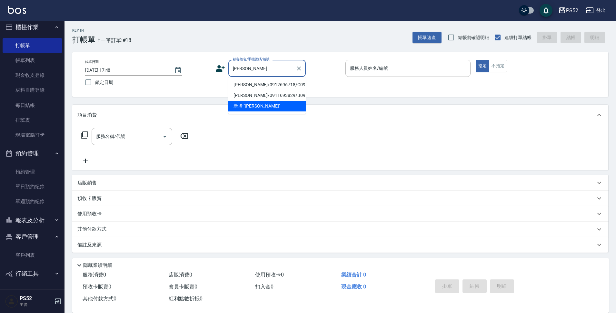
click at [271, 89] on li "郭明珠/0912696718/C0912696718" at bounding box center [266, 84] width 77 height 11
type input "郭明珠/0912696718/C0912696718"
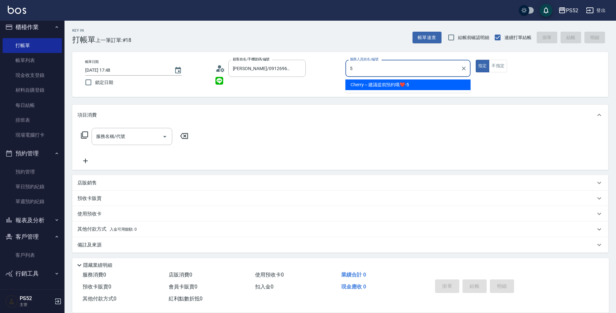
type input "Cherry～建議提前預約哦❤️-5"
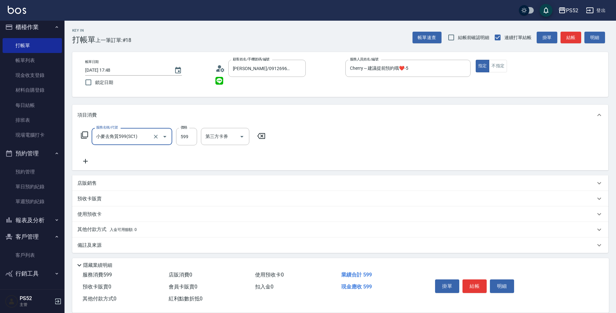
type input "小麥去角質599(SC1)"
type input "540"
click at [311, 141] on input "第三方卡券" at bounding box center [305, 136] width 33 height 11
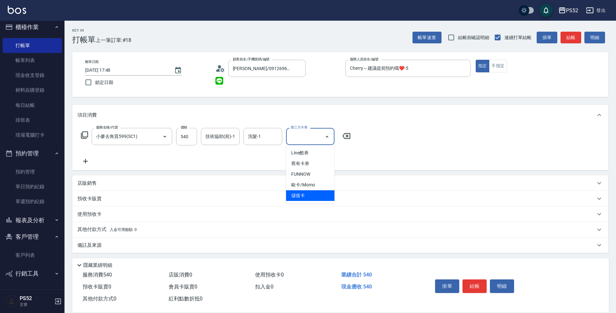
click at [307, 195] on span "儲值卡" at bounding box center [310, 195] width 48 height 11
type input "儲值卡"
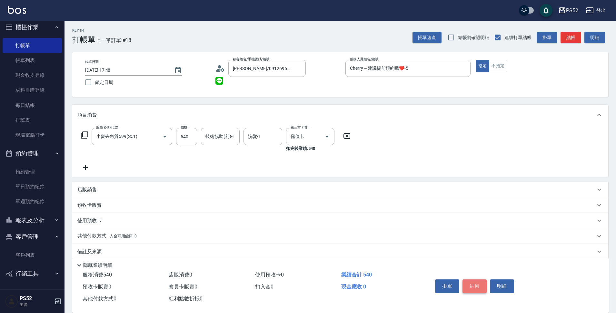
click at [474, 283] on button "結帳" at bounding box center [475, 286] width 24 height 14
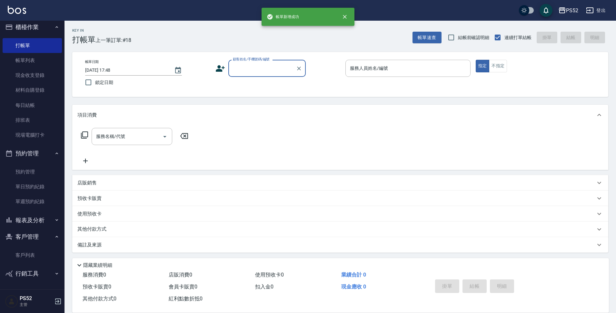
click at [281, 69] on input "顧客姓名/手機號碼/編號" at bounding box center [262, 68] width 62 height 11
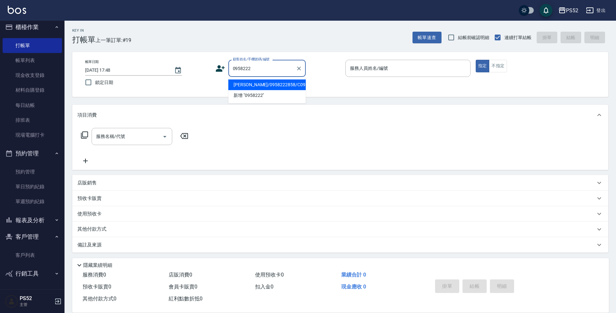
click at [278, 85] on ul "賴玉禎/0958222858/C0958222858 新增 "0958222"" at bounding box center [266, 90] width 77 height 26
click at [278, 85] on li "賴玉禎/0958222858/C0958222858" at bounding box center [266, 84] width 77 height 11
type input "賴玉禎/0958222858/C0958222858"
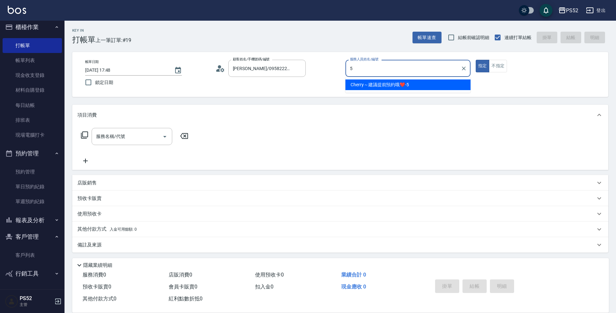
type input "Cherry～建議提前預約哦❤️-5"
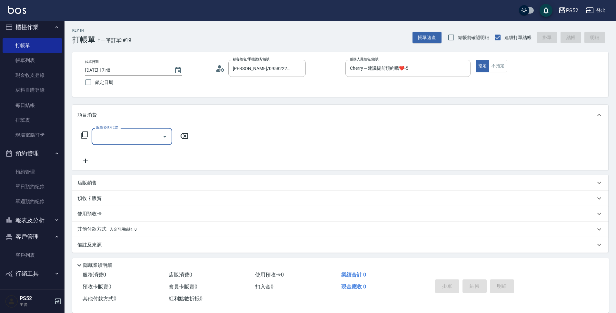
click at [133, 134] on input "服務名稱/代號" at bounding box center [127, 136] width 65 height 11
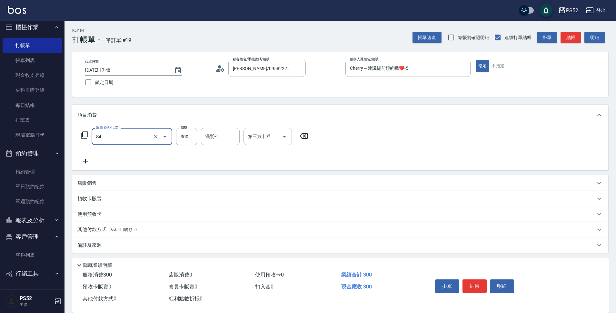
type input "洗髮300元(S4)"
type input "360"
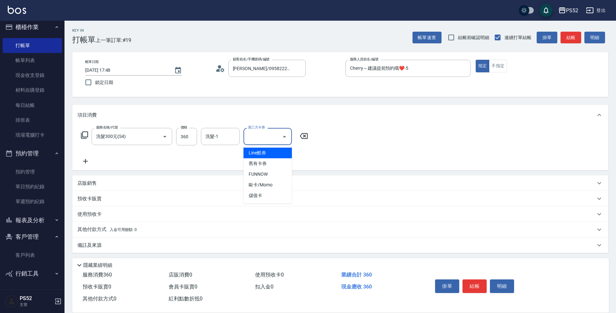
click at [261, 139] on input "第三方卡券" at bounding box center [262, 136] width 33 height 11
click at [267, 165] on span "舊有卡券" at bounding box center [268, 163] width 48 height 11
type input "舊有卡券"
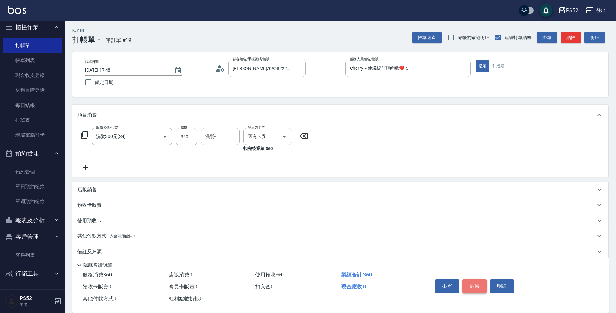
click at [476, 285] on button "結帳" at bounding box center [475, 286] width 24 height 14
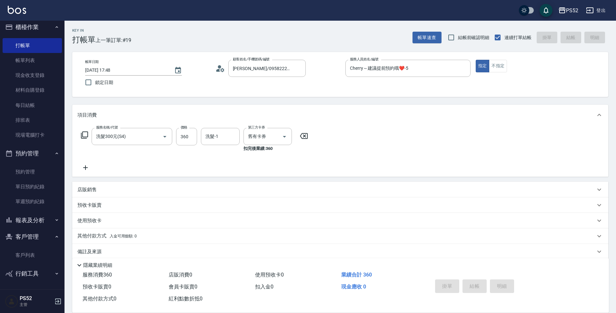
type input "2025/10/06 17:49"
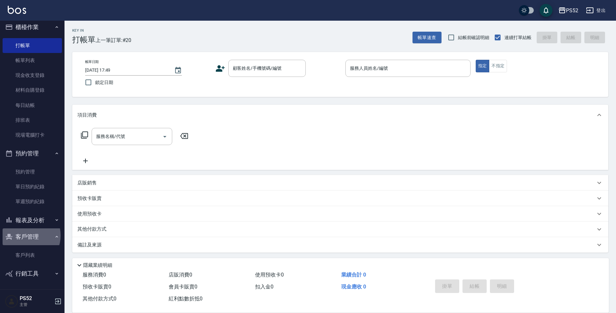
click at [26, 235] on button "客戶管理" at bounding box center [32, 236] width 59 height 17
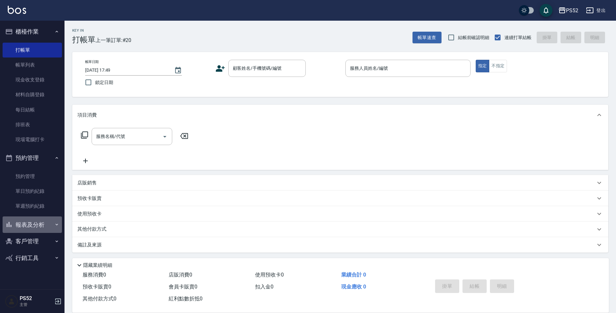
click at [25, 224] on button "報表及分析" at bounding box center [32, 224] width 59 height 17
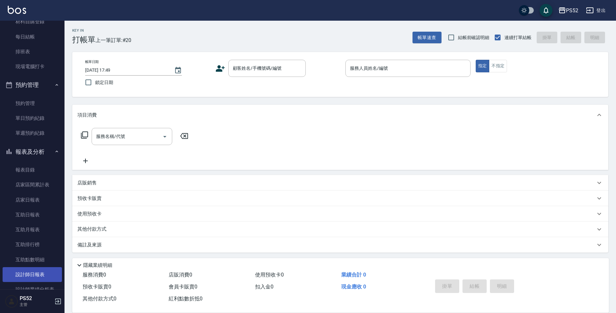
scroll to position [75, 0]
click at [27, 267] on link "設計師日報表" at bounding box center [32, 272] width 59 height 15
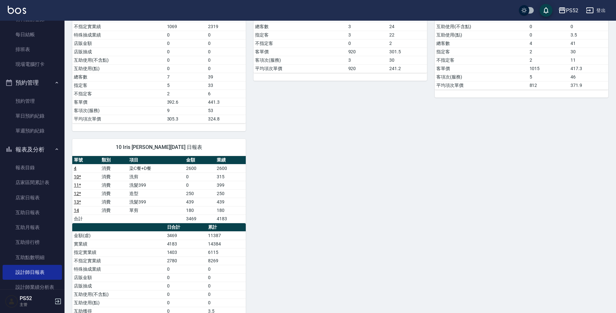
scroll to position [194, 0]
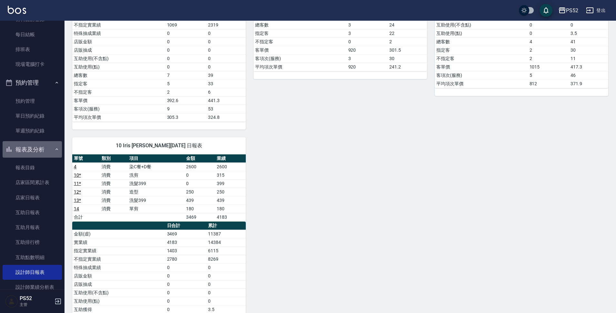
click at [38, 145] on button "報表及分析" at bounding box center [32, 149] width 59 height 17
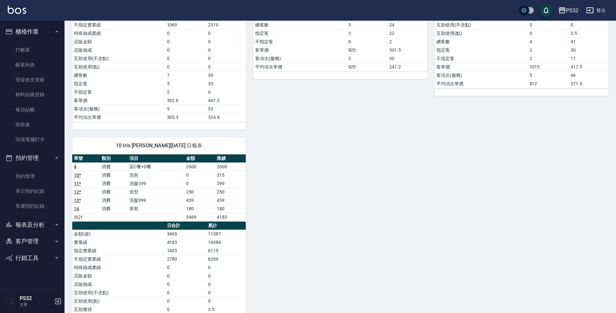
scroll to position [0, 0]
click at [32, 112] on link "每日結帳" at bounding box center [32, 109] width 59 height 15
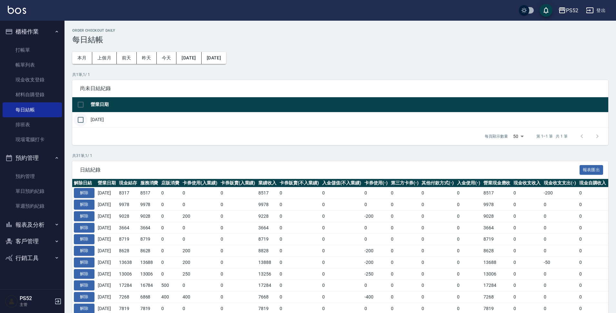
click at [82, 121] on input "checkbox" at bounding box center [81, 120] width 14 height 14
checkbox input "true"
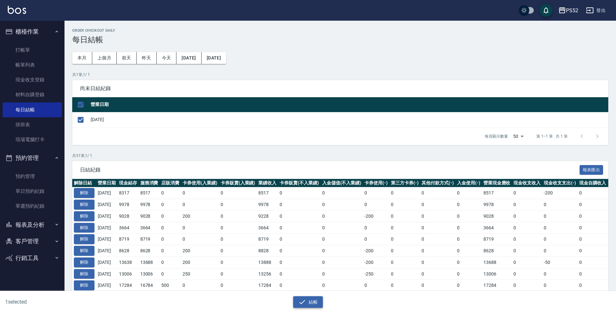
click at [309, 299] on button "結帳" at bounding box center [308, 302] width 30 height 12
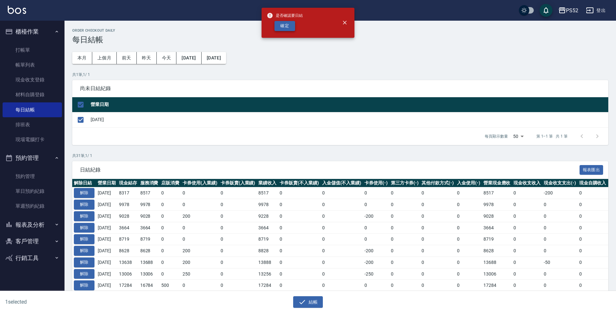
click at [289, 21] on div "是否確認要日結 確定" at bounding box center [285, 23] width 36 height 26
click at [287, 26] on button "確定" at bounding box center [285, 26] width 21 height 10
checkbox input "false"
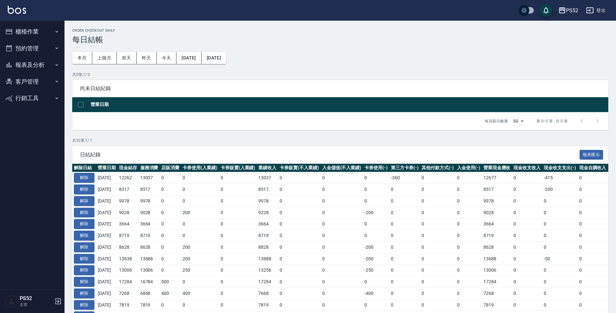
click at [40, 61] on button "報表及分析" at bounding box center [32, 64] width 59 height 17
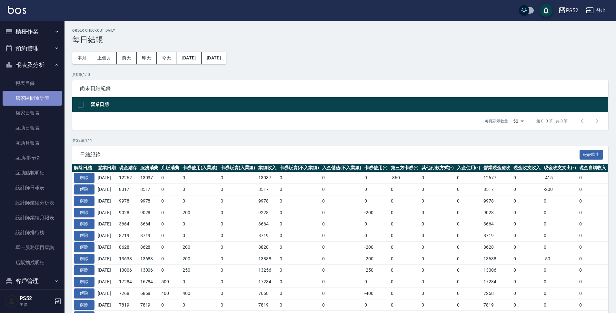
click at [50, 97] on link "店家區間累計表" at bounding box center [32, 98] width 59 height 15
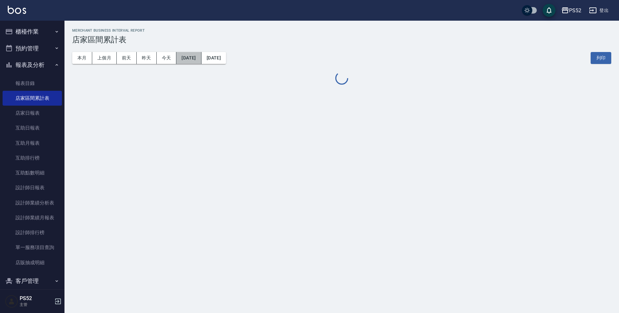
click at [191, 59] on button "[DATE]" at bounding box center [188, 58] width 25 height 12
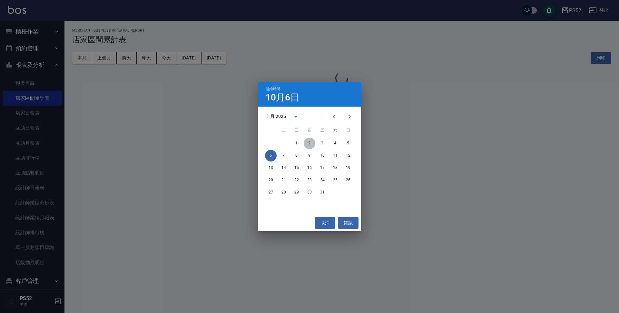
click at [310, 143] on button "2" at bounding box center [310, 143] width 12 height 12
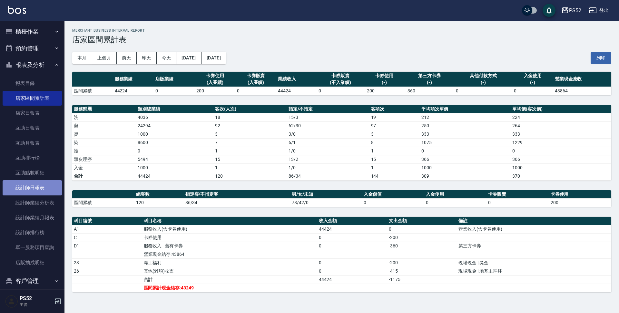
click at [39, 183] on link "設計師日報表" at bounding box center [32, 187] width 59 height 15
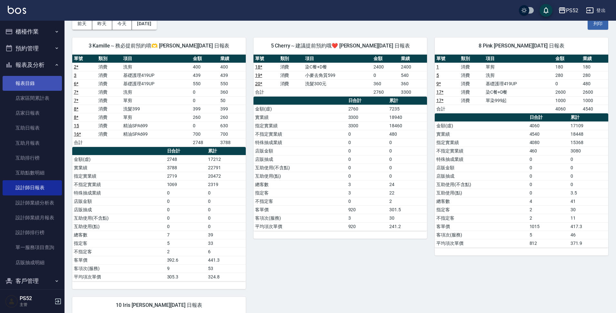
scroll to position [32, 0]
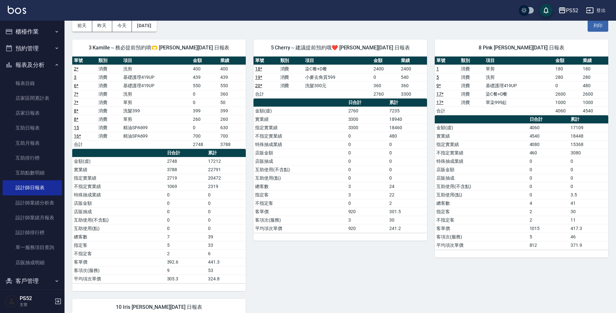
click at [39, 50] on button "預約管理" at bounding box center [32, 48] width 59 height 17
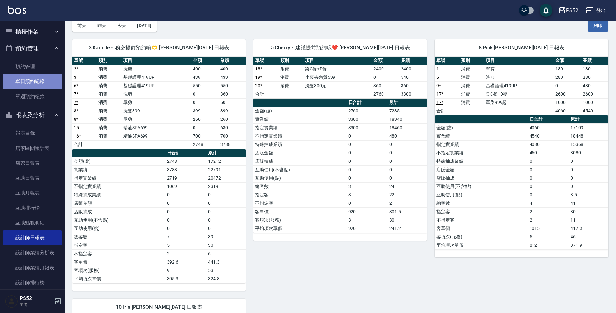
click at [43, 82] on link "單日預約紀錄" at bounding box center [32, 81] width 59 height 15
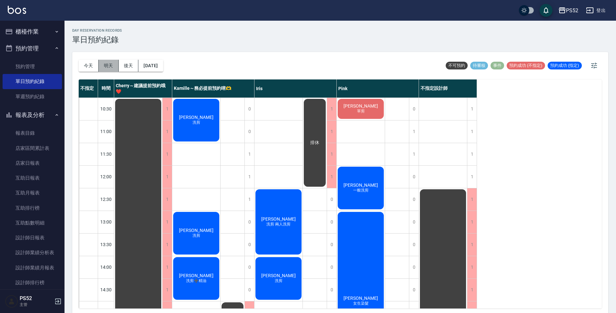
click at [106, 64] on button "明天" at bounding box center [109, 66] width 20 height 12
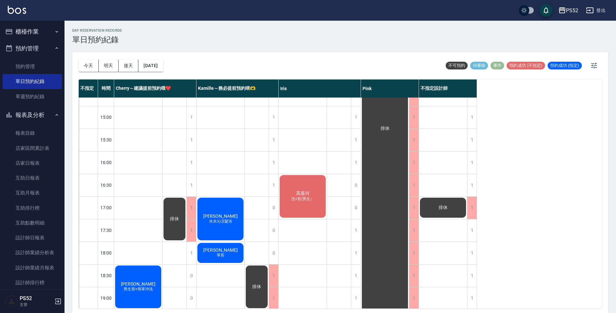
scroll to position [236, 0]
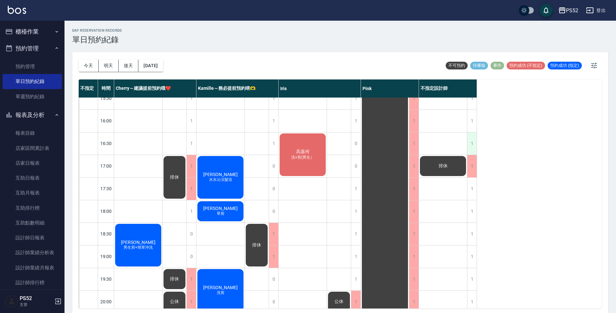
click at [473, 144] on div "1" at bounding box center [472, 143] width 10 height 22
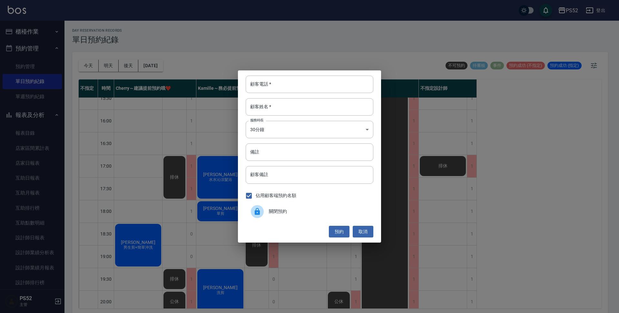
click at [312, 207] on div "關閉預約" at bounding box center [310, 211] width 128 height 18
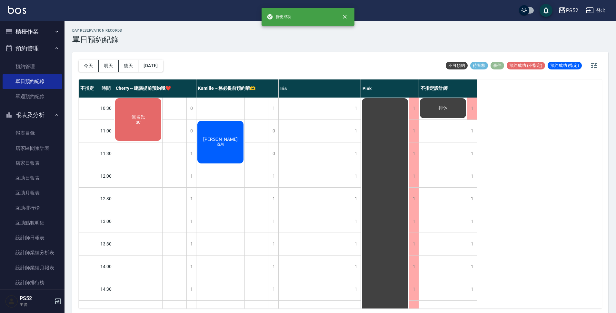
scroll to position [0, 0]
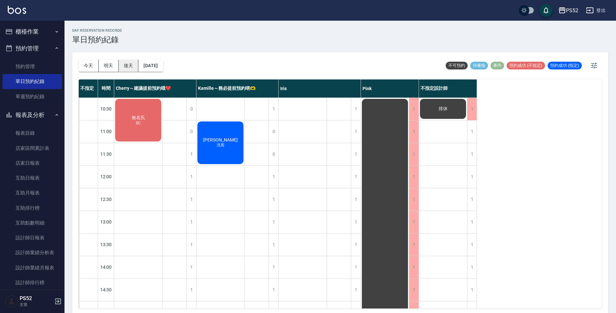
click at [135, 66] on button "後天" at bounding box center [129, 66] width 20 height 12
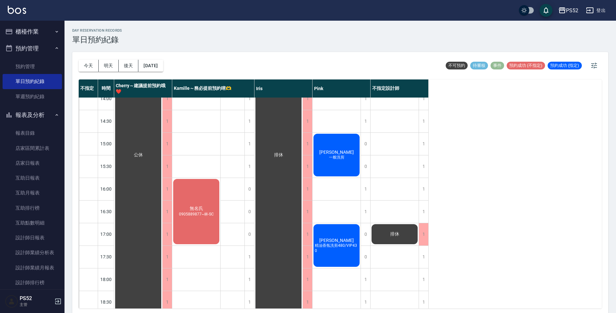
scroll to position [172, 0]
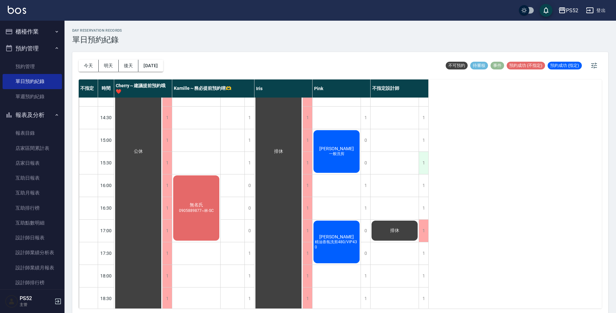
click at [424, 158] on div "1" at bounding box center [424, 163] width 10 height 22
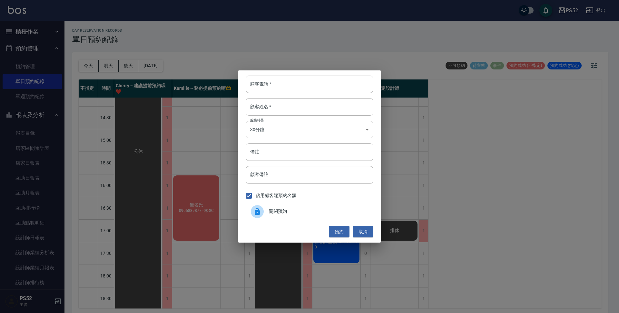
click at [275, 212] on span "關閉預約" at bounding box center [318, 211] width 99 height 7
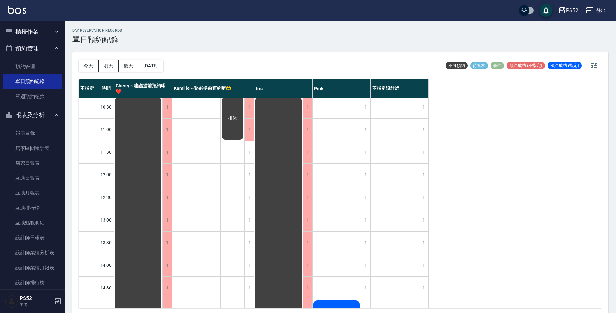
scroll to position [0, 0]
click at [148, 68] on button "[DATE]" at bounding box center [150, 66] width 25 height 12
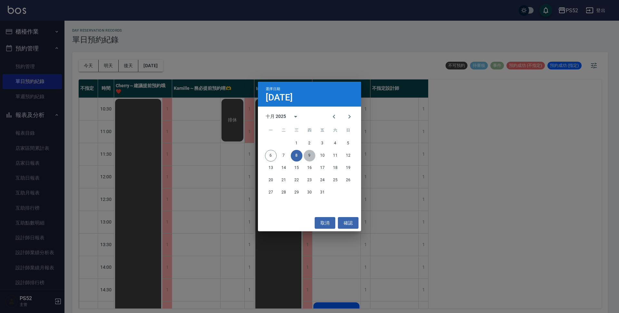
click at [310, 158] on button "9" at bounding box center [310, 156] width 12 height 12
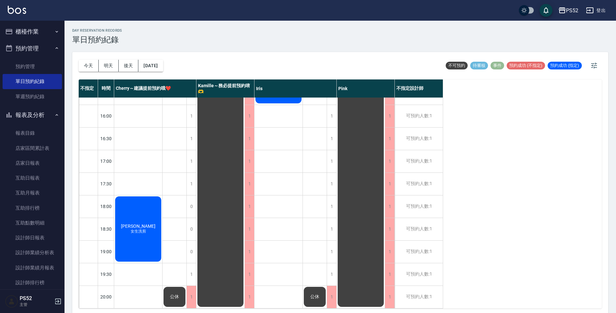
scroll to position [247, 0]
click at [147, 63] on button "[DATE]" at bounding box center [150, 66] width 25 height 12
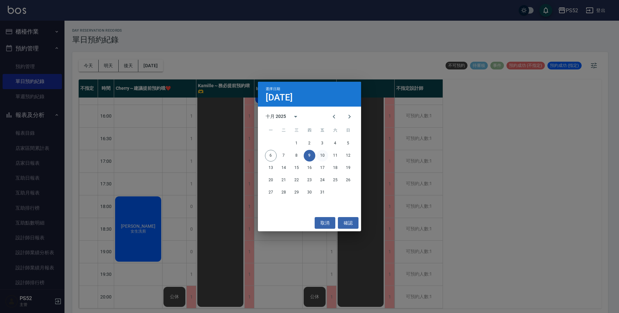
click at [326, 158] on button "10" at bounding box center [323, 156] width 12 height 12
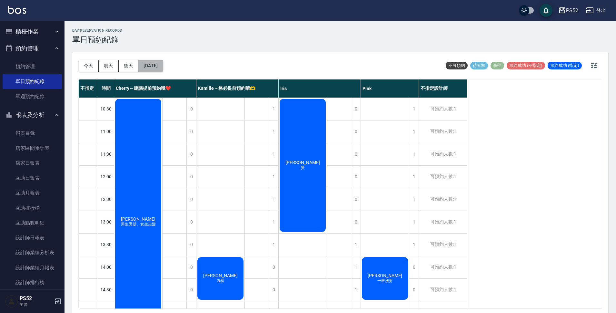
click at [155, 62] on button "[DATE]" at bounding box center [150, 66] width 25 height 12
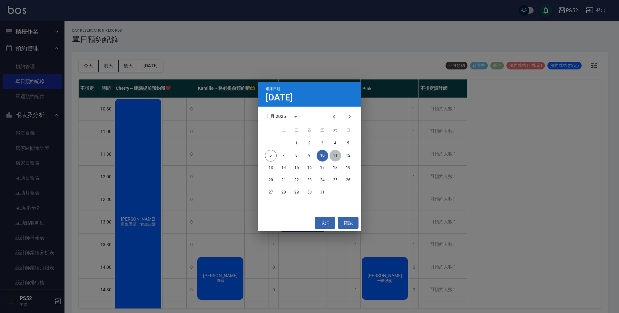
click at [333, 156] on button "11" at bounding box center [336, 156] width 12 height 12
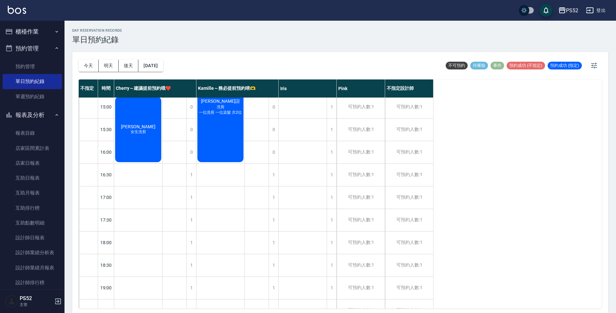
scroll to position [215, 0]
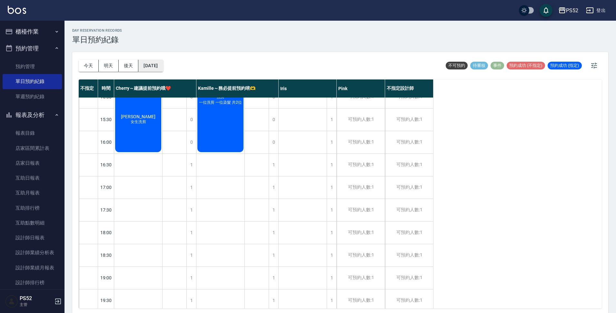
click at [163, 65] on button "[DATE]" at bounding box center [150, 66] width 25 height 12
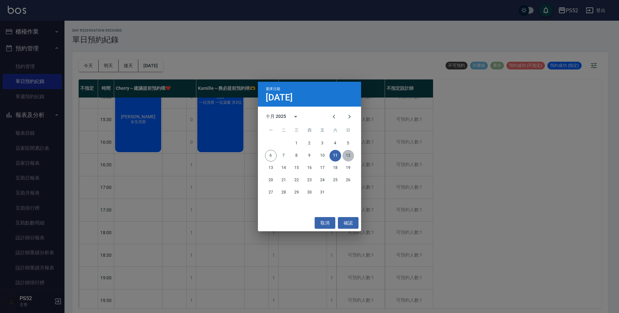
click at [351, 158] on button "12" at bounding box center [349, 156] width 12 height 12
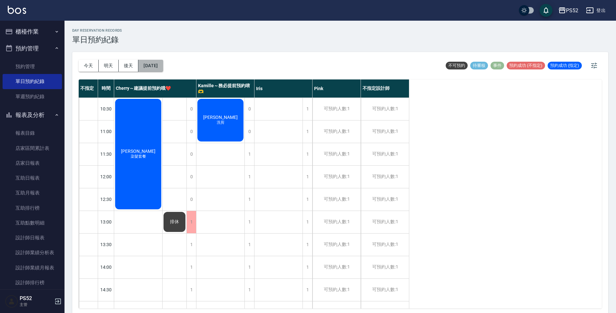
click at [151, 67] on button "[DATE]" at bounding box center [150, 66] width 25 height 12
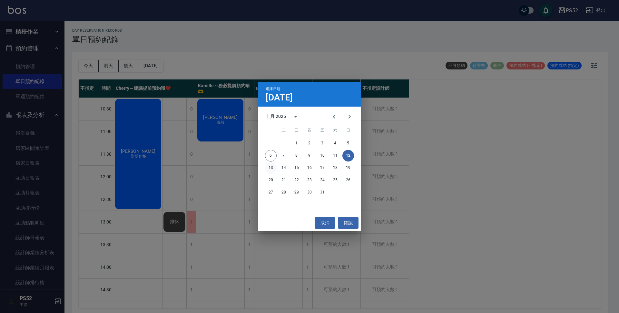
click at [271, 168] on button "13" at bounding box center [271, 168] width 12 height 12
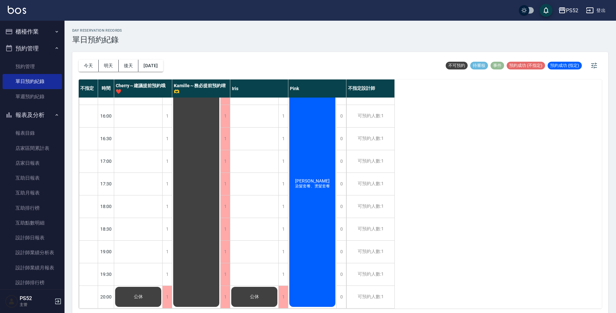
scroll to position [247, 0]
click at [155, 67] on button "2025/10/13" at bounding box center [150, 66] width 25 height 12
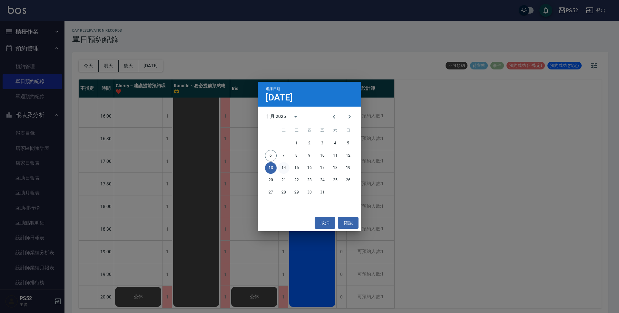
click at [282, 166] on button "14" at bounding box center [284, 168] width 12 height 12
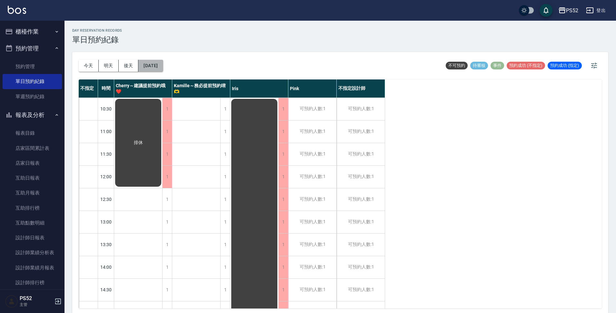
click at [163, 65] on button "2025/10/14" at bounding box center [150, 66] width 25 height 12
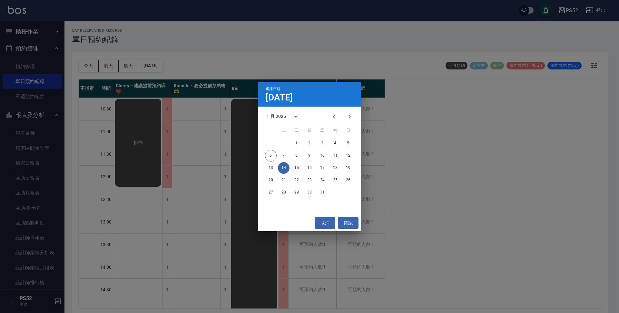
click at [294, 164] on button "15" at bounding box center [297, 168] width 12 height 12
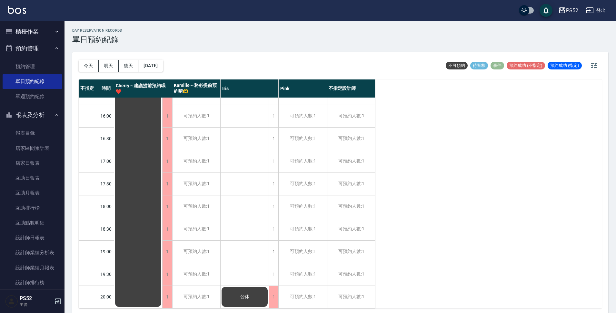
scroll to position [247, 0]
click at [163, 69] on button "2025/10/15" at bounding box center [150, 66] width 25 height 12
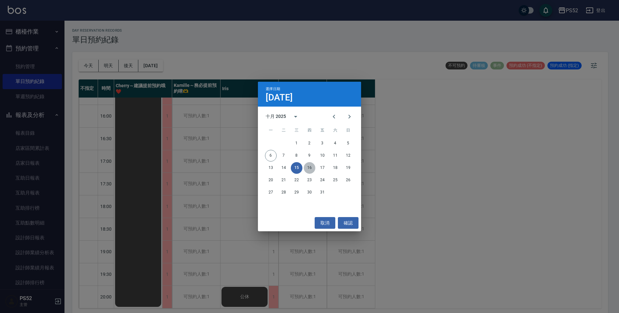
click at [315, 167] on button "16" at bounding box center [310, 168] width 12 height 12
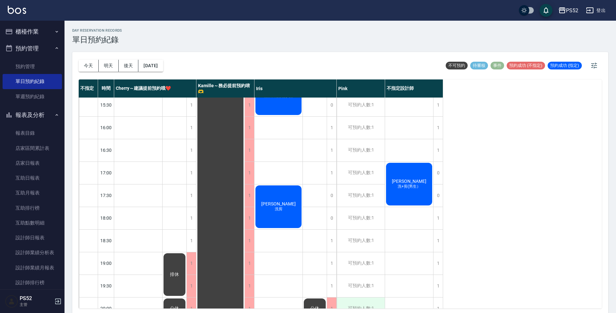
scroll to position [225, 0]
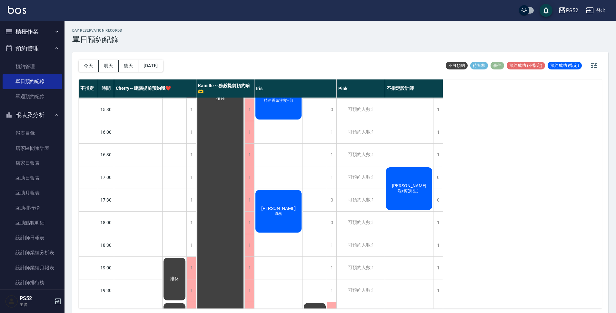
click at [407, 186] on span "王宥騰" at bounding box center [409, 185] width 37 height 5
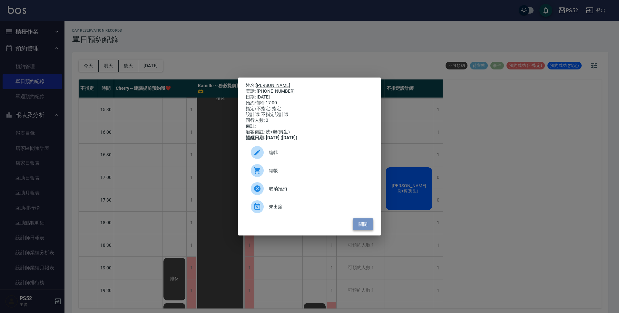
click at [363, 230] on button "關閉" at bounding box center [363, 224] width 21 height 12
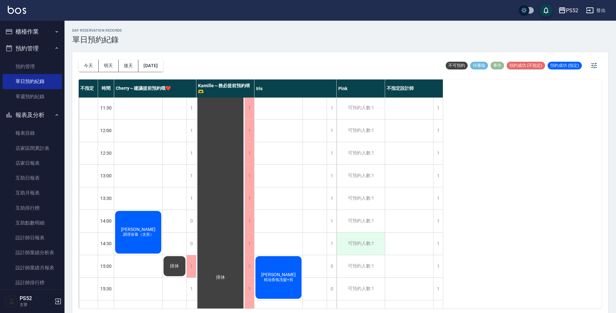
scroll to position [21, 0]
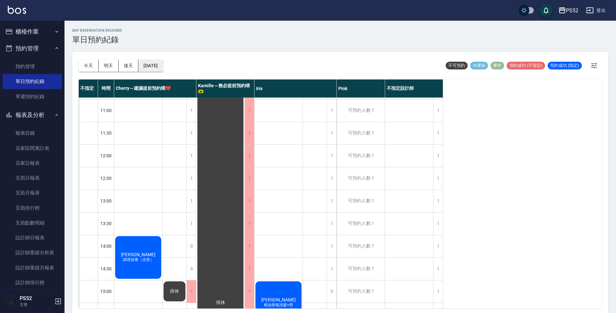
click at [155, 62] on button "2025/10/16" at bounding box center [150, 66] width 25 height 12
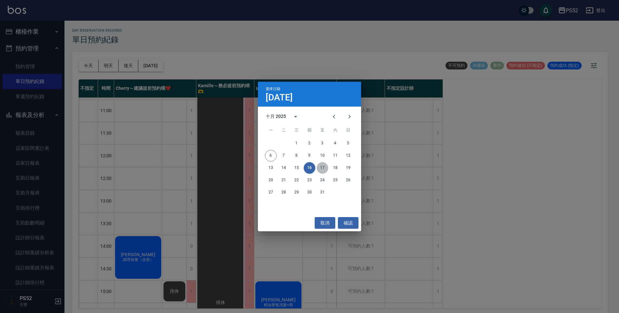
click at [324, 172] on button "17" at bounding box center [323, 168] width 12 height 12
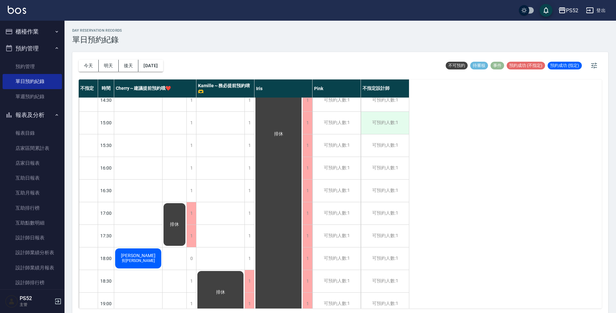
scroll to position [226, 0]
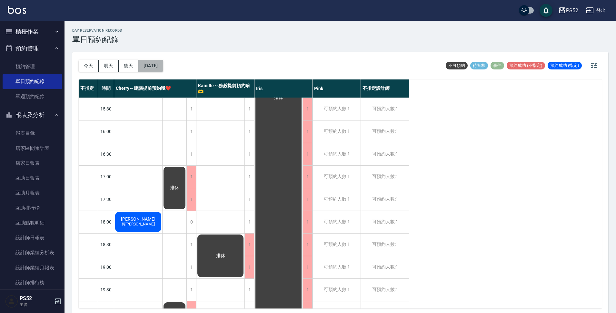
click at [153, 67] on button "2025/10/17" at bounding box center [150, 66] width 25 height 12
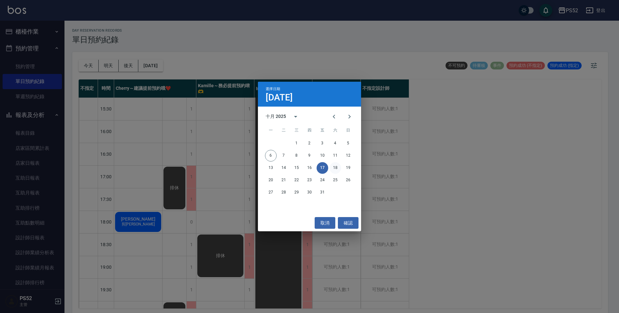
click at [336, 171] on button "18" at bounding box center [336, 168] width 12 height 12
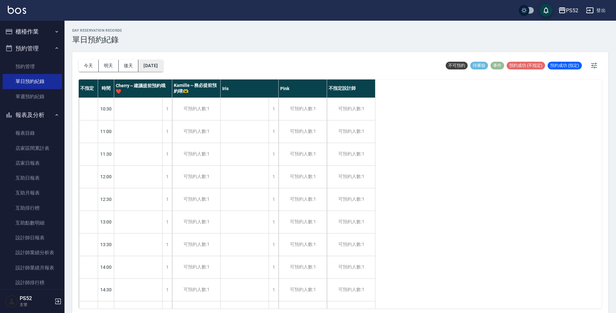
click at [163, 61] on button "2025/10/18" at bounding box center [150, 66] width 25 height 12
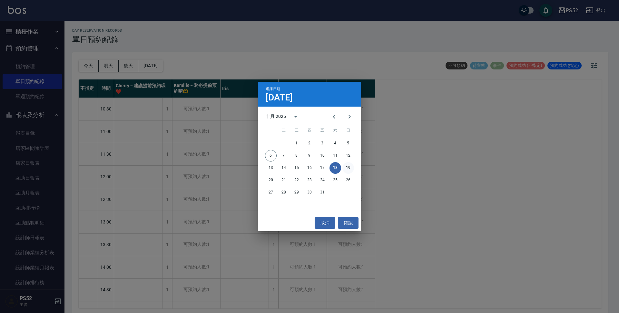
click at [351, 165] on button "19" at bounding box center [349, 168] width 12 height 12
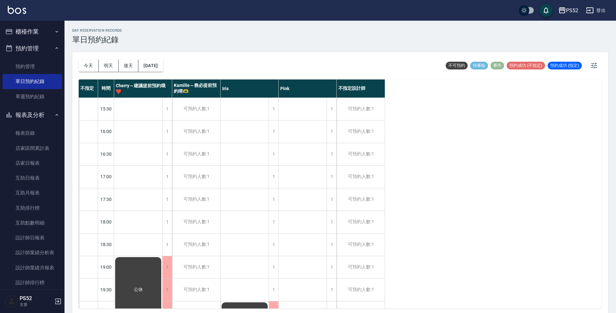
scroll to position [247, 0]
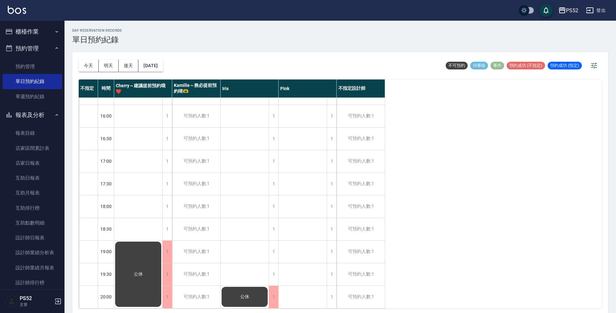
click at [82, 57] on div "今天 明天 後天 2025/10/19" at bounding box center [121, 65] width 85 height 27
click at [84, 61] on button "今天" at bounding box center [89, 66] width 20 height 12
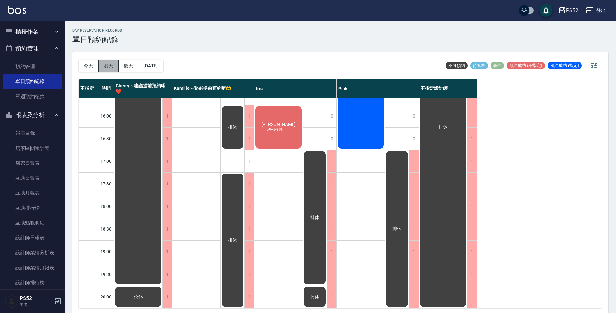
click at [106, 67] on button "明天" at bounding box center [109, 66] width 20 height 12
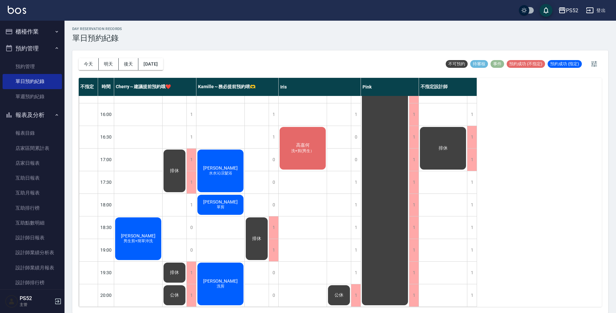
scroll to position [2, 0]
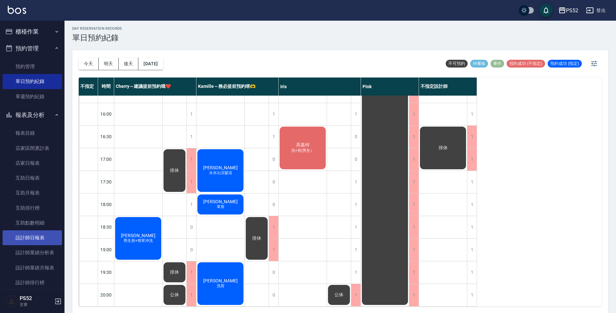
click at [30, 241] on link "設計師日報表" at bounding box center [32, 237] width 59 height 15
